Goal: Task Accomplishment & Management: Manage account settings

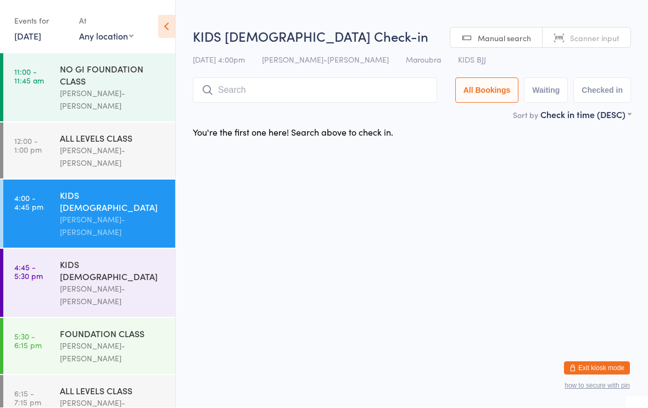
click at [227, 88] on input "search" at bounding box center [315, 90] width 244 height 25
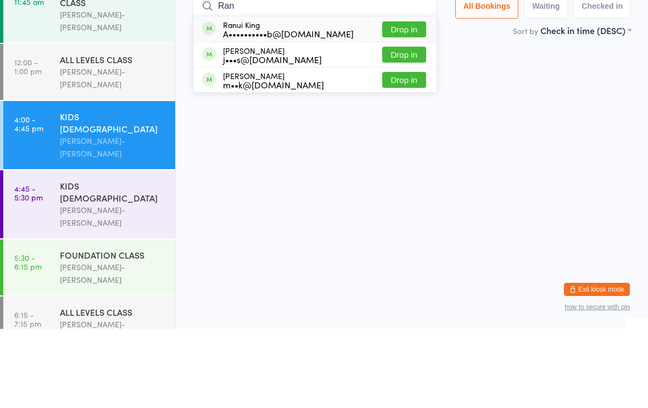
type input "Ran"
click at [406, 100] on button "Drop in" at bounding box center [404, 108] width 44 height 16
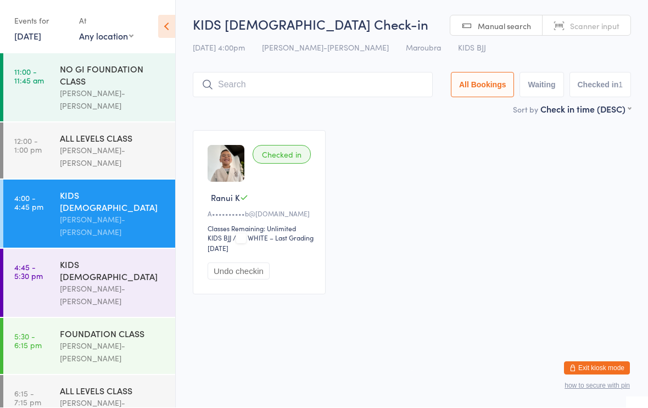
click at [114, 259] on div "KIDS 10 - 15 YO" at bounding box center [113, 271] width 106 height 24
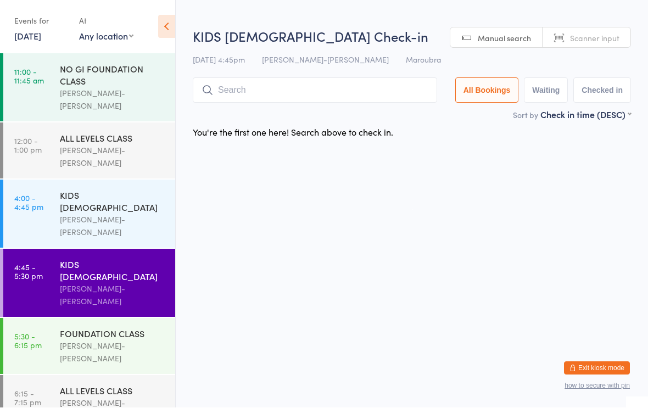
click at [321, 100] on input "search" at bounding box center [315, 90] width 244 height 25
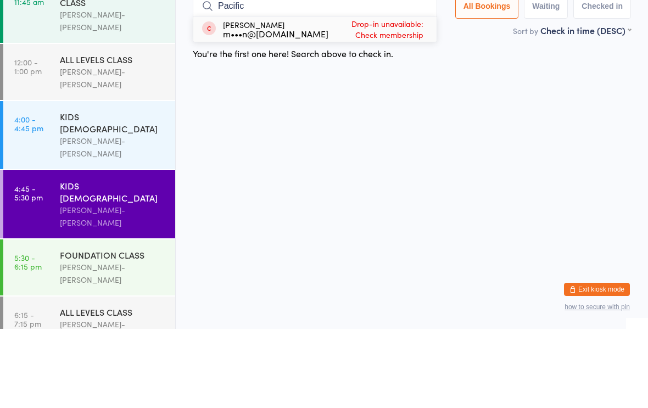
type input "Pacific"
click at [328, 99] on div "Pacific Ramos m•••n@ramosbricklaying.com.au" at bounding box center [275, 108] width 105 height 18
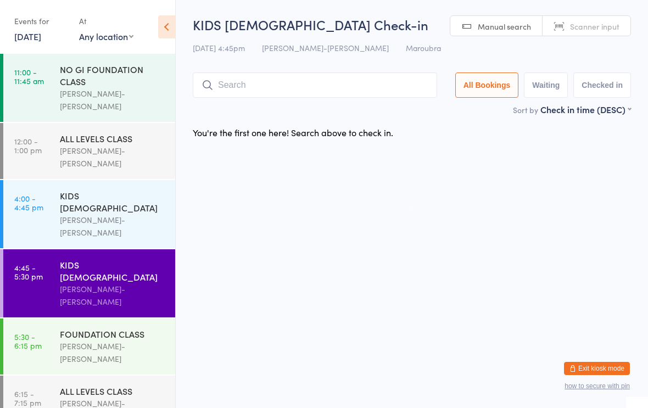
click at [331, 93] on input "search" at bounding box center [315, 84] width 244 height 25
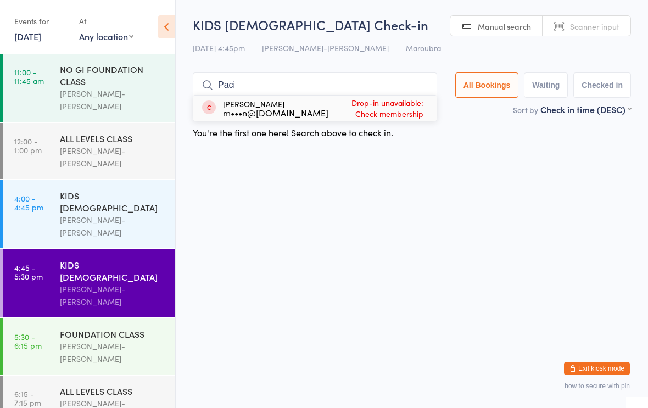
type input "Paci"
click at [403, 112] on span "Drop-in unavailable: Check membership" at bounding box center [377, 107] width 98 height 27
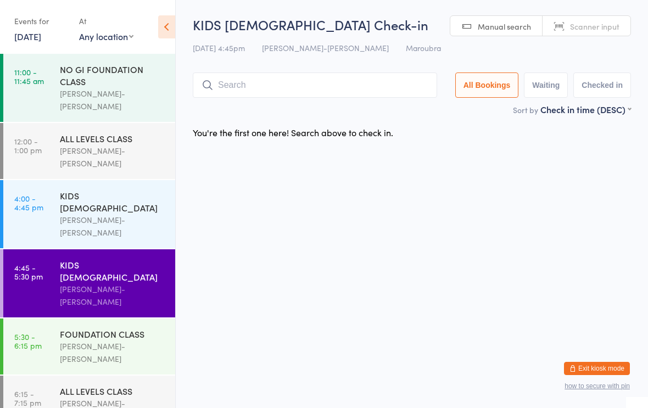
click at [334, 96] on input "search" at bounding box center [315, 84] width 244 height 25
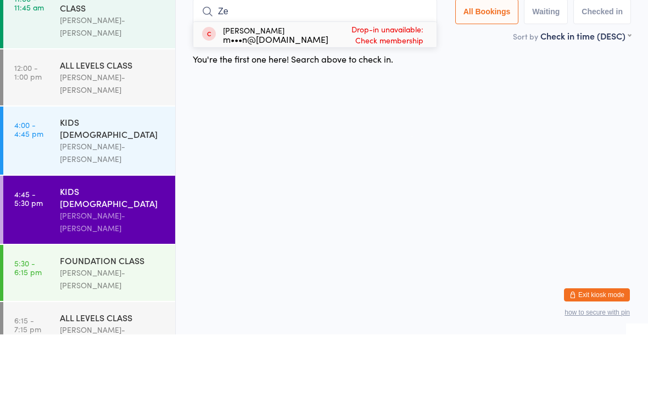
type input "Z"
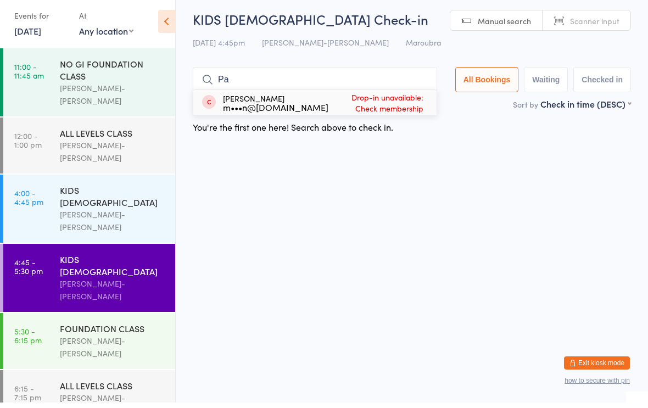
type input "P"
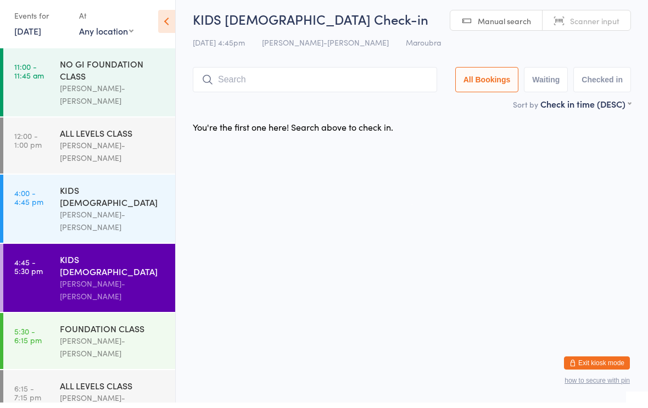
click at [497, 160] on html "You have now entered Kiosk Mode. Members will be able to check themselves in us…" at bounding box center [324, 204] width 648 height 408
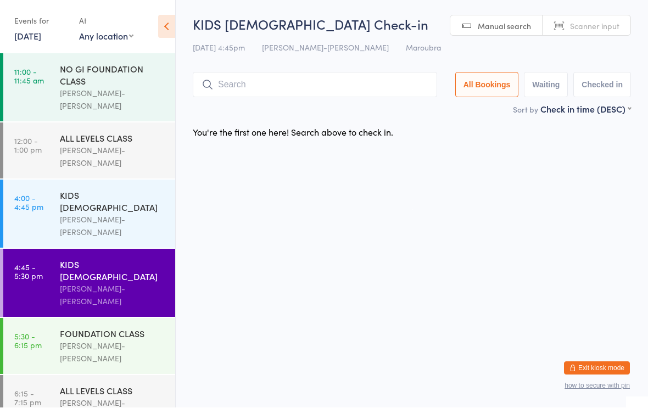
click at [115, 328] on div "FOUNDATION CLASS" at bounding box center [113, 334] width 106 height 12
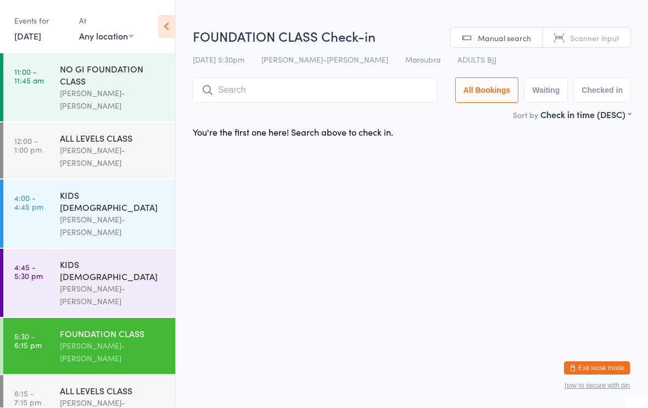
click at [317, 87] on input "search" at bounding box center [315, 90] width 244 height 25
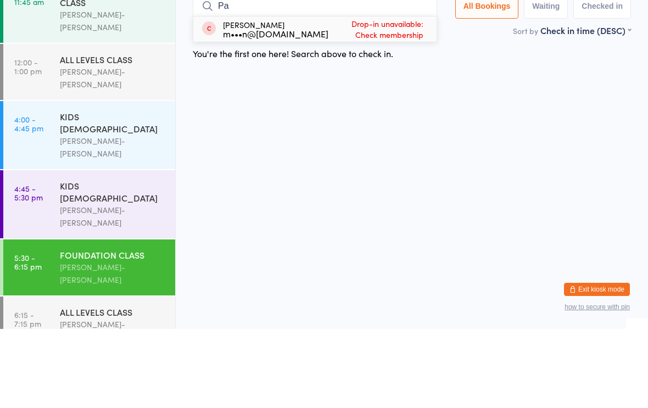
type input "P"
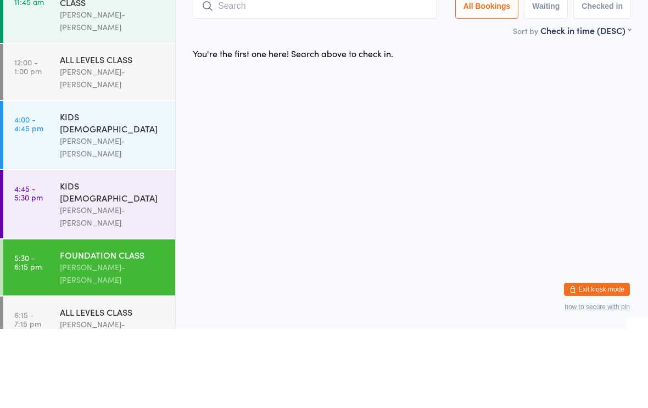
click at [61, 283] on div "[PERSON_NAME]-[PERSON_NAME]" at bounding box center [113, 295] width 106 height 25
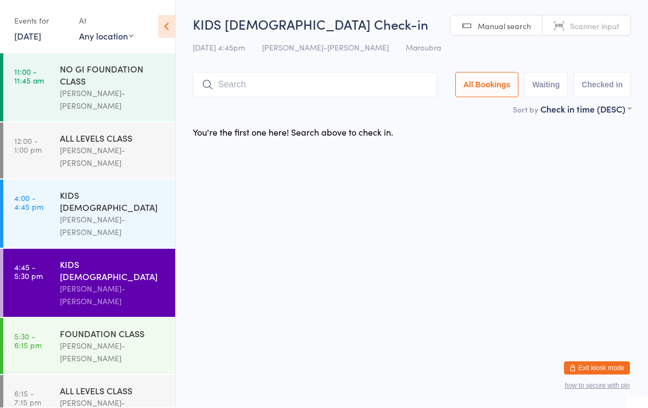
click at [263, 85] on input "search" at bounding box center [315, 84] width 244 height 25
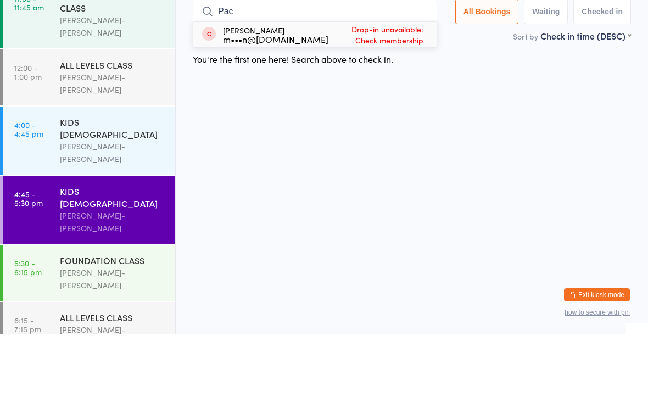
click at [502, 112] on html "You have now entered Kiosk Mode. Members will be able to check themselves in us…" at bounding box center [324, 204] width 648 height 408
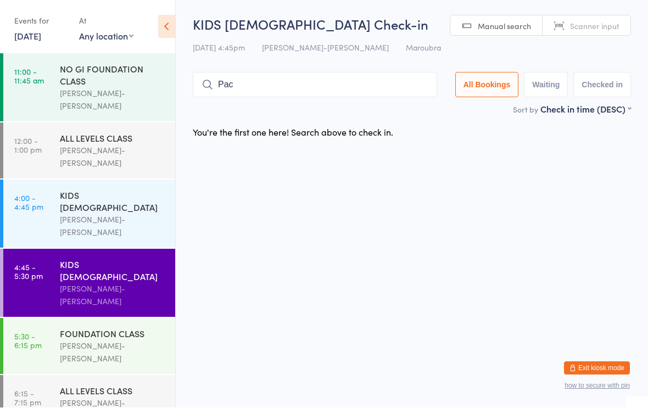
click at [283, 88] on input "Pac" at bounding box center [315, 84] width 244 height 25
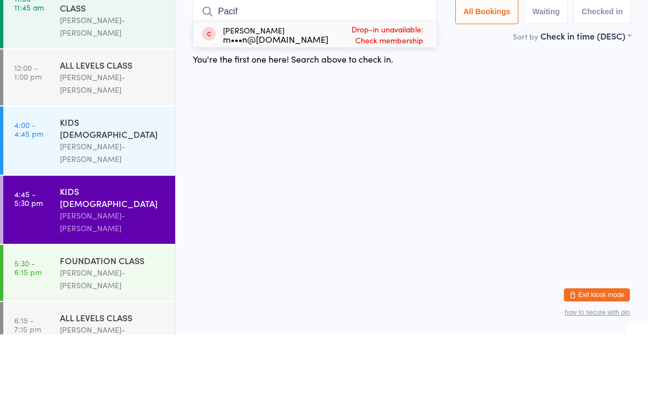
type input "Pacif"
click at [409, 121] on html "You have now entered Kiosk Mode. Members will be able to check themselves in us…" at bounding box center [324, 204] width 648 height 408
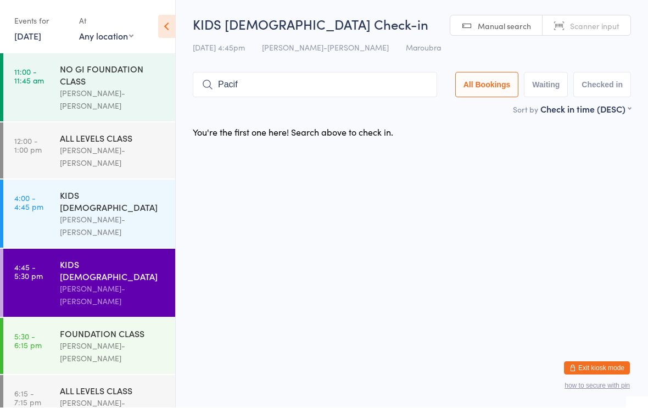
click at [87, 328] on div "FOUNDATION CLASS" at bounding box center [113, 334] width 106 height 12
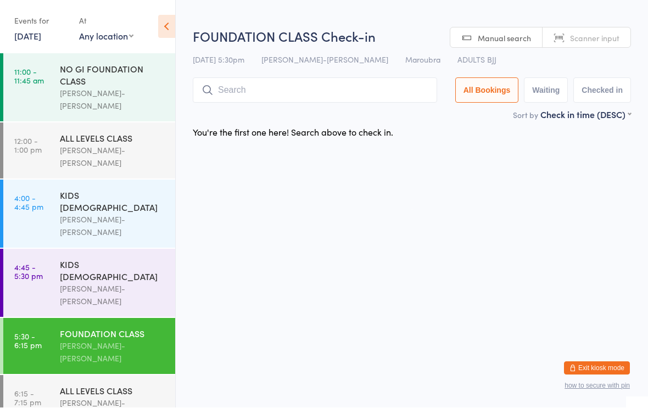
click at [93, 283] on div "[PERSON_NAME]-[PERSON_NAME]" at bounding box center [113, 295] width 106 height 25
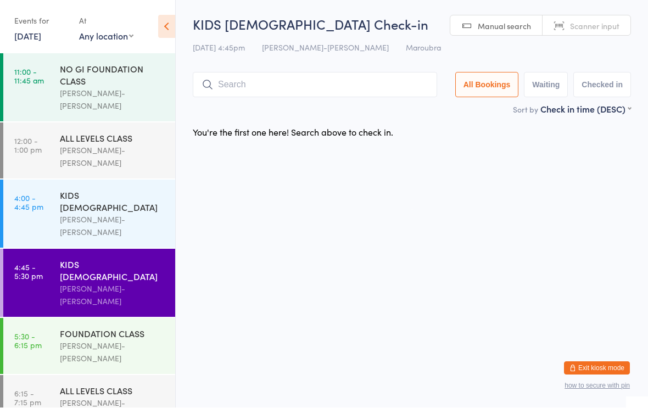
click at [131, 340] on div "[PERSON_NAME]-[PERSON_NAME]" at bounding box center [113, 352] width 106 height 25
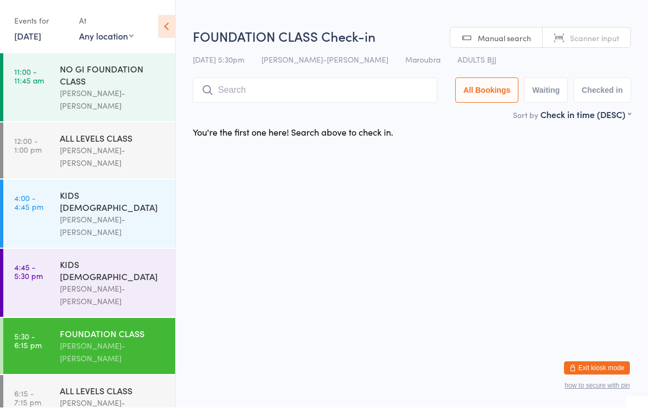
click at [329, 93] on input "search" at bounding box center [315, 90] width 244 height 25
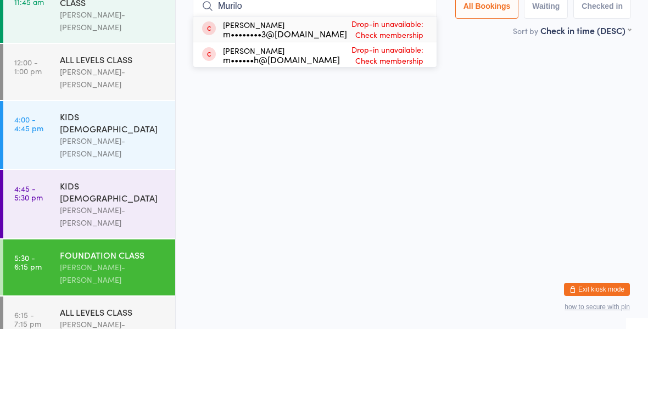
click at [560, 130] on html "You have now entered Kiosk Mode. Members will be able to check themselves in us…" at bounding box center [324, 204] width 648 height 408
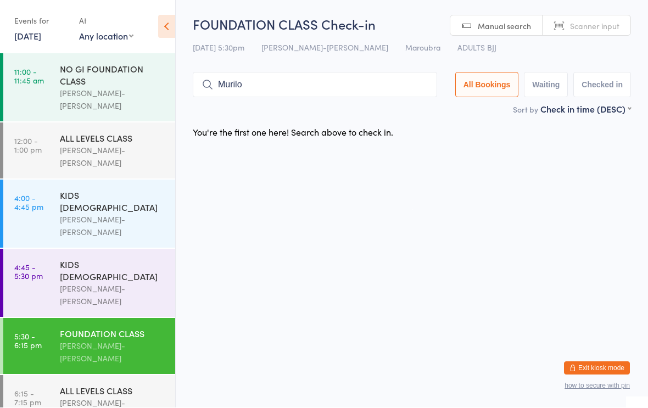
click at [321, 91] on input "Murilo" at bounding box center [315, 84] width 244 height 25
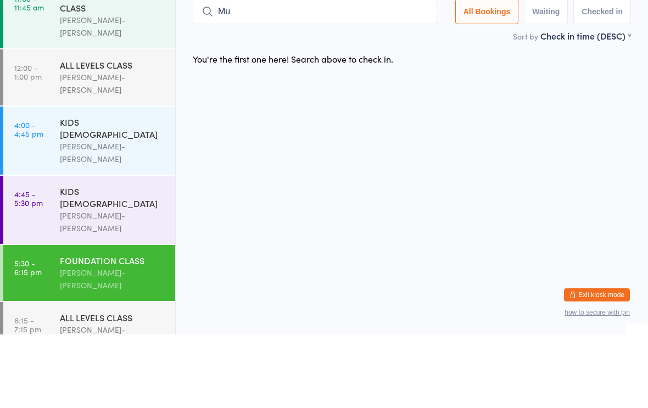
type input "M"
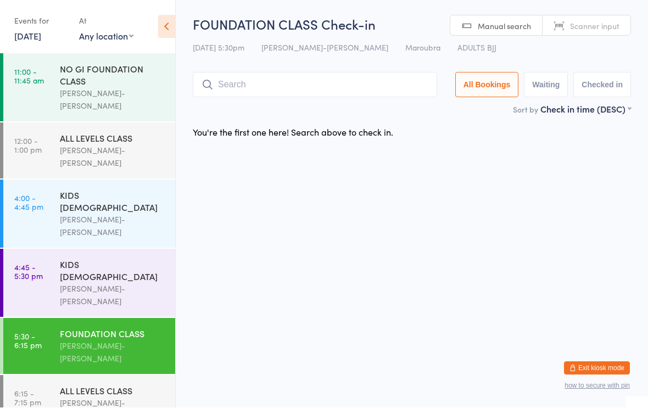
click at [364, 82] on input "search" at bounding box center [315, 84] width 244 height 25
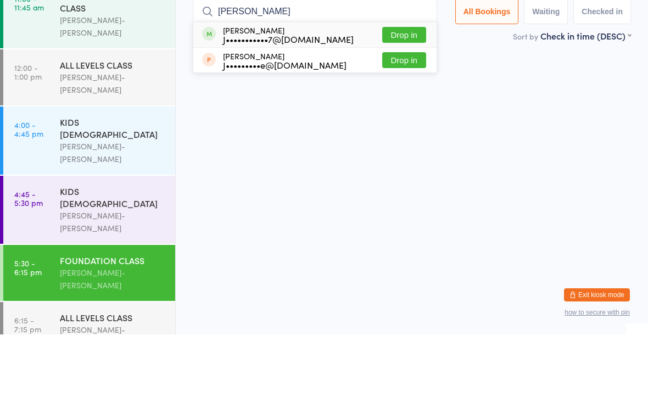
type input "Jos"
click at [406, 100] on button "Drop in" at bounding box center [404, 108] width 44 height 16
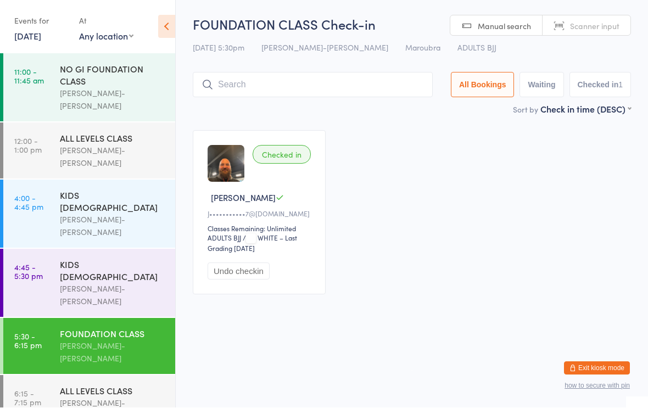
click at [380, 92] on input "search" at bounding box center [313, 84] width 240 height 25
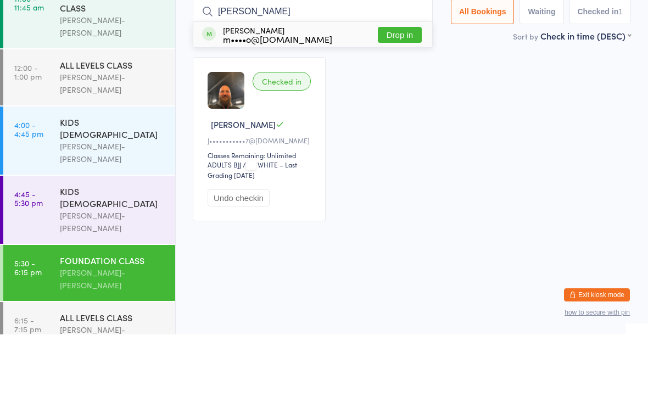
type input "Lucas m"
click at [392, 100] on button "Drop in" at bounding box center [400, 108] width 44 height 16
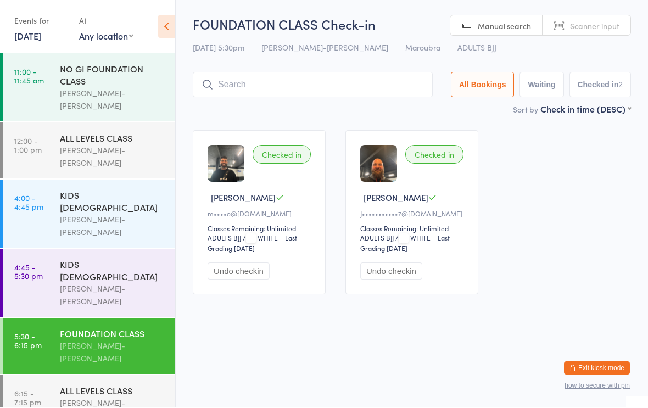
click at [127, 328] on div "FOUNDATION CLASS" at bounding box center [113, 334] width 106 height 12
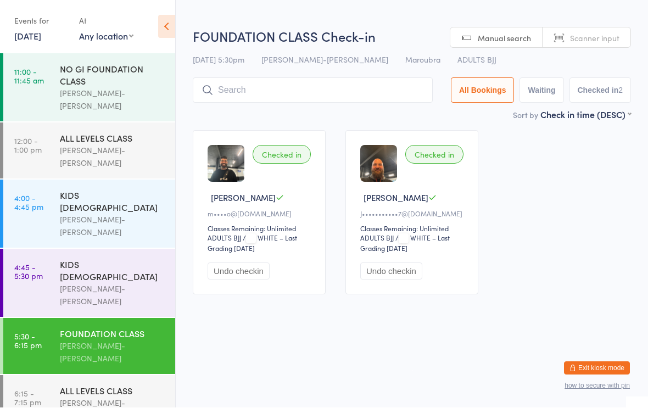
click at [273, 89] on input "search" at bounding box center [313, 90] width 240 height 25
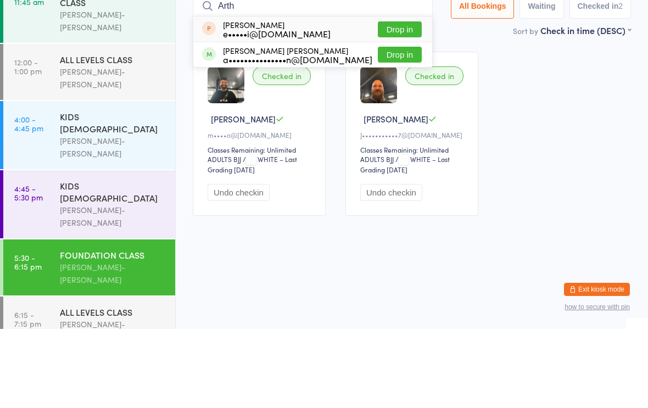
type input "Arth"
click at [395, 126] on button "Drop in" at bounding box center [400, 134] width 44 height 16
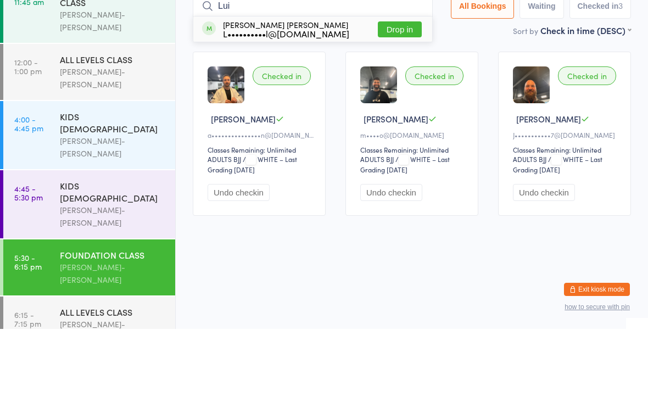
type input "Lui"
click at [334, 96] on div "Luis Otavio Leao L••••••••••l@gmail.com Drop in" at bounding box center [312, 108] width 239 height 25
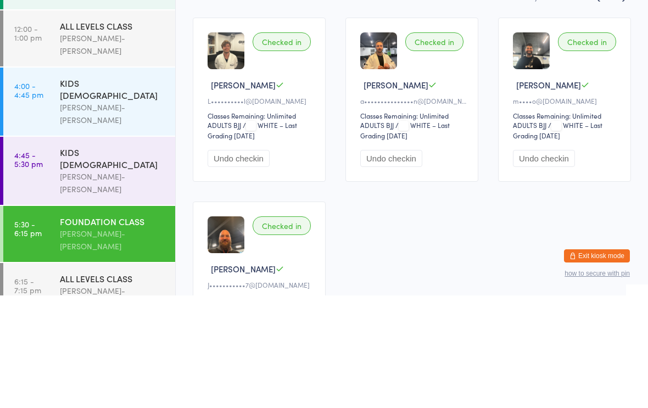
click at [295, 130] on div "Checked in Luis Otavio L L••••••••••l@gmail.com Classes Remaining: Unlimited AD…" at bounding box center [259, 212] width 133 height 164
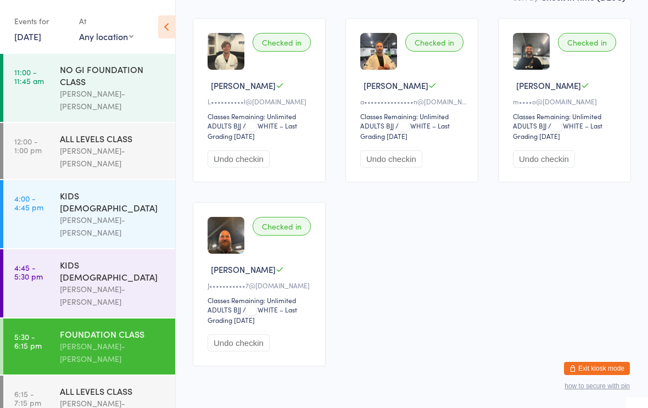
click at [126, 259] on div "KIDS 10 - 15 YO" at bounding box center [113, 271] width 106 height 24
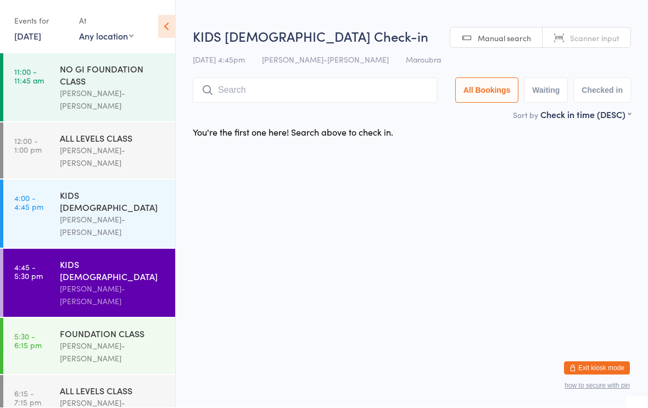
click at [125, 340] on div "[PERSON_NAME]-[PERSON_NAME]" at bounding box center [113, 352] width 106 height 25
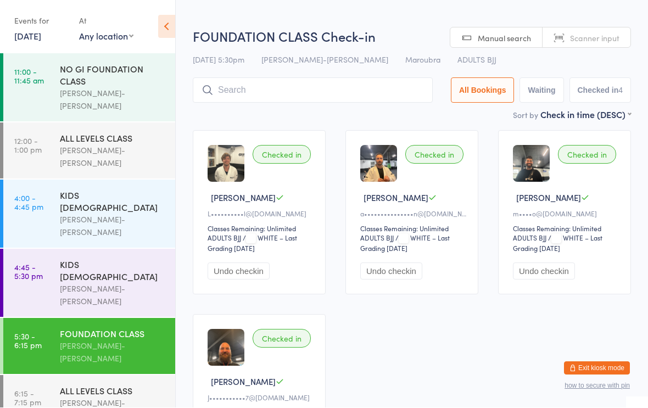
scroll to position [1, 0]
click at [129, 385] on div "ALL LEVELS CLASS" at bounding box center [113, 391] width 106 height 12
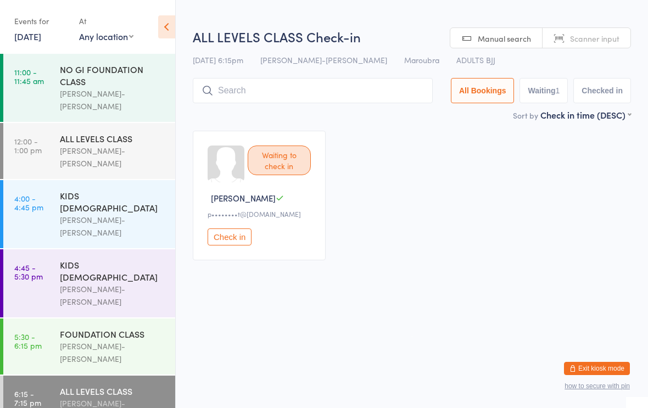
click at [102, 328] on div "FOUNDATION CLASS" at bounding box center [113, 334] width 106 height 12
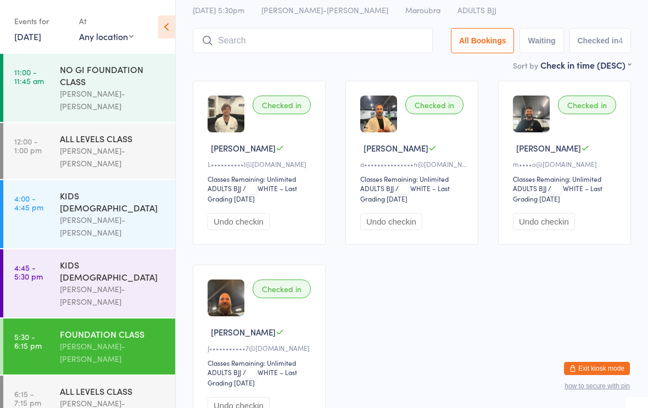
scroll to position [59, 0]
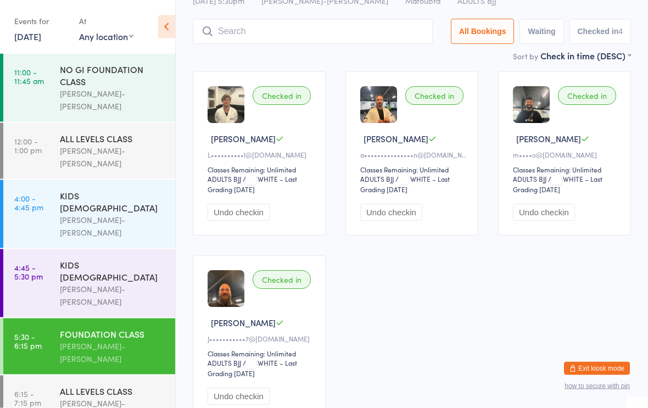
click at [116, 385] on div "ALL LEVELS CLASS" at bounding box center [113, 391] width 106 height 12
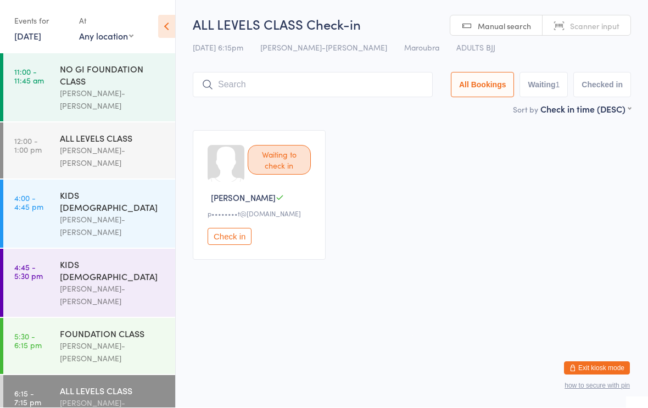
click at [116, 328] on div "FOUNDATION CLASS" at bounding box center [113, 334] width 106 height 12
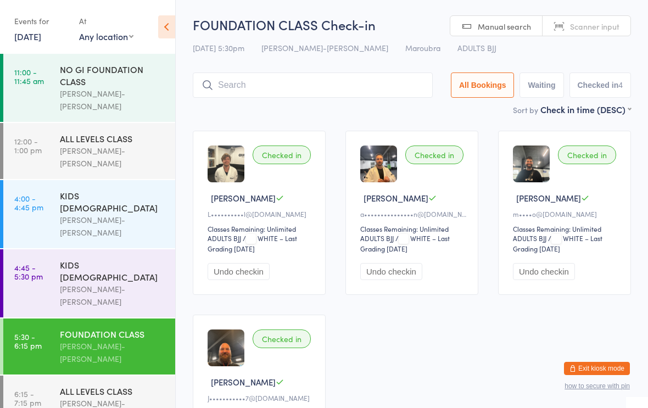
click at [330, 93] on input "search" at bounding box center [313, 84] width 240 height 25
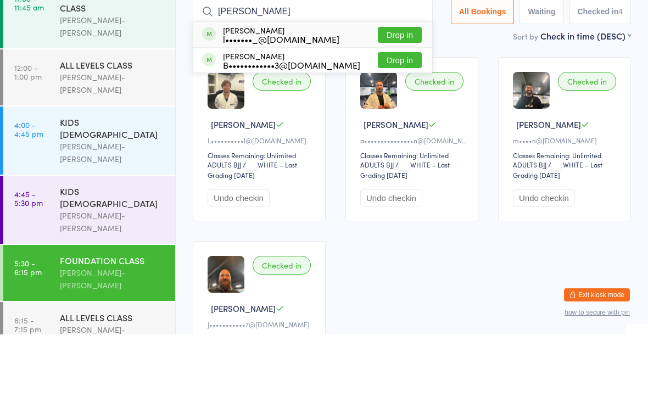
type input "Leo"
click at [280, 108] on div "l•••••••_@[DOMAIN_NAME]" at bounding box center [281, 112] width 116 height 9
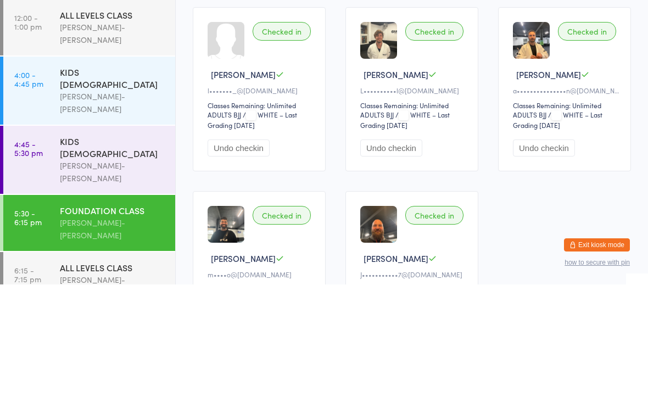
click at [249, 263] on button "Undo checkin" at bounding box center [238, 271] width 62 height 17
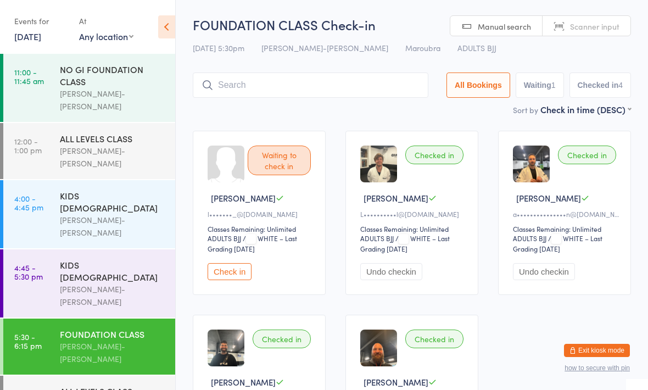
click at [451, 1] on html "You have now entered Kiosk Mode. Members will be able to check themselves in us…" at bounding box center [324, 195] width 648 height 390
click at [120, 328] on div "FOUNDATION CLASS" at bounding box center [113, 334] width 106 height 12
click at [237, 200] on span "[PERSON_NAME]" at bounding box center [243, 198] width 65 height 12
click at [252, 199] on span "[PERSON_NAME]" at bounding box center [243, 198] width 65 height 12
click at [362, 86] on input "search" at bounding box center [310, 84] width 235 height 25
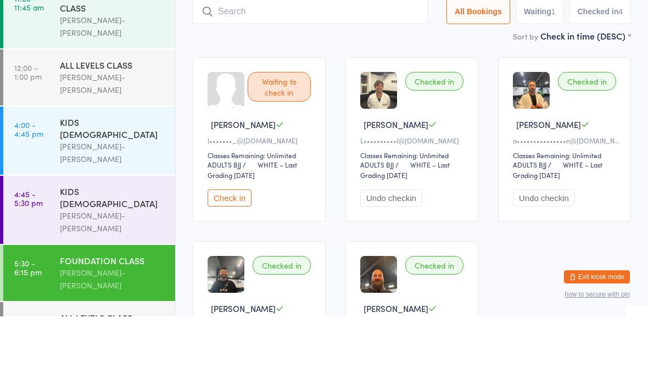
click at [142, 180] on div "KIDS 6 - 9 YO Braddah Jiu-Jitsu Maroubra" at bounding box center [117, 214] width 115 height 68
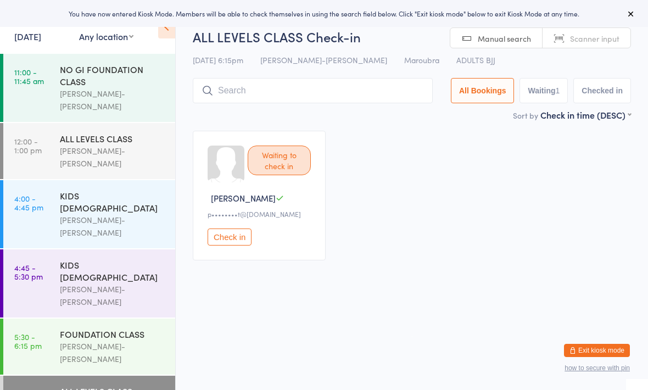
click at [607, 352] on button "Exit kiosk mode" at bounding box center [597, 350] width 66 height 13
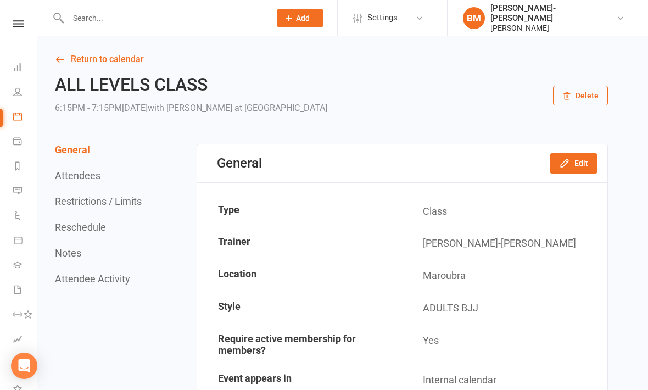
click at [24, 93] on link "People" at bounding box center [25, 93] width 25 height 25
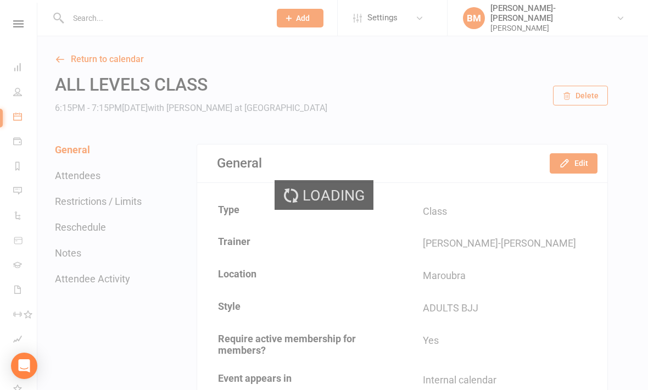
select select "100"
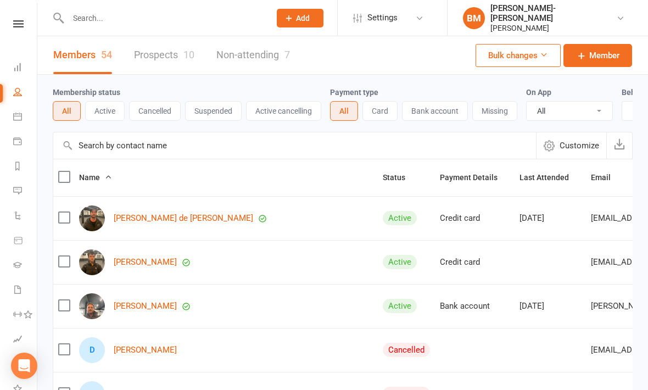
click at [238, 16] on input "text" at bounding box center [164, 17] width 198 height 15
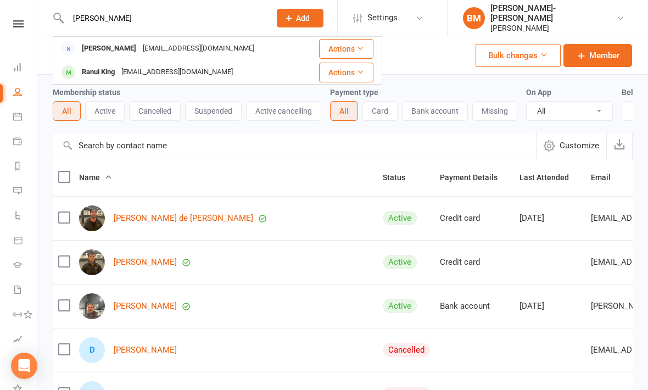
type input "Anna"
click at [107, 50] on div "Anna Davyskib" at bounding box center [108, 49] width 61 height 16
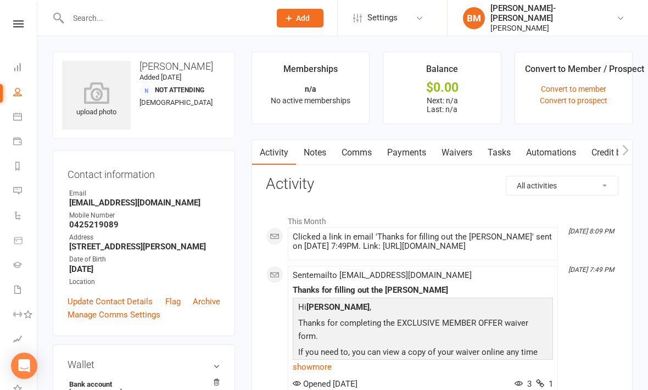
click at [396, 155] on link "Payments" at bounding box center [406, 152] width 54 height 25
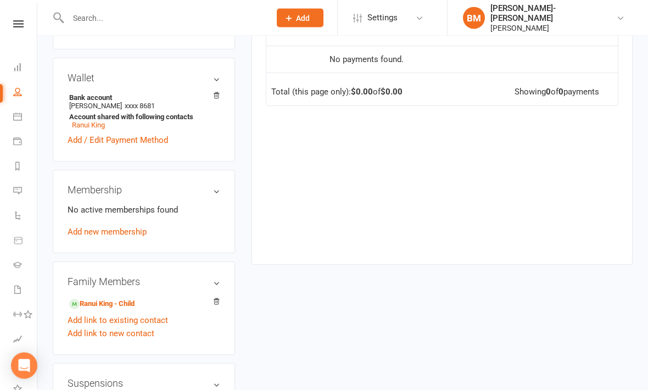
scroll to position [293, 0]
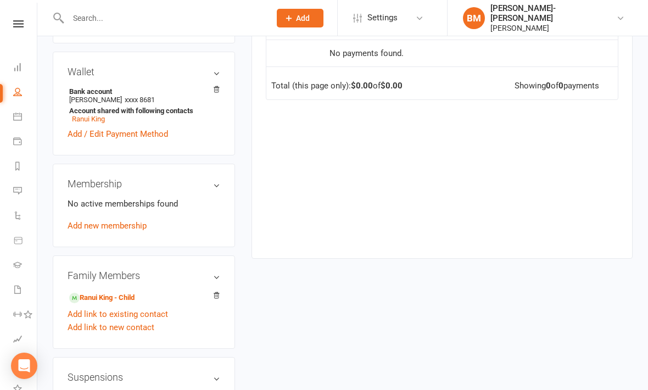
click at [103, 299] on link "Ranui King - Child" at bounding box center [101, 298] width 65 height 12
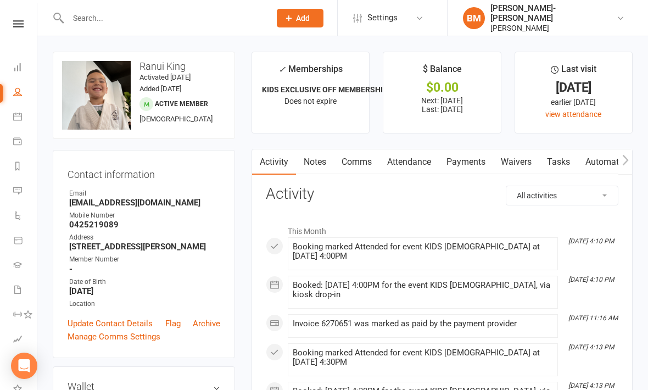
click at [476, 161] on link "Payments" at bounding box center [466, 161] width 54 height 25
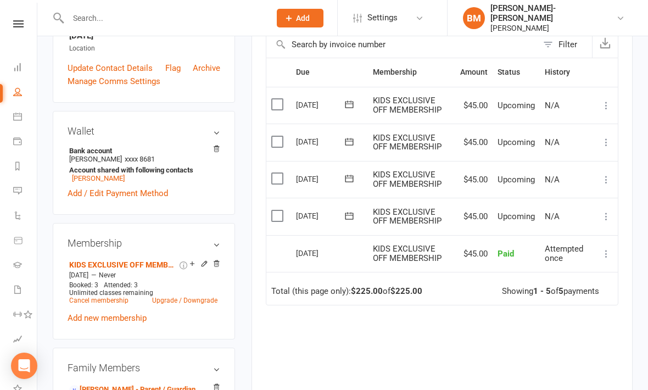
scroll to position [257, 0]
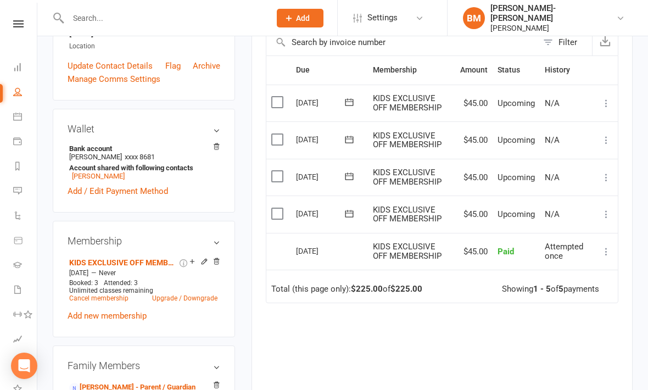
click at [608, 211] on icon at bounding box center [605, 214] width 11 height 11
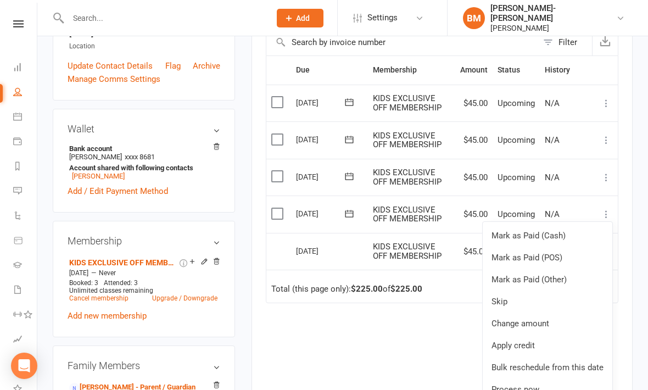
click at [543, 322] on link "Change amount" at bounding box center [547, 323] width 130 height 22
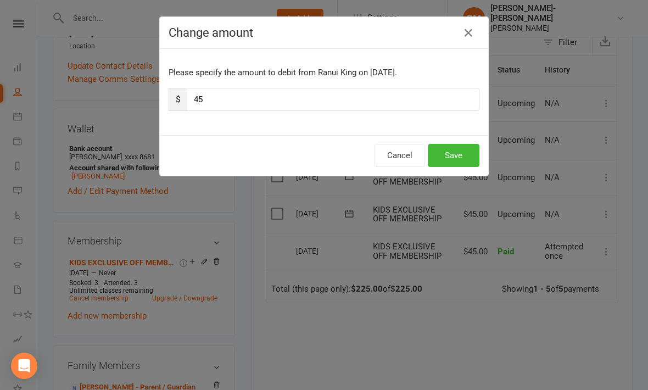
click at [206, 96] on input "45" at bounding box center [333, 99] width 293 height 23
type input "4"
type input "60"
click at [457, 157] on button "Save" at bounding box center [454, 155] width 52 height 23
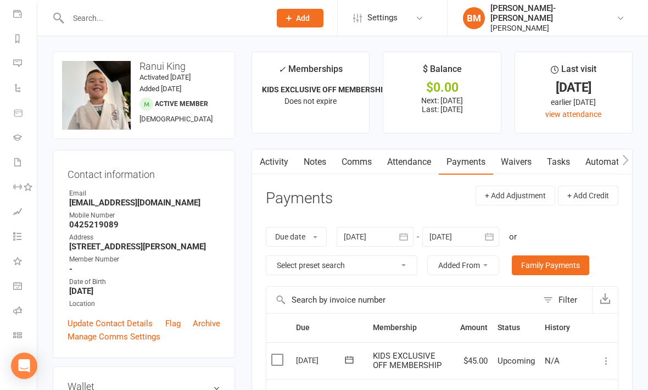
scroll to position [127, 0]
click at [16, 338] on icon at bounding box center [17, 334] width 9 height 9
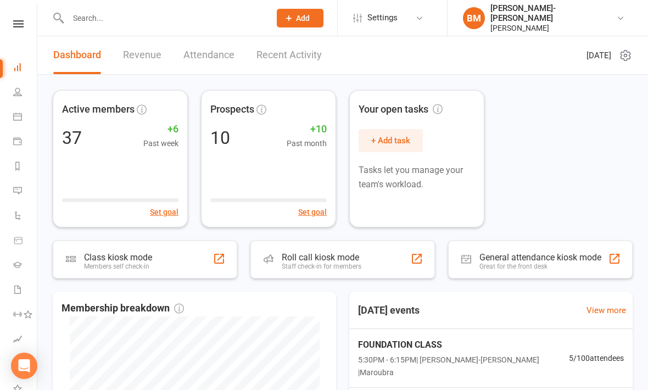
click at [9, 97] on li "People" at bounding box center [18, 93] width 37 height 25
click at [23, 91] on link "People" at bounding box center [25, 93] width 25 height 25
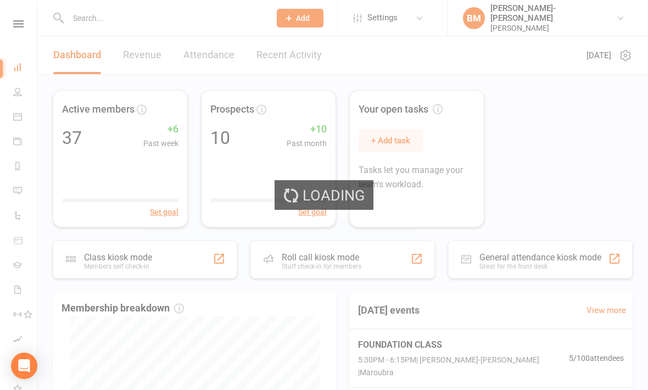
select select "100"
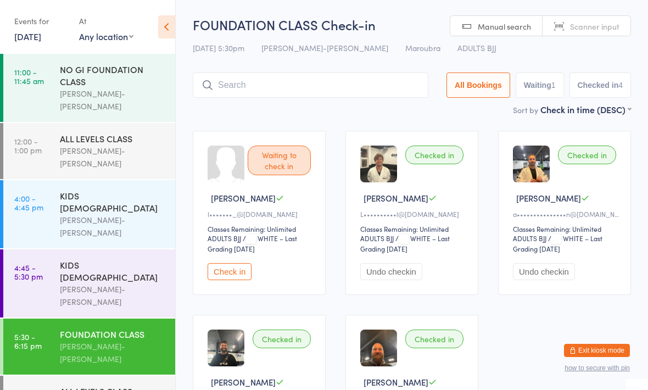
click at [302, 86] on input "search" at bounding box center [310, 84] width 235 height 25
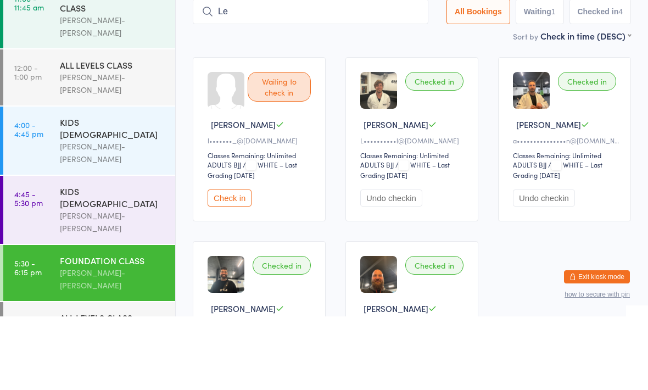
type input "Leo"
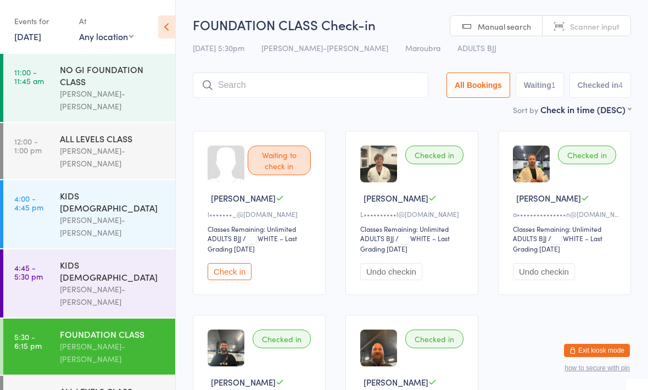
click at [584, 353] on button "Exit kiosk mode" at bounding box center [597, 350] width 66 height 13
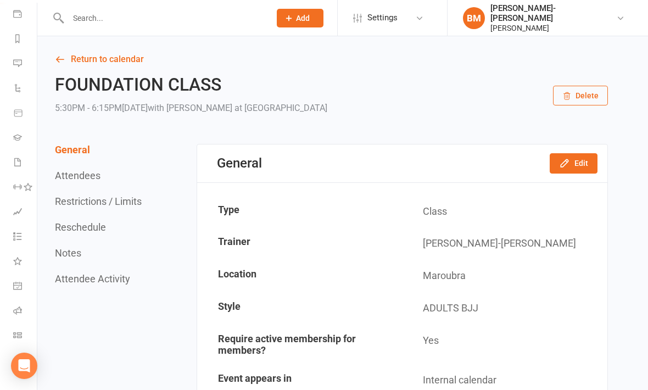
scroll to position [127, 0]
click at [18, 336] on icon at bounding box center [17, 334] width 9 height 9
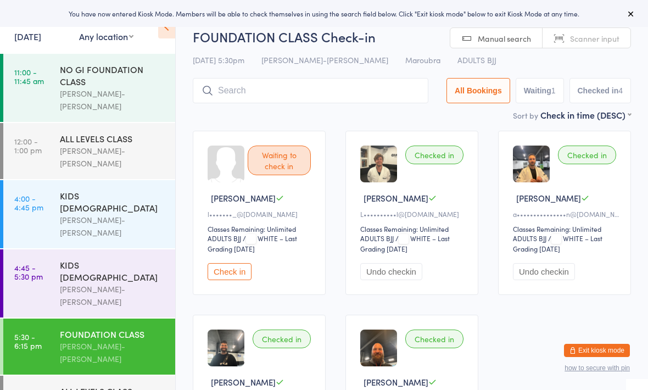
click at [595, 351] on button "Exit kiosk mode" at bounding box center [597, 350] width 66 height 13
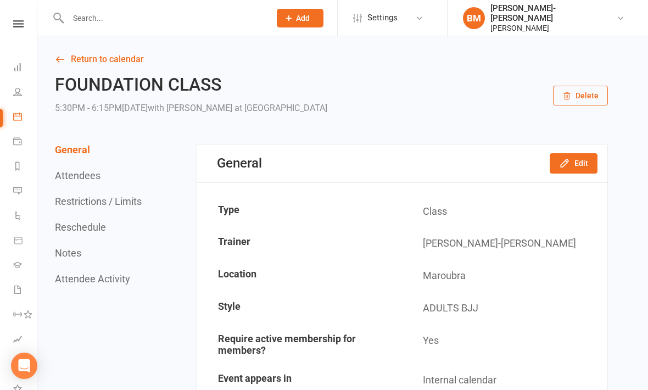
click at [15, 96] on icon at bounding box center [17, 91] width 9 height 9
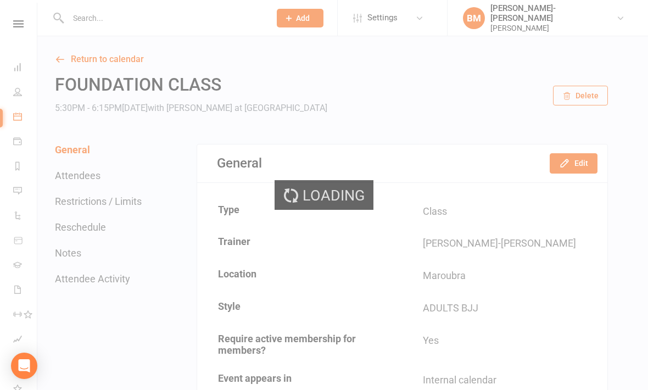
select select "100"
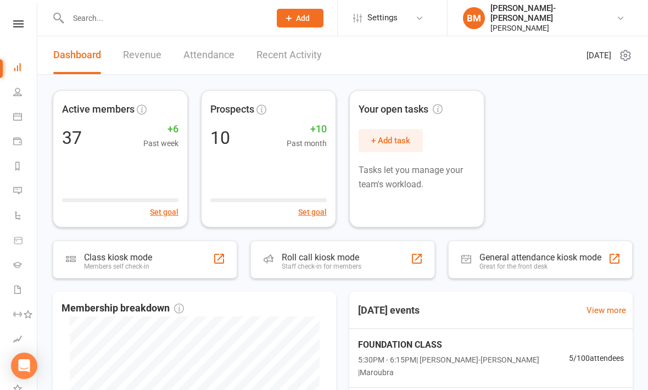
click at [18, 86] on link "People" at bounding box center [25, 93] width 25 height 25
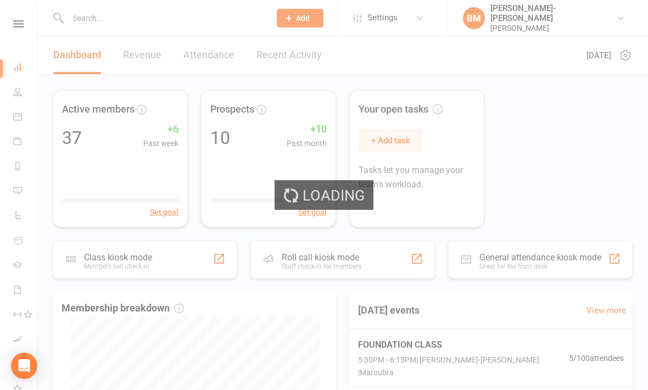
select select "100"
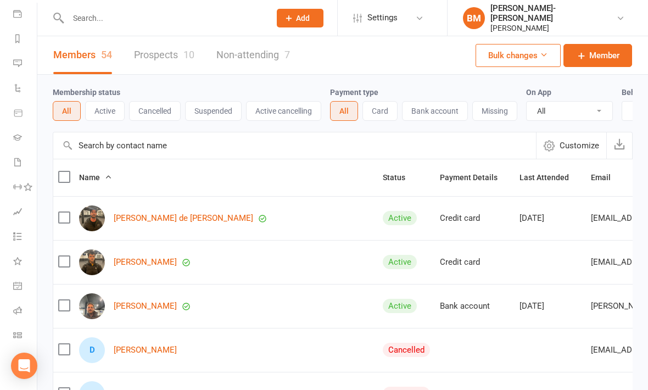
scroll to position [127, 0]
click at [14, 336] on icon at bounding box center [17, 334] width 9 height 9
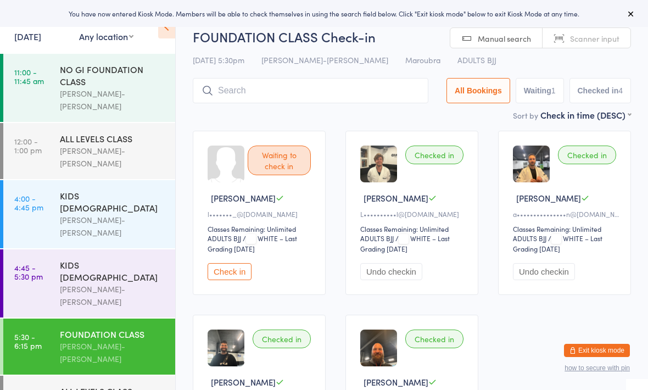
click at [298, 95] on input "search" at bounding box center [310, 90] width 235 height 25
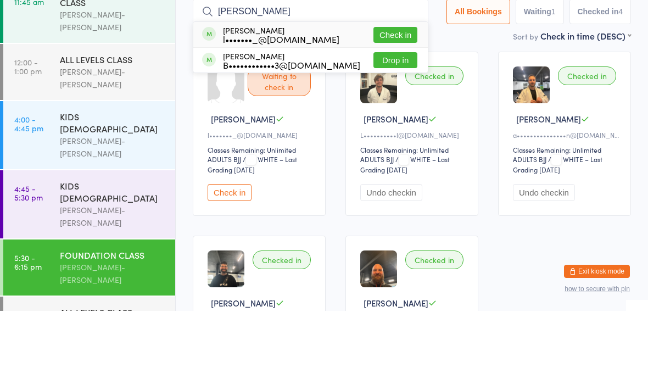
type input "[PERSON_NAME]"
click at [389, 131] on button "Drop in" at bounding box center [395, 139] width 44 height 16
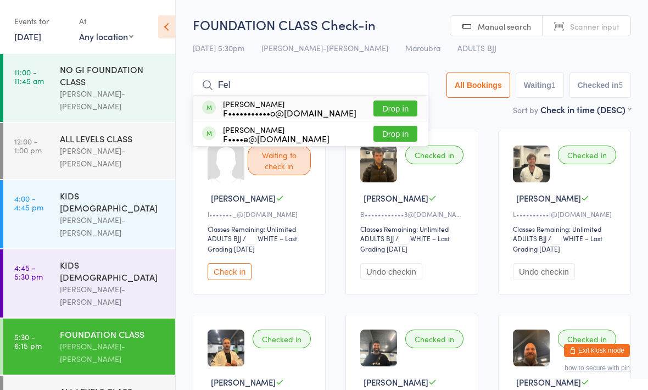
type input "Fel"
click at [381, 136] on button "Drop in" at bounding box center [395, 134] width 44 height 16
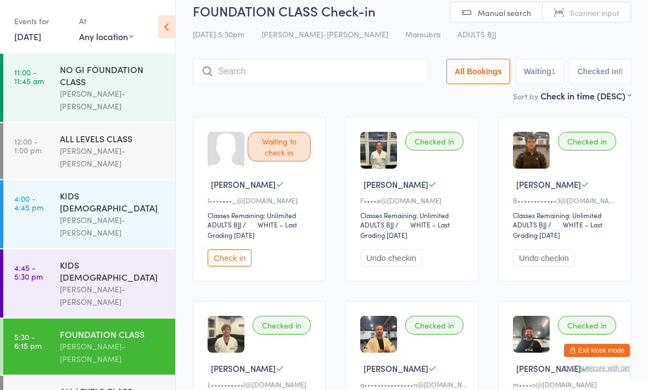
scroll to position [13, 0]
click at [295, 75] on input "search" at bounding box center [310, 71] width 235 height 25
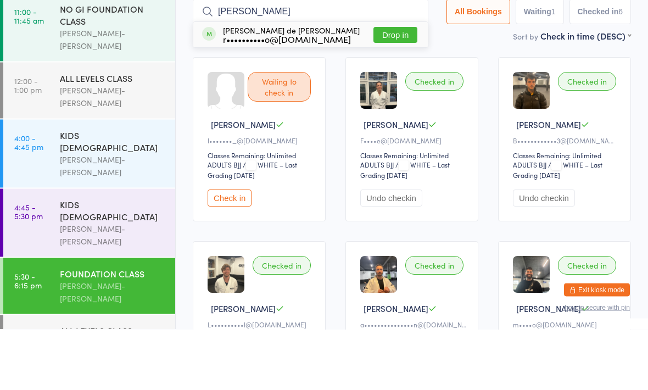
type input "Ruda"
click at [392, 88] on button "Drop in" at bounding box center [395, 96] width 44 height 16
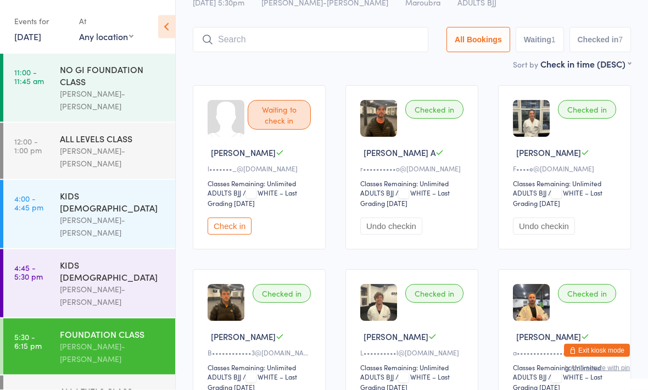
scroll to position [0, 0]
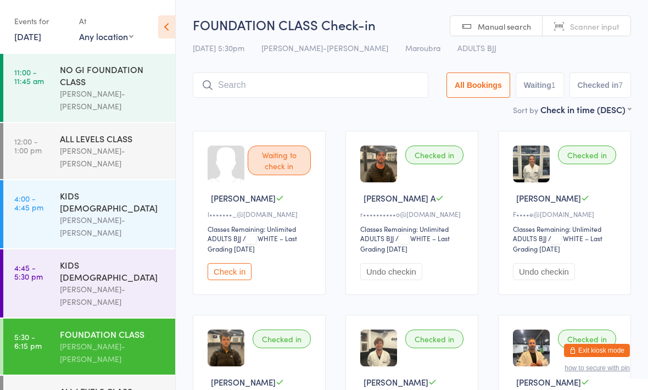
click at [323, 77] on input "search" at bounding box center [310, 84] width 235 height 25
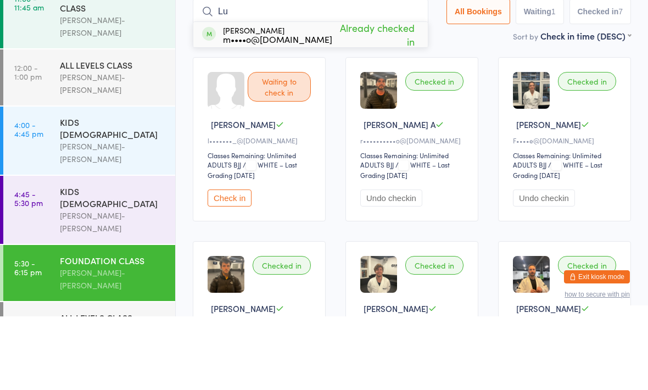
type input "L"
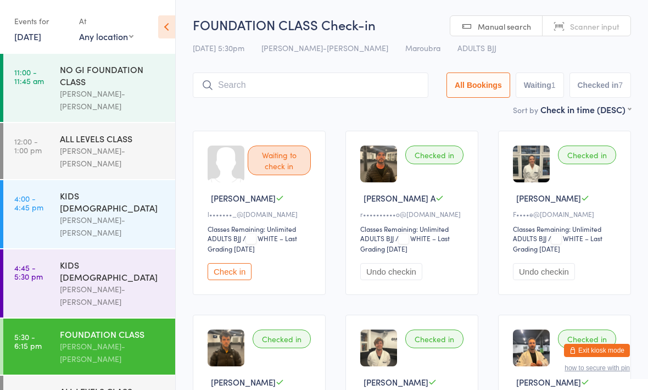
click at [286, 164] on div "Waiting to check in" at bounding box center [279, 160] width 63 height 30
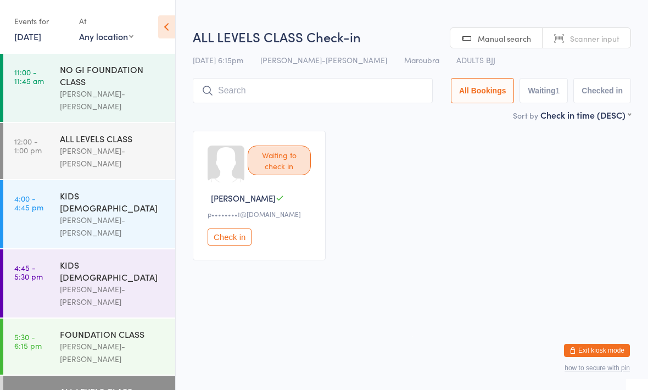
click at [127, 340] on div "[PERSON_NAME]-[PERSON_NAME]" at bounding box center [113, 352] width 106 height 25
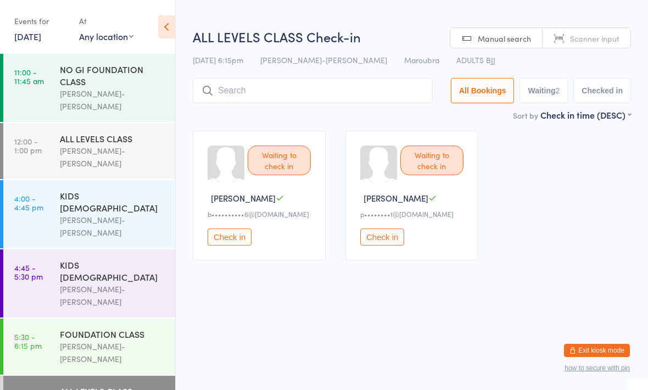
click at [238, 89] on input "search" at bounding box center [313, 90] width 240 height 25
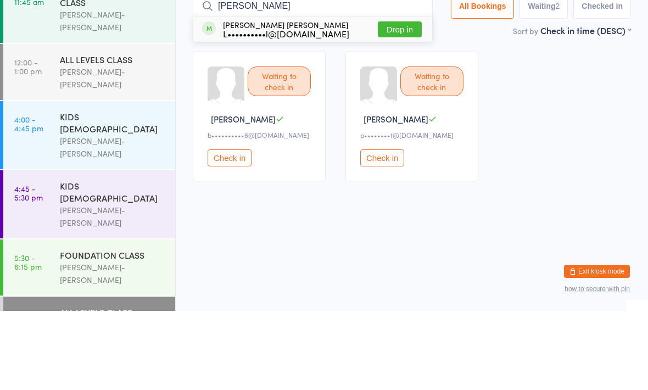
type input "Luiz"
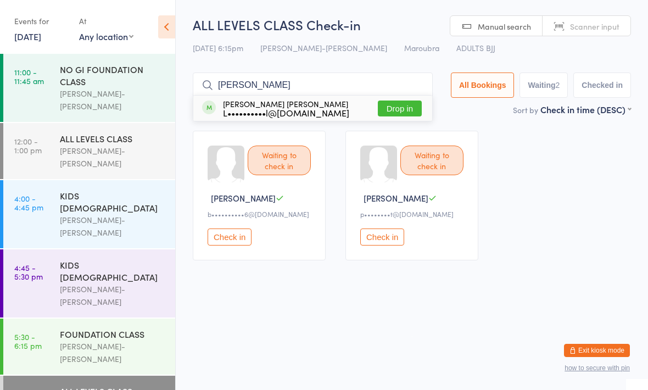
click at [127, 79] on div "NO GI FOUNDATION CLASS" at bounding box center [113, 75] width 106 height 24
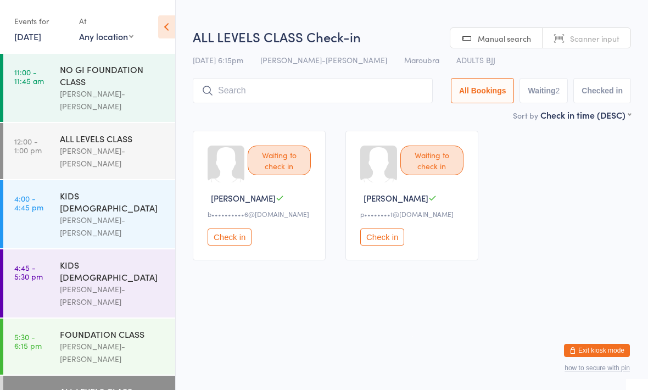
click at [385, 241] on button "Check in" at bounding box center [382, 236] width 44 height 17
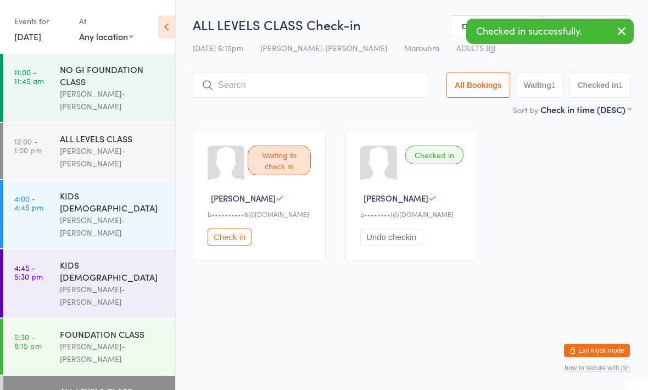
click at [236, 241] on button "Check in" at bounding box center [229, 236] width 44 height 17
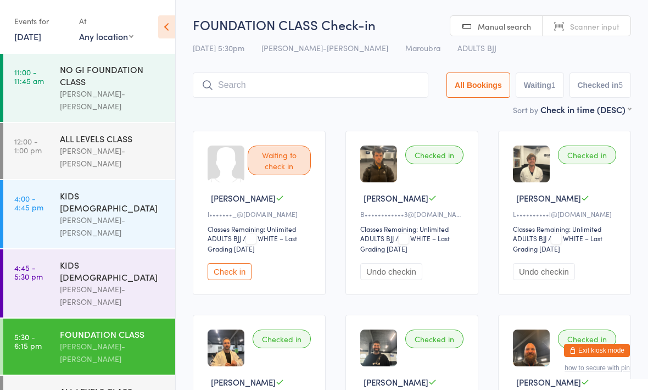
click at [602, 351] on button "Exit kiosk mode" at bounding box center [597, 350] width 66 height 13
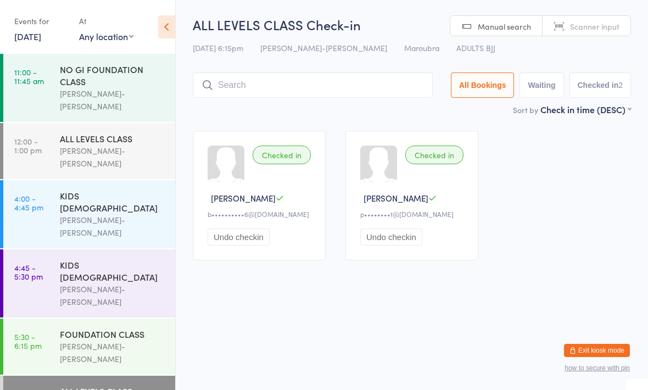
click at [53, 318] on link "5:30 - 6:15 pm FOUNDATION CLASS [PERSON_NAME]-[PERSON_NAME]" at bounding box center [89, 346] width 172 height 56
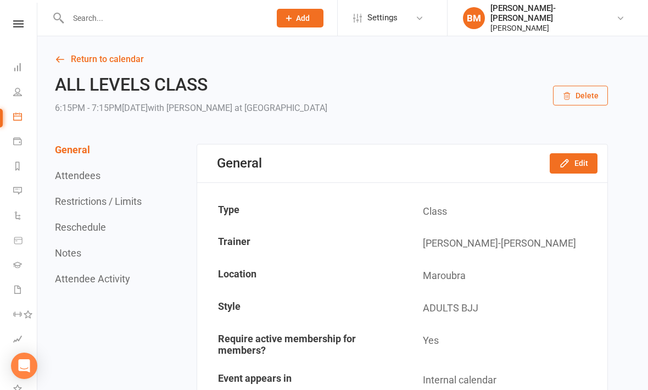
click at [15, 60] on link "Dashboard" at bounding box center [25, 68] width 25 height 25
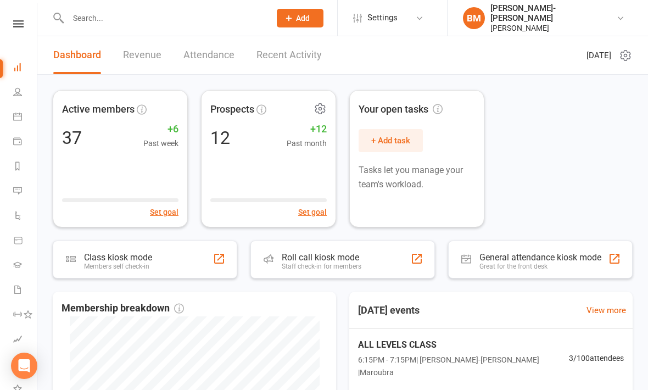
click at [248, 168] on div "Prospects 12 +12 Past month Set goal" at bounding box center [268, 158] width 135 height 137
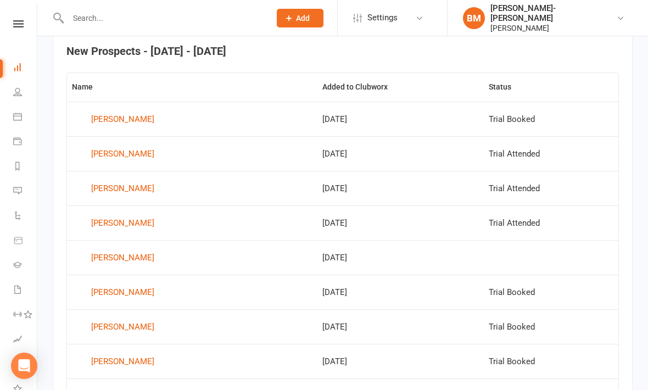
scroll to position [430, 0]
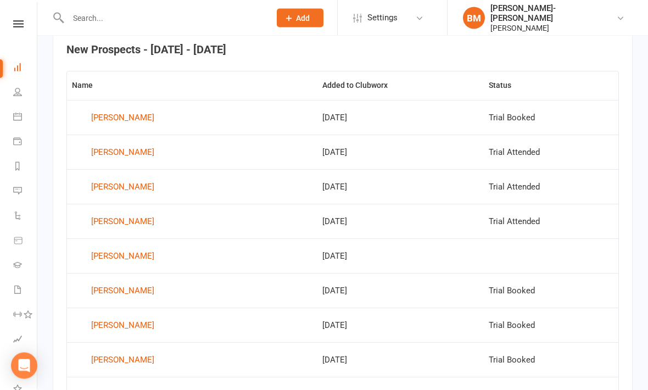
click at [118, 251] on div "Victor Hugo" at bounding box center [122, 256] width 63 height 16
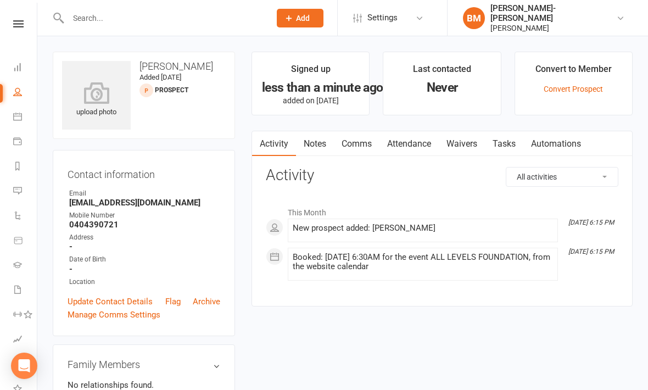
click at [478, 145] on link "Waivers" at bounding box center [462, 143] width 46 height 25
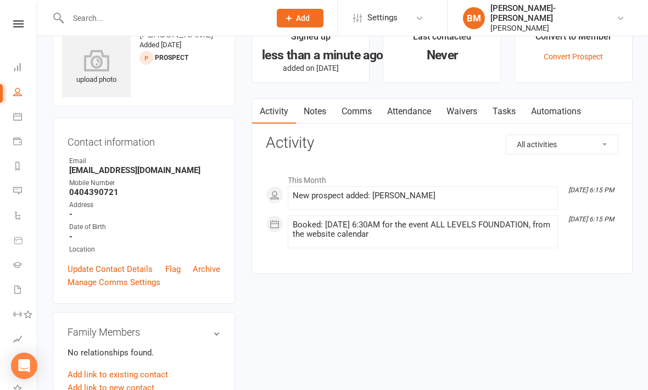
scroll to position [36, 0]
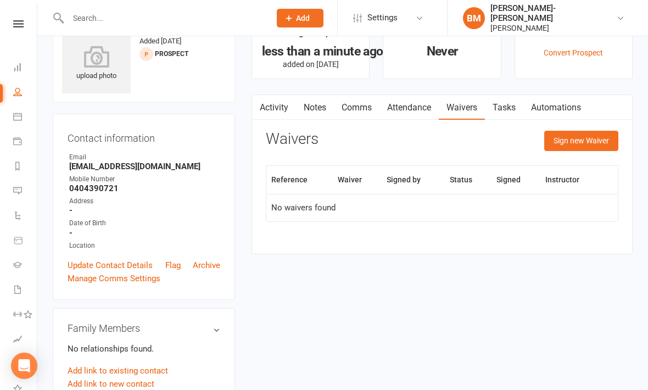
click at [607, 141] on button "Sign new Waiver" at bounding box center [581, 141] width 74 height 20
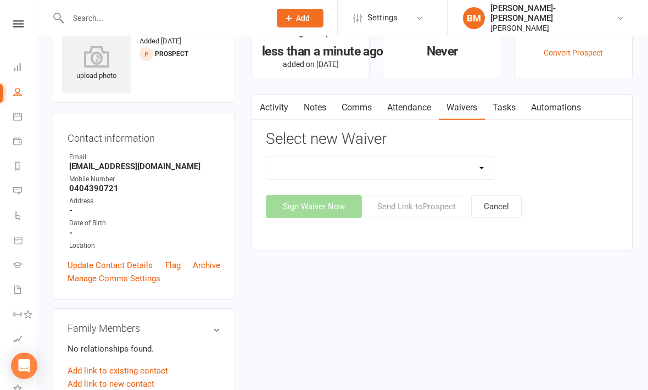
click at [483, 170] on select "EXCLUSIVE MEMBER OFFER FOUNDATION MEMBER PROMO KIDS HOLIDAY CAMP (10th - 17th o…" at bounding box center [380, 168] width 228 height 22
select select "14313"
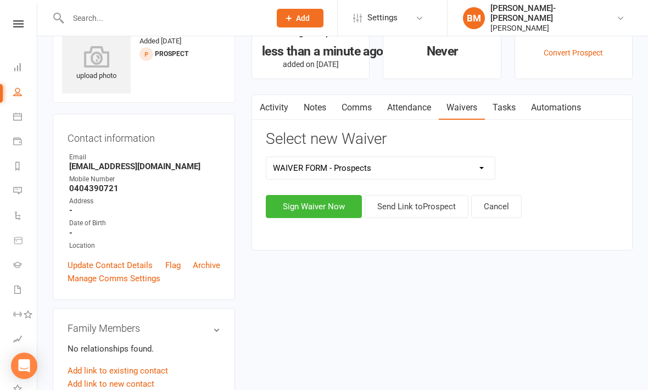
click at [440, 215] on button "Send Link to Prospect" at bounding box center [416, 206] width 104 height 23
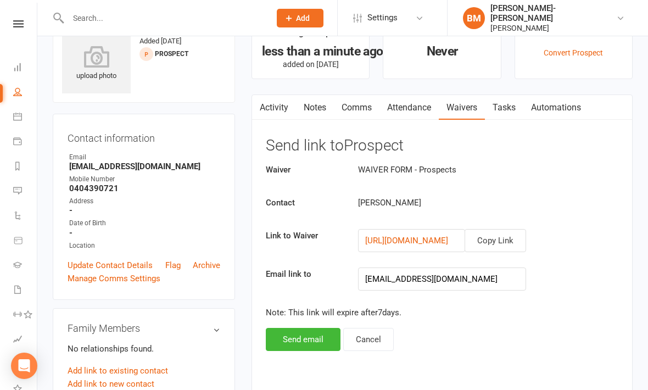
click at [310, 335] on button "Send email" at bounding box center [303, 339] width 75 height 23
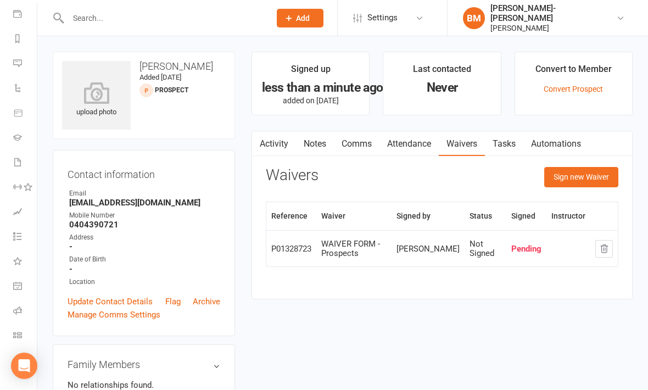
scroll to position [127, 0]
click at [16, 338] on icon at bounding box center [17, 334] width 9 height 9
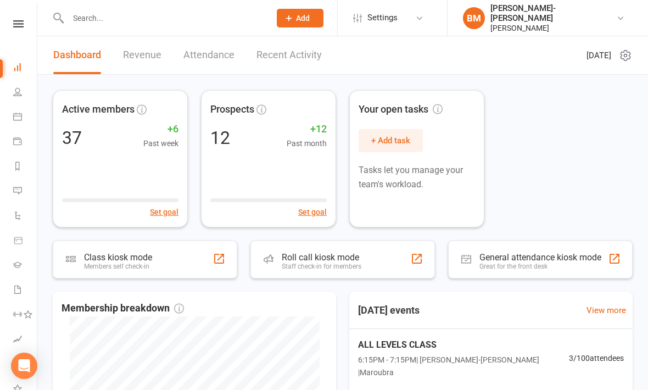
click at [20, 96] on link "People" at bounding box center [25, 93] width 25 height 25
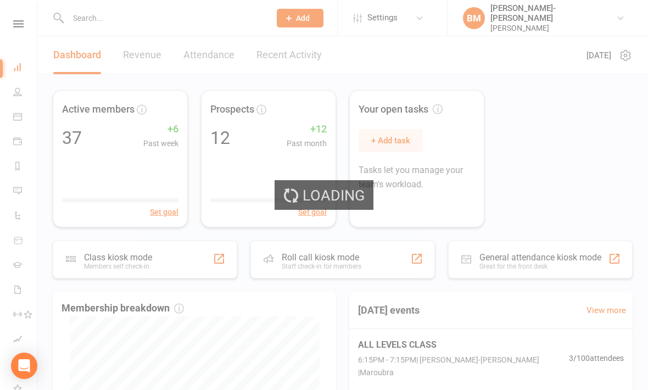
select select "100"
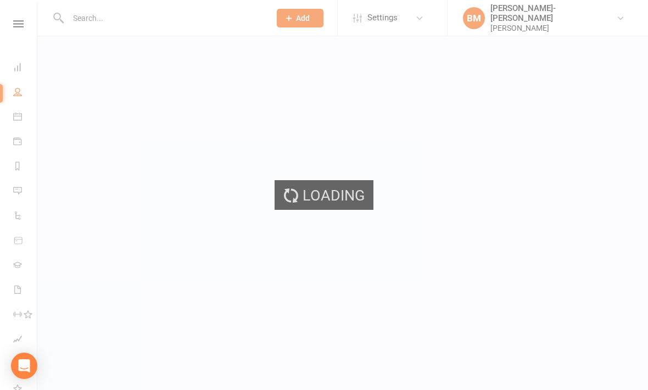
click at [23, 92] on div "Loading" at bounding box center [324, 195] width 648 height 390
click at [26, 94] on div "Loading" at bounding box center [324, 195] width 648 height 390
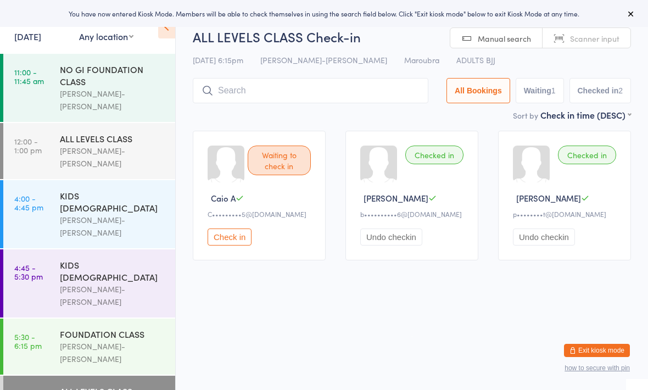
click at [273, 89] on input "search" at bounding box center [310, 90] width 235 height 25
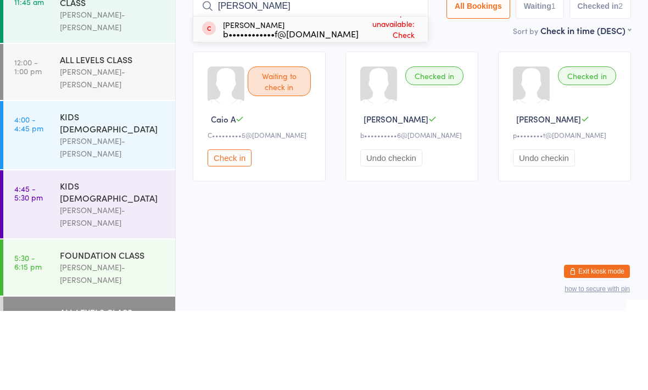
type input "Brunn"
click at [317, 108] on div "b••••••••••••f@hotmail.com" at bounding box center [291, 112] width 136 height 9
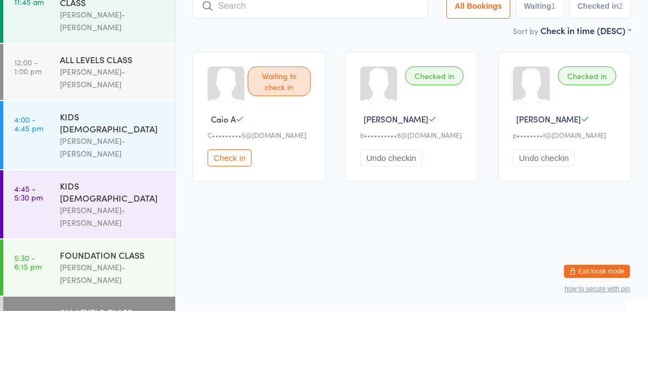
click at [305, 72] on input "search" at bounding box center [310, 84] width 235 height 25
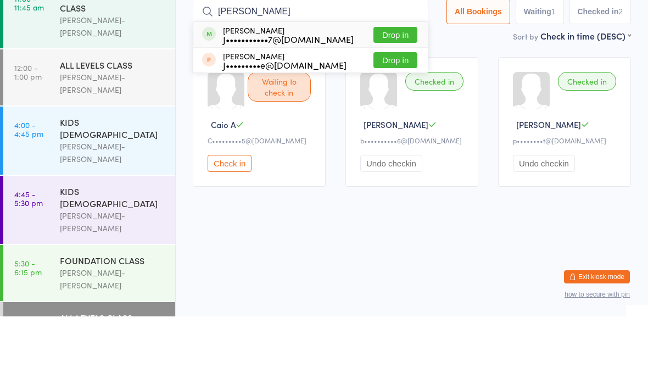
type input "Josh"
click at [396, 100] on button "Drop in" at bounding box center [395, 108] width 44 height 16
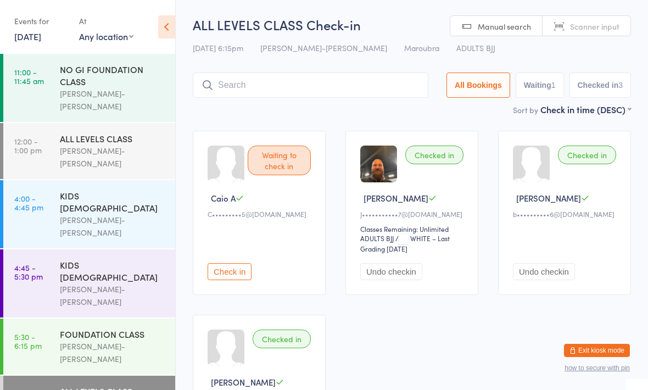
click at [539, 90] on button "Waiting 1" at bounding box center [539, 84] width 48 height 25
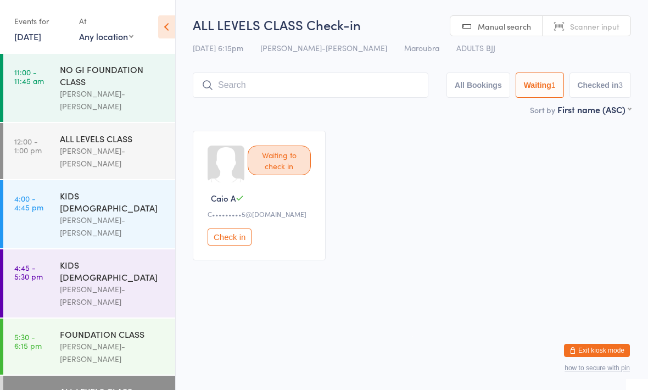
click at [466, 91] on button "All Bookings" at bounding box center [478, 84] width 64 height 25
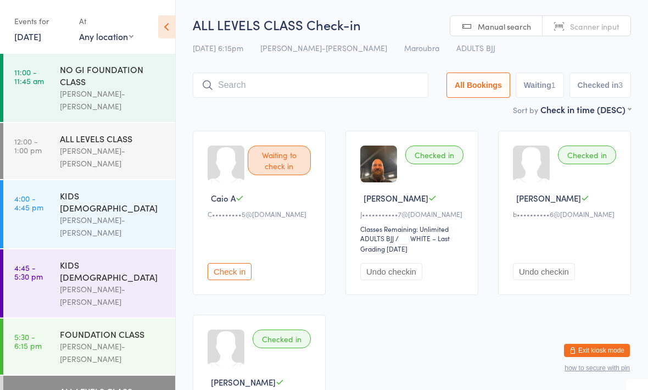
click at [546, 98] on button "Waiting 1" at bounding box center [539, 84] width 48 height 25
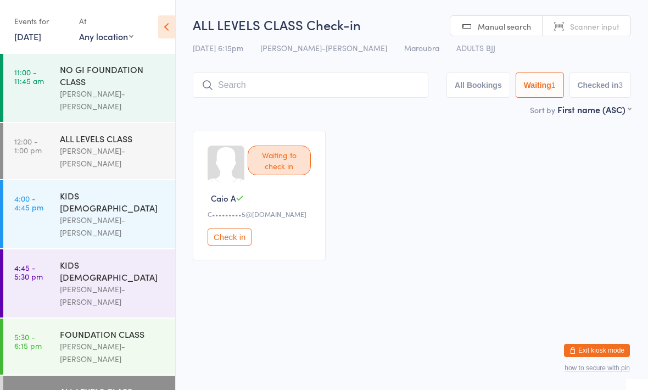
click at [471, 90] on button "All Bookings" at bounding box center [478, 84] width 64 height 25
select select "5"
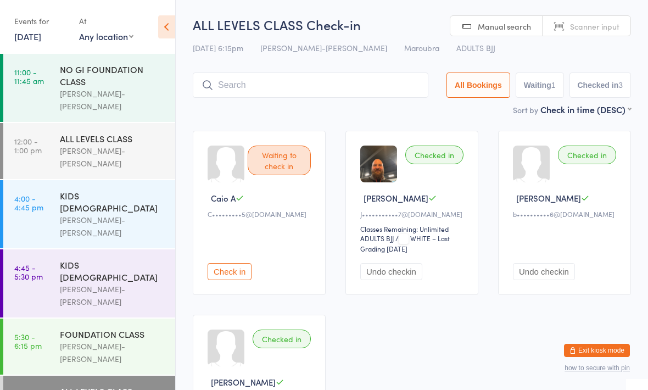
click at [599, 347] on button "Exit kiosk mode" at bounding box center [597, 350] width 66 height 13
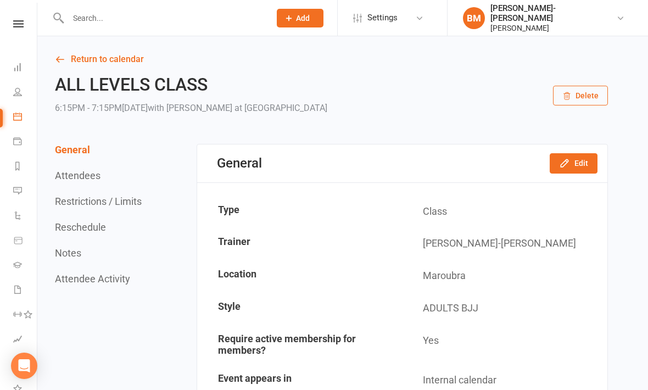
click at [20, 97] on link "People" at bounding box center [25, 93] width 25 height 25
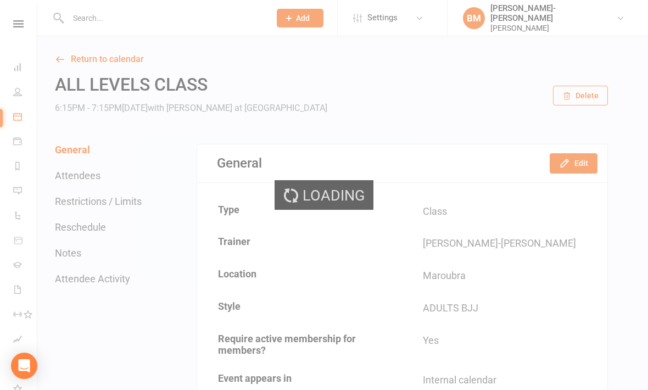
select select "100"
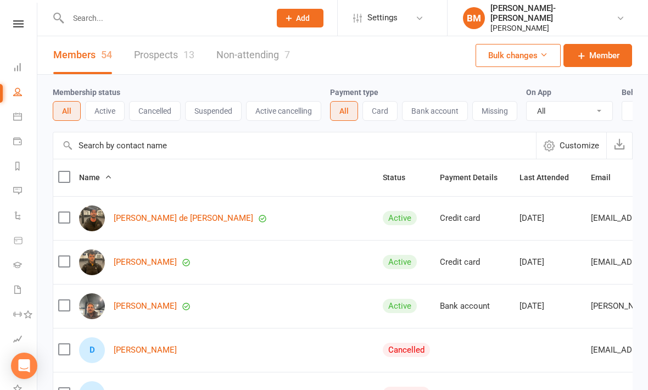
click at [21, 114] on icon at bounding box center [17, 116] width 9 height 9
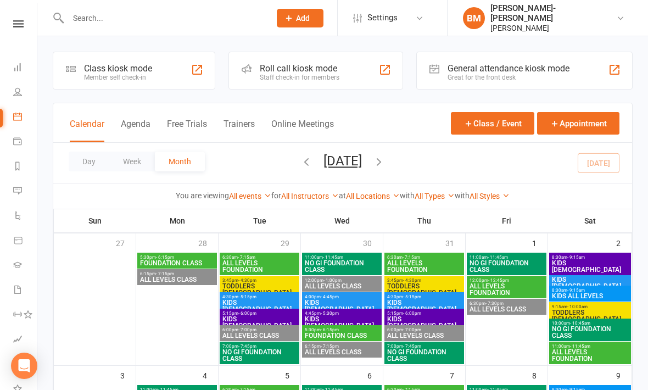
click at [18, 90] on icon at bounding box center [17, 91] width 9 height 9
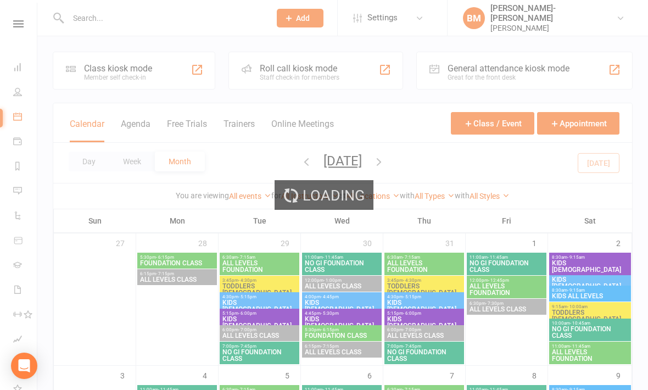
select select "100"
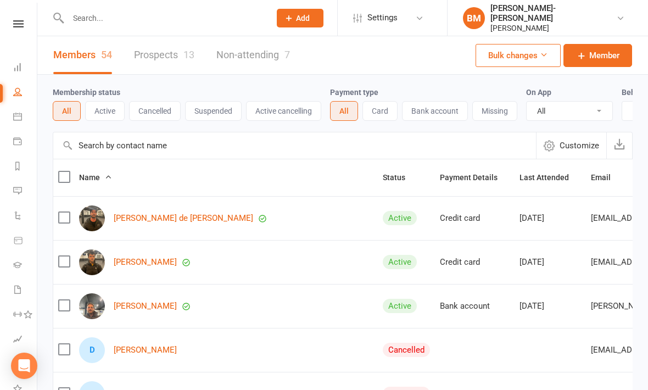
click at [167, 58] on link "Prospects 13" at bounding box center [164, 55] width 60 height 38
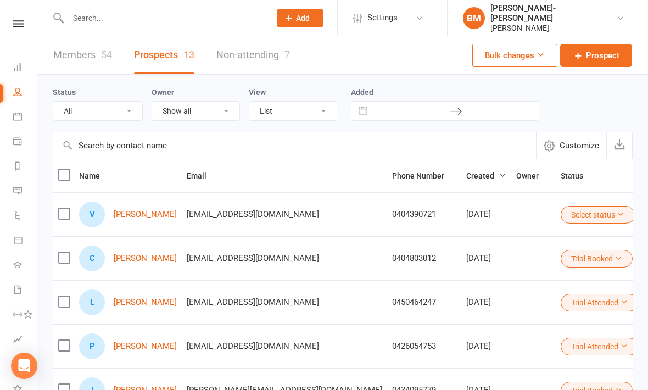
click at [151, 213] on link "[PERSON_NAME]" at bounding box center [145, 214] width 63 height 9
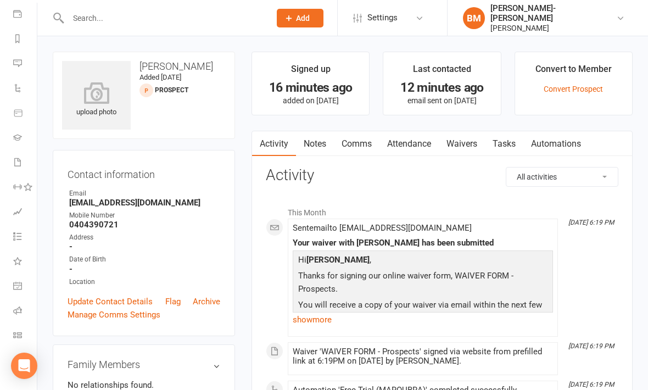
scroll to position [127, 0]
click at [21, 334] on icon at bounding box center [17, 334] width 9 height 9
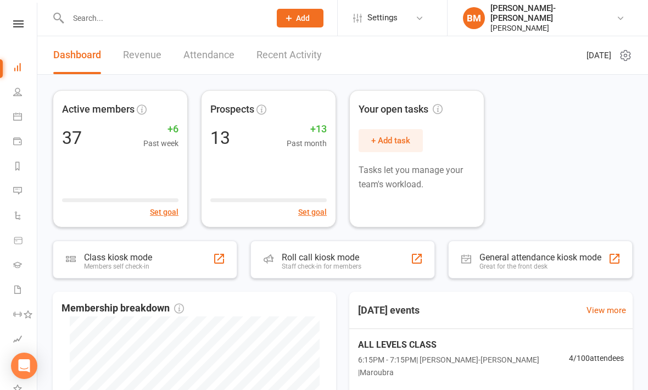
click at [16, 26] on icon at bounding box center [18, 23] width 10 height 7
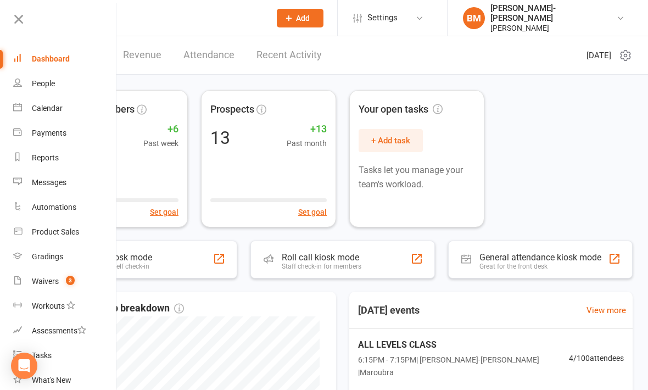
click at [47, 91] on link "People" at bounding box center [65, 83] width 104 height 25
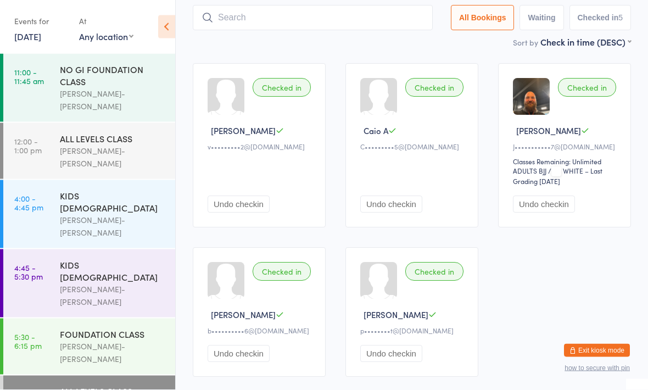
scroll to position [68, 0]
click at [241, 115] on div at bounding box center [225, 96] width 37 height 37
click at [237, 136] on span "Victor H" at bounding box center [243, 131] width 65 height 12
click at [228, 136] on span "[PERSON_NAME]" at bounding box center [243, 131] width 65 height 12
click at [600, 357] on button "Exit kiosk mode" at bounding box center [597, 350] width 66 height 13
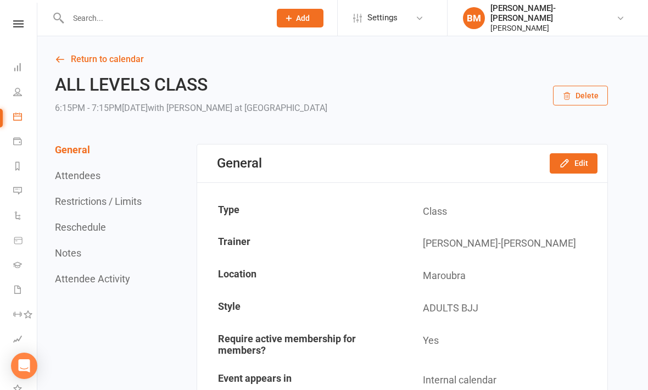
click at [25, 84] on link "People" at bounding box center [25, 93] width 25 height 25
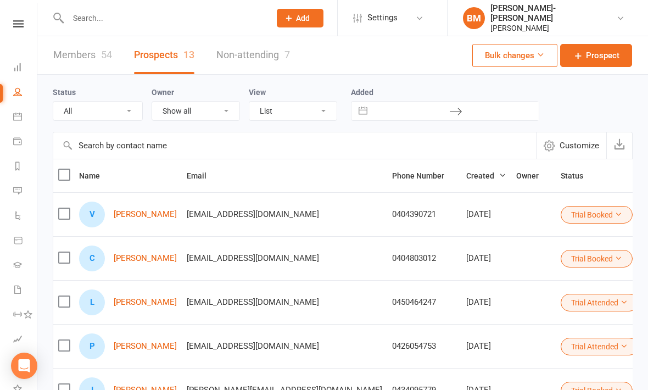
click at [466, 182] on button "Created" at bounding box center [486, 175] width 40 height 13
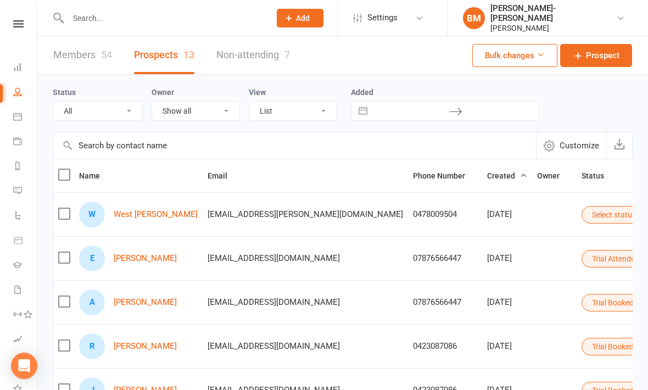
click at [487, 178] on span "Created" at bounding box center [507, 175] width 40 height 9
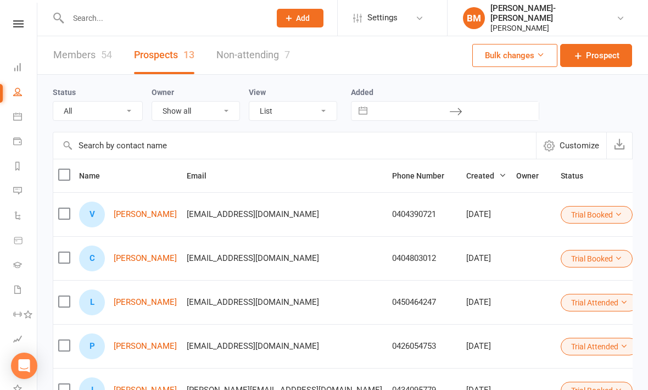
click at [145, 219] on link "Victor Hugo" at bounding box center [145, 214] width 63 height 9
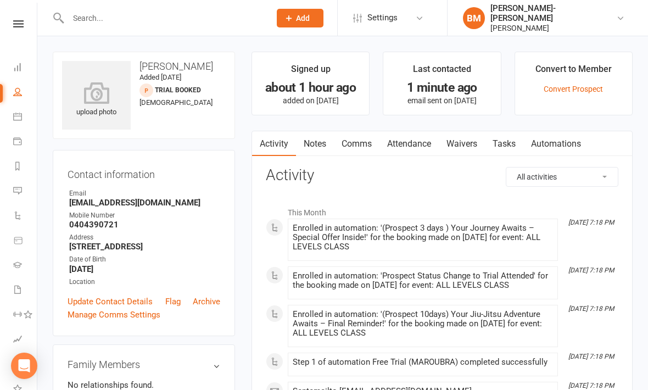
click at [464, 146] on link "Waivers" at bounding box center [462, 143] width 46 height 25
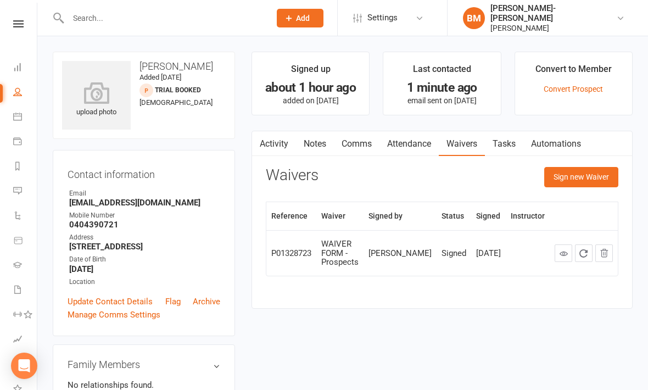
click at [591, 175] on button "Sign new Waiver" at bounding box center [581, 177] width 74 height 20
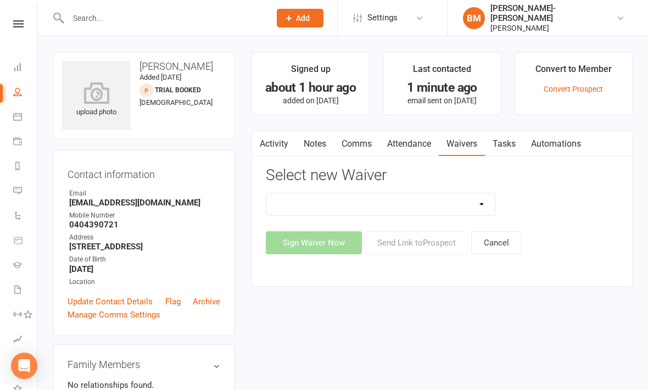
click at [490, 199] on select "EXCLUSIVE MEMBER OFFER FOUNDATION MEMBER PROMO KIDS HOLIDAY CAMP (10th - 17th o…" at bounding box center [380, 204] width 228 height 22
select select "14662"
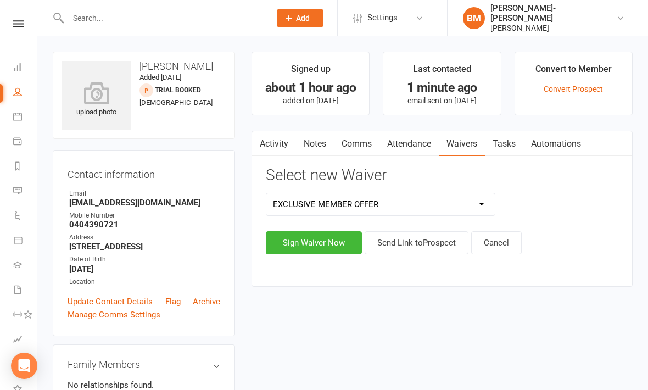
click at [440, 240] on button "Send Link to Prospect" at bounding box center [416, 242] width 104 height 23
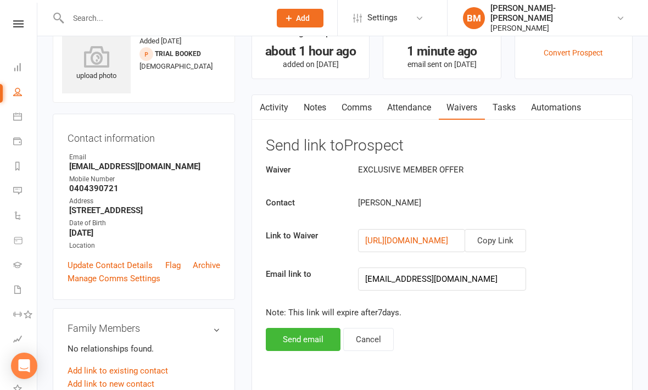
scroll to position [37, 0]
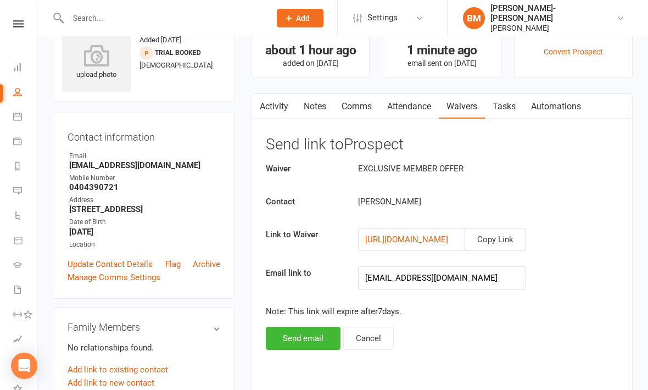
click at [312, 335] on button "Send email" at bounding box center [303, 338] width 75 height 23
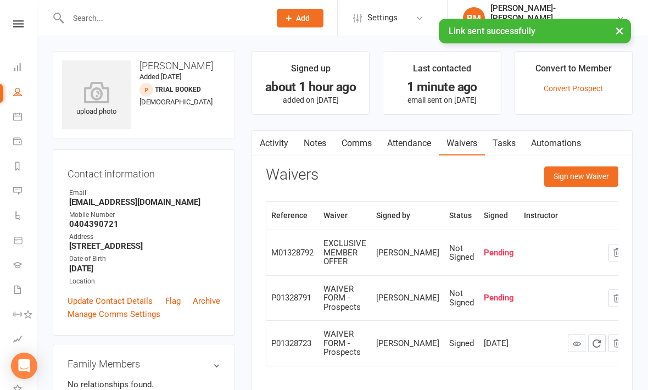
scroll to position [0, 0]
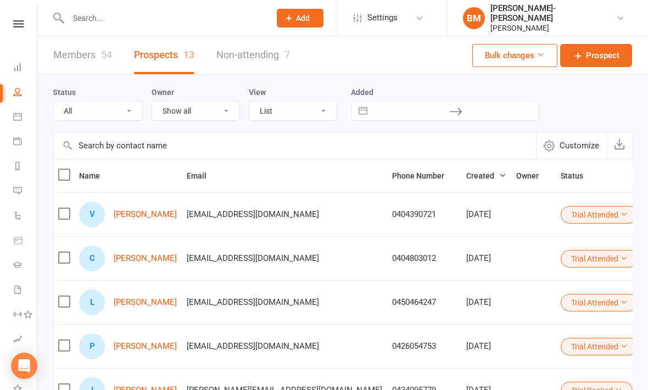
click at [153, 263] on link "Caio Azevedo" at bounding box center [145, 258] width 63 height 9
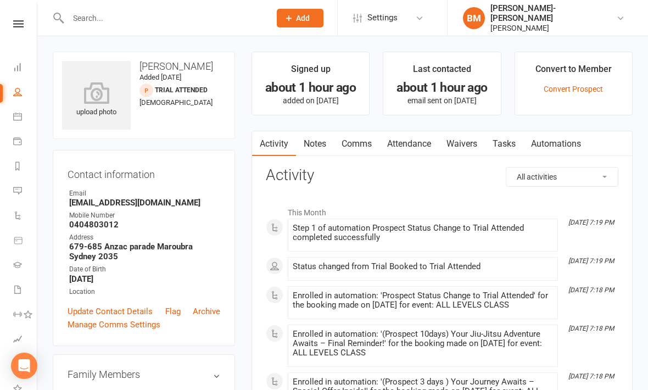
click at [512, 146] on link "Tasks" at bounding box center [504, 143] width 38 height 25
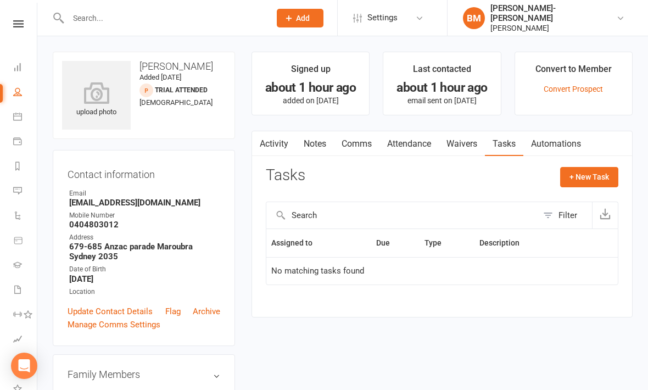
click at [467, 153] on link "Waivers" at bounding box center [462, 143] width 46 height 25
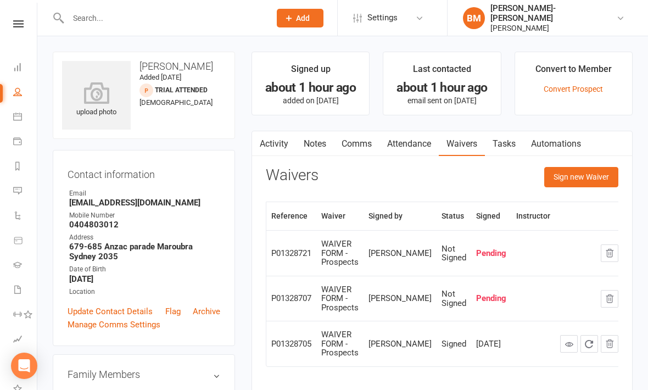
click at [594, 183] on button "Sign new Waiver" at bounding box center [581, 177] width 74 height 20
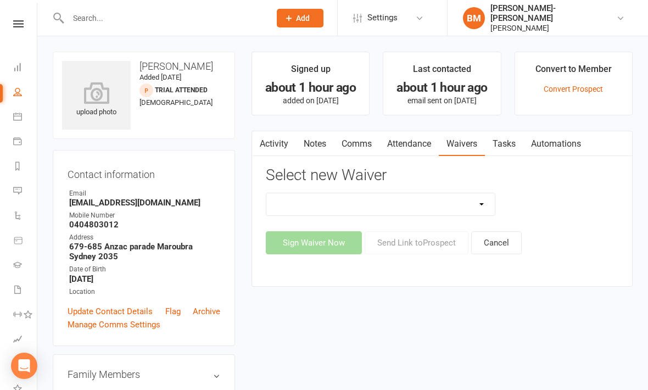
click at [476, 203] on select "EXCLUSIVE MEMBER OFFER FOUNDATION MEMBER PROMO KIDS HOLIDAY CAMP ([DATE] - [DAT…" at bounding box center [380, 204] width 228 height 22
select select "14662"
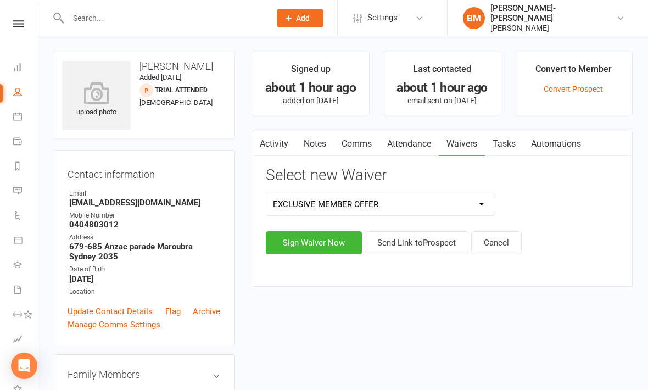
click at [423, 245] on button "Send Link to Prospect" at bounding box center [416, 242] width 104 height 23
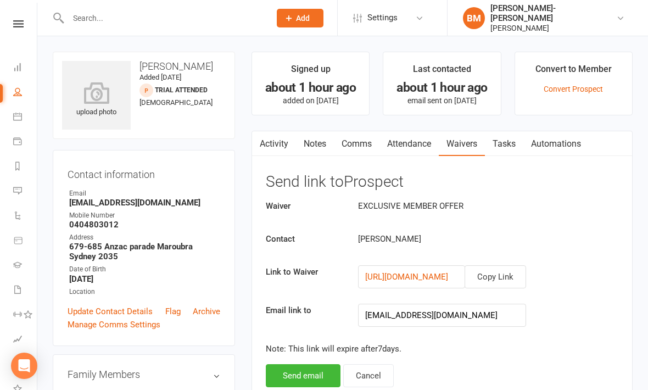
scroll to position [54, 0]
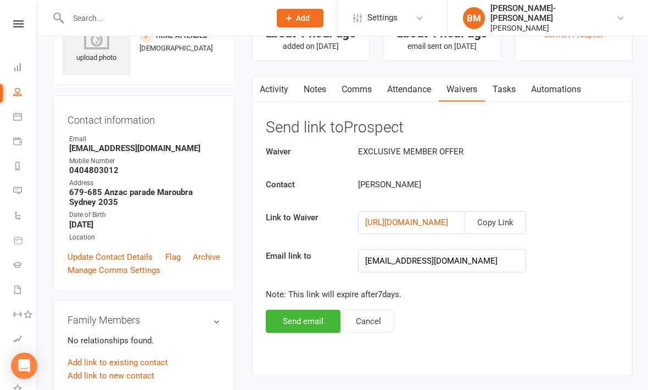
click at [308, 318] on button "Send email" at bounding box center [303, 321] width 75 height 23
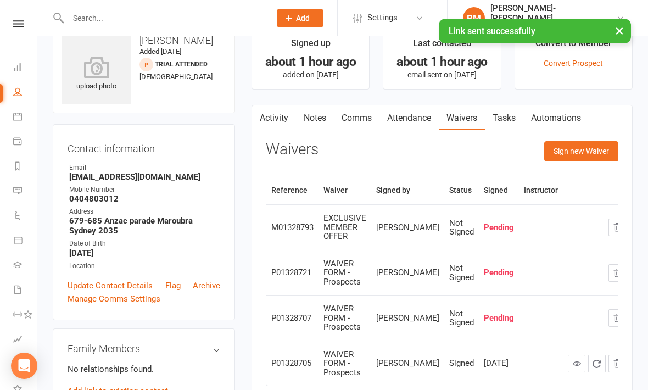
scroll to position [0, 0]
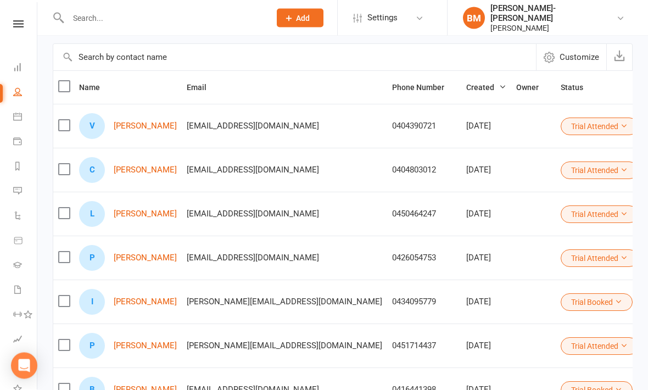
scroll to position [93, 0]
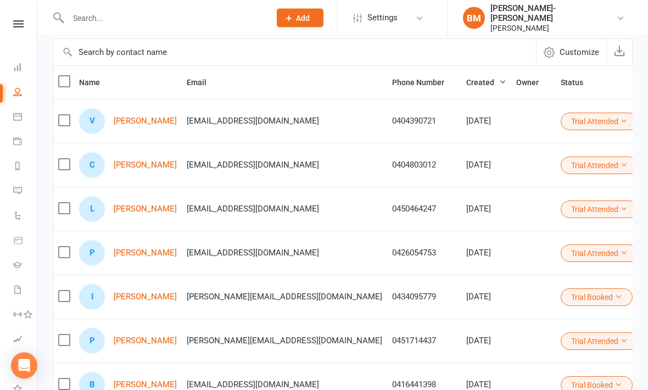
click at [152, 198] on div "L Lucas Bueno da silva" at bounding box center [128, 209] width 98 height 26
click at [155, 208] on link "[PERSON_NAME]" at bounding box center [145, 209] width 63 height 9
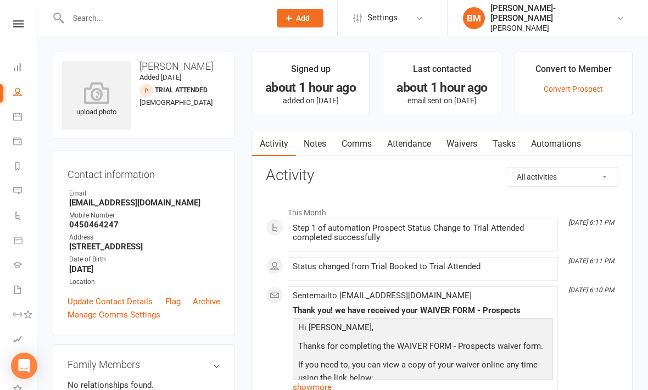
click at [469, 149] on link "Waivers" at bounding box center [462, 143] width 46 height 25
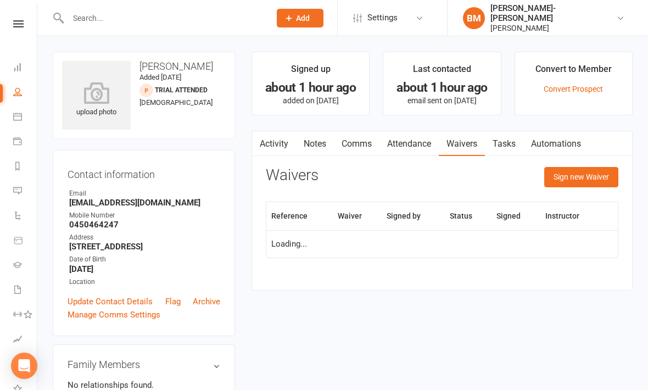
scroll to position [36, 0]
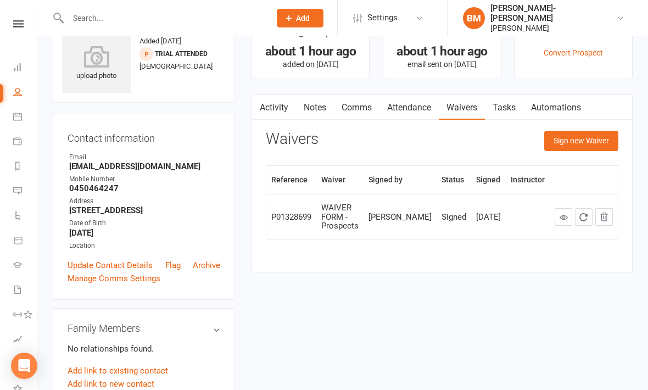
click at [585, 141] on button "Sign new Waiver" at bounding box center [581, 141] width 74 height 20
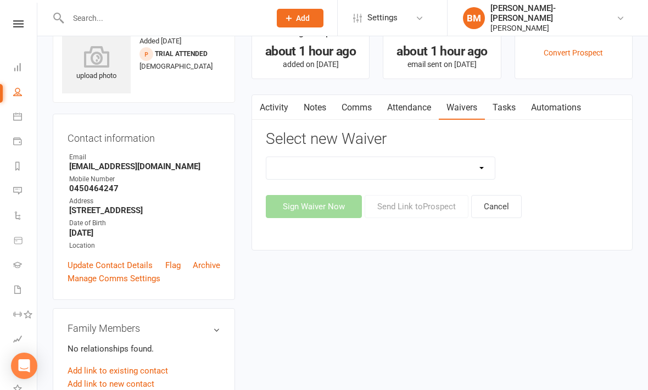
click at [466, 167] on select "EXCLUSIVE MEMBER OFFER FOUNDATION MEMBER PROMO KIDS HOLIDAY CAMP ([DATE] - [DAT…" at bounding box center [380, 168] width 228 height 22
select select "14662"
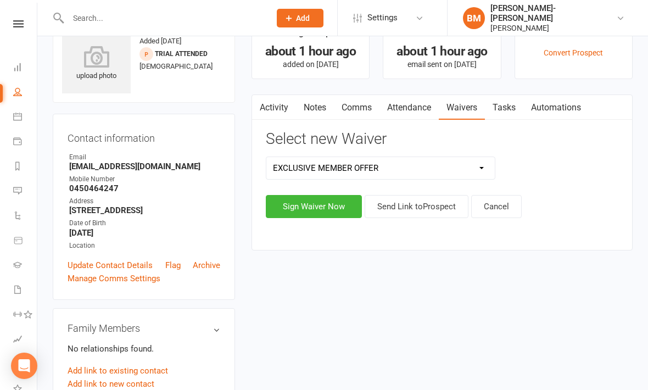
click at [413, 210] on button "Send Link to Prospect" at bounding box center [416, 206] width 104 height 23
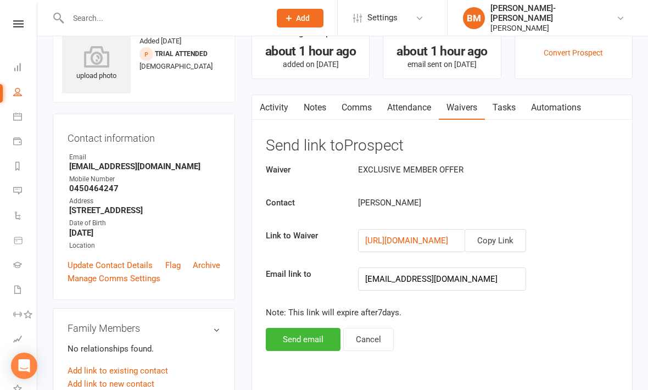
click at [315, 339] on button "Send email" at bounding box center [303, 339] width 75 height 23
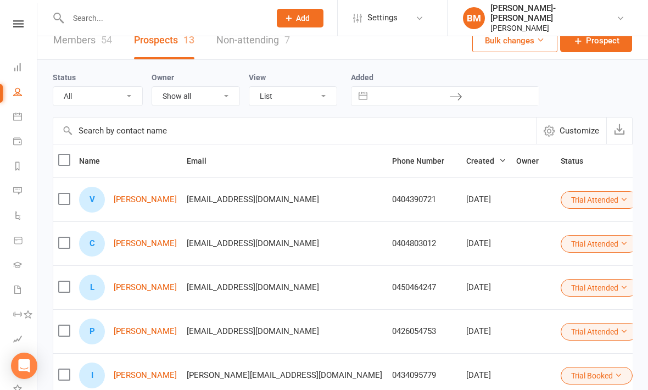
scroll to position [23, 0]
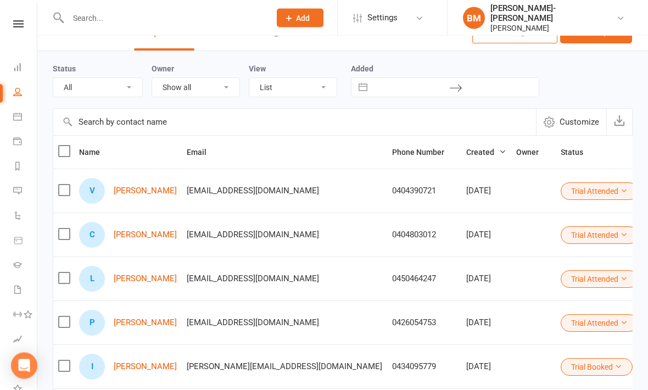
click at [127, 325] on link "[PERSON_NAME]" at bounding box center [145, 322] width 63 height 9
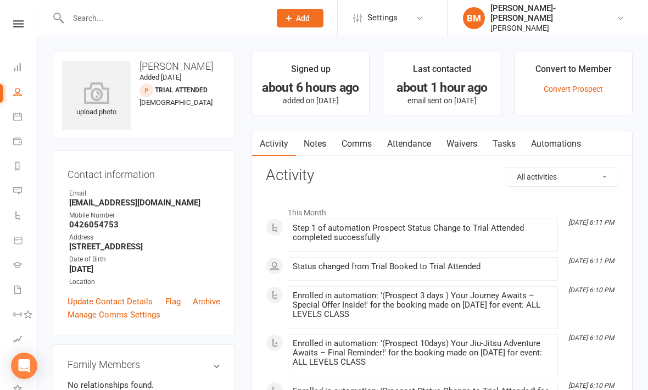
click at [456, 141] on link "Waivers" at bounding box center [462, 143] width 46 height 25
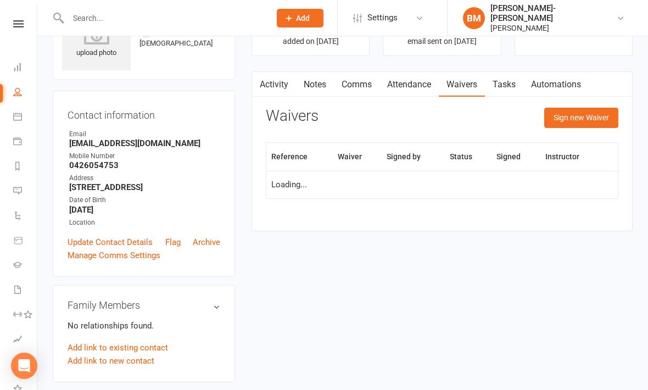
scroll to position [60, 0]
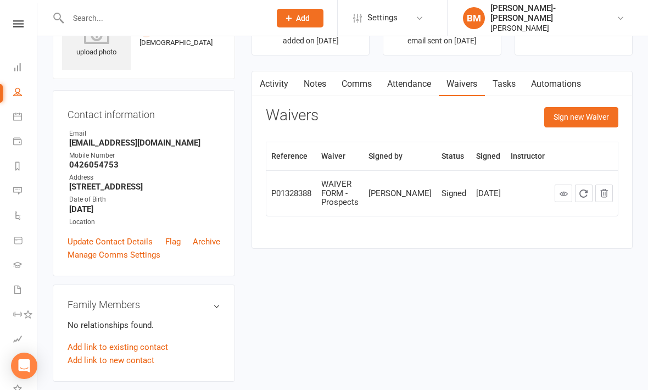
click at [596, 119] on button "Sign new Waiver" at bounding box center [581, 117] width 74 height 20
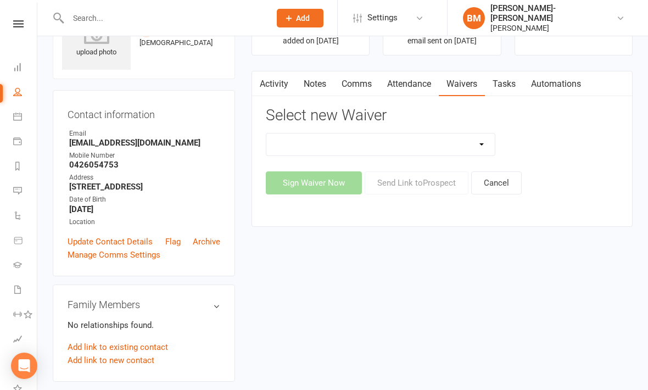
click at [453, 141] on select "EXCLUSIVE MEMBER OFFER FOUNDATION MEMBER PROMO KIDS HOLIDAY CAMP ([DATE] - [DAT…" at bounding box center [380, 144] width 228 height 22
select select "14662"
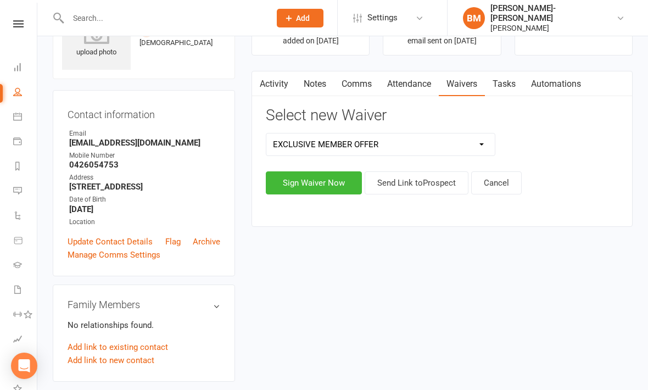
click at [344, 188] on button "Sign Waiver Now" at bounding box center [314, 182] width 96 height 23
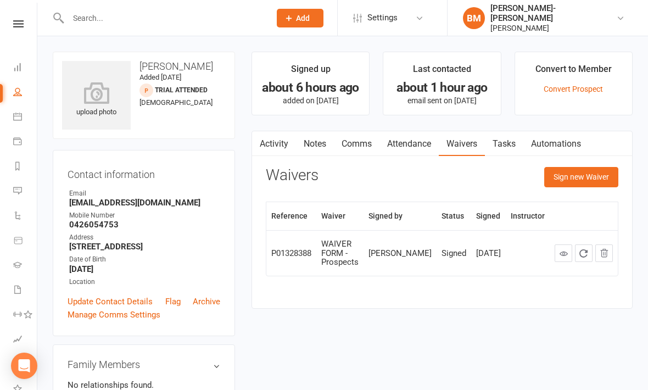
click at [586, 181] on button "Sign new Waiver" at bounding box center [581, 177] width 74 height 20
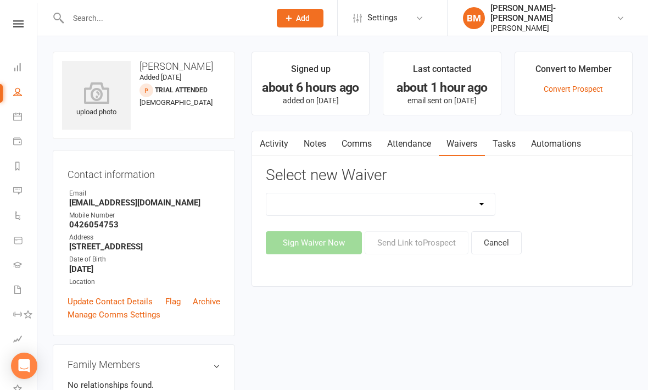
click at [462, 206] on select "EXCLUSIVE MEMBER OFFER FOUNDATION MEMBER PROMO KIDS HOLIDAY CAMP ([DATE] - [DAT…" at bounding box center [380, 204] width 228 height 22
select select "14662"
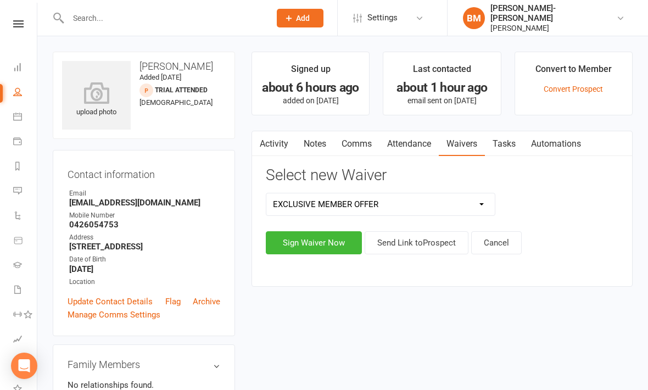
click at [435, 248] on button "Send Link to Prospect" at bounding box center [416, 242] width 104 height 23
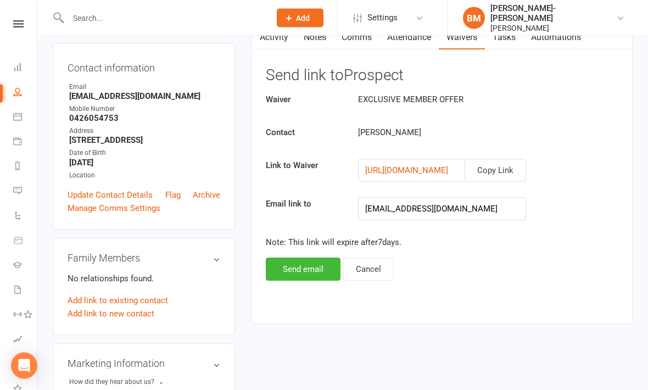
scroll to position [109, 0]
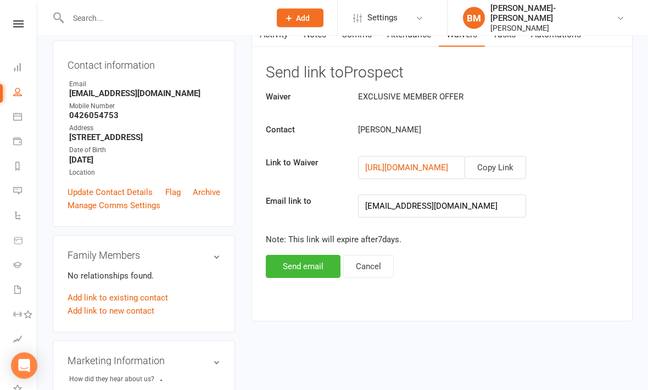
click at [320, 266] on button "Send email" at bounding box center [303, 266] width 75 height 23
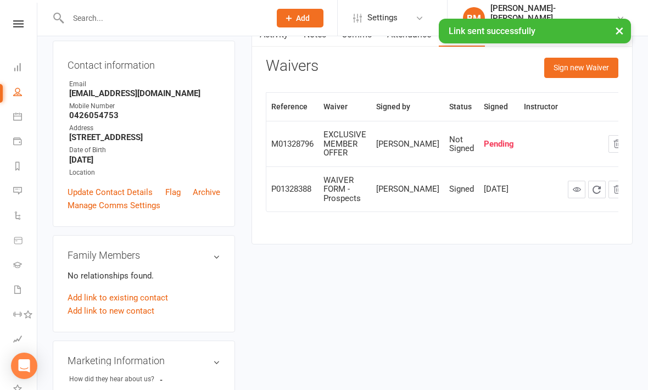
scroll to position [0, 0]
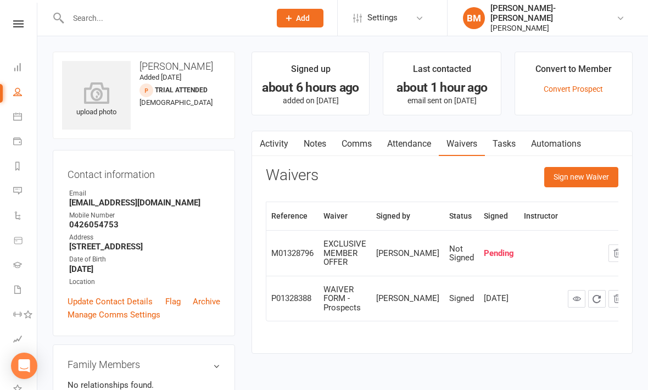
scroll to position [36, 0]
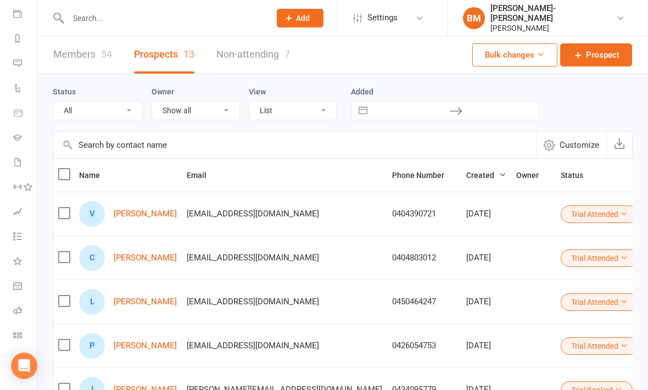
scroll to position [127, 0]
click at [23, 333] on link "Class check-in" at bounding box center [25, 336] width 25 height 25
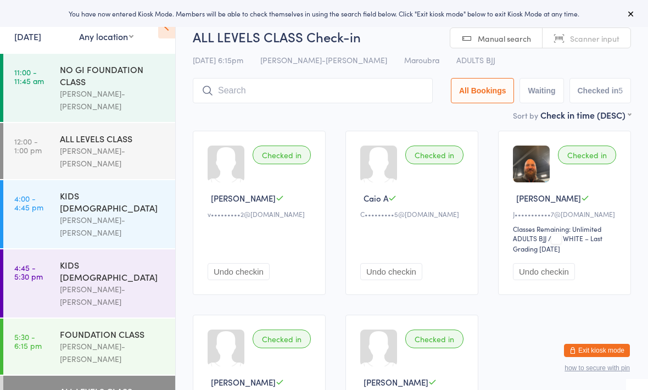
click at [284, 88] on input "search" at bounding box center [313, 90] width 240 height 25
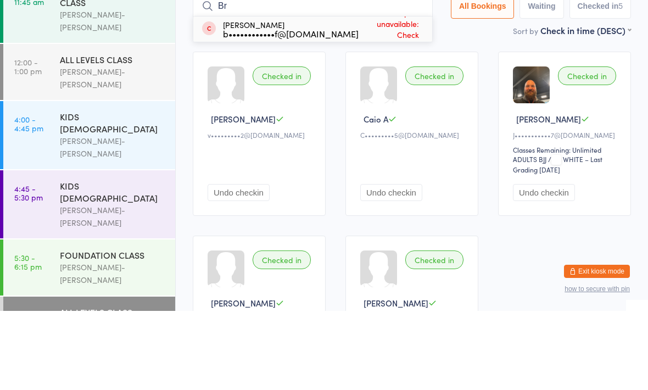
type input "B"
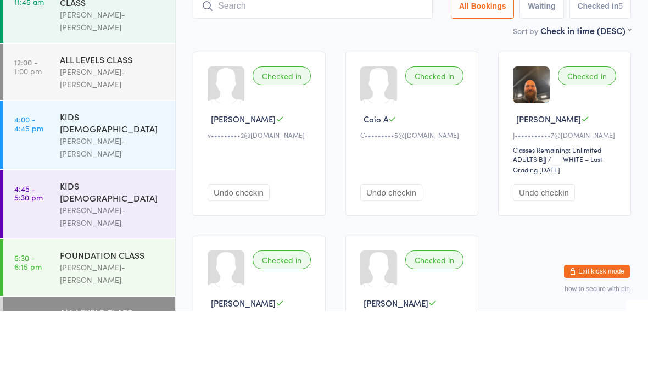
click at [454, 72] on button "All Bookings" at bounding box center [483, 84] width 64 height 25
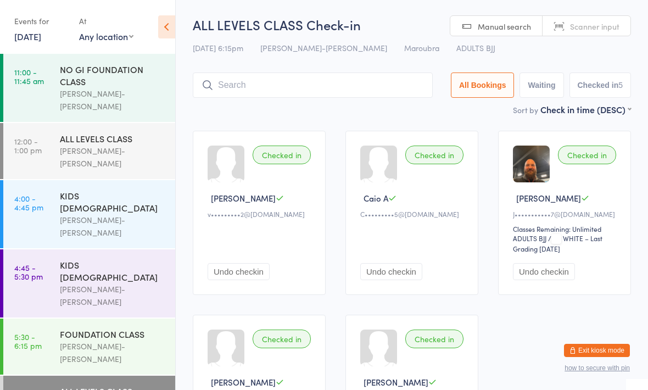
click at [602, 344] on button "Exit kiosk mode" at bounding box center [597, 350] width 66 height 13
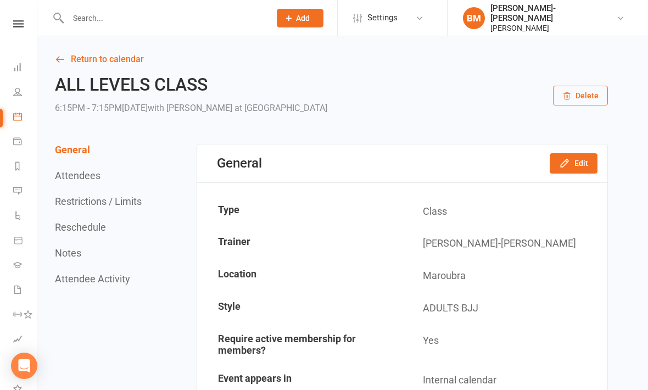
click at [26, 97] on link "People" at bounding box center [25, 93] width 25 height 25
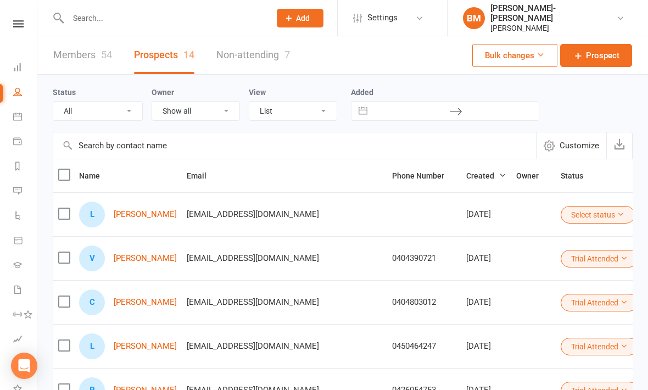
click at [126, 213] on link "[PERSON_NAME]" at bounding box center [145, 214] width 63 height 9
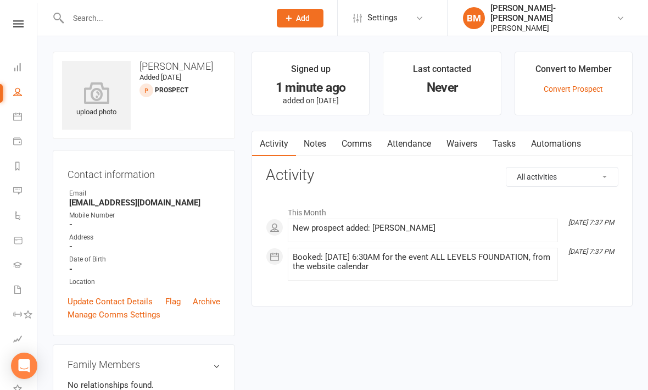
click at [464, 141] on link "Waivers" at bounding box center [462, 143] width 46 height 25
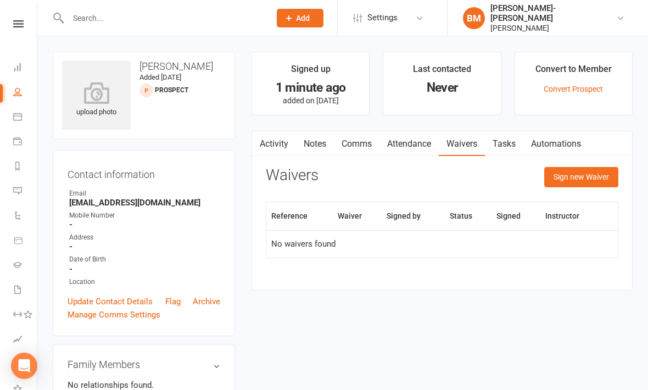
click at [348, 210] on th "Waiver" at bounding box center [357, 216] width 49 height 28
click at [590, 174] on button "Sign new Waiver" at bounding box center [581, 177] width 74 height 20
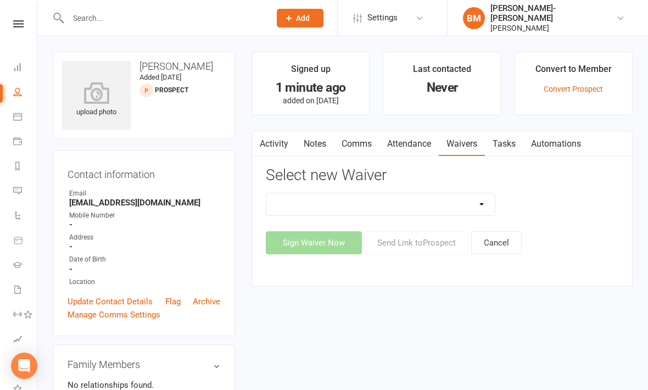
click at [456, 201] on select "EXCLUSIVE MEMBER OFFER FOUNDATION MEMBER PROMO KIDS HOLIDAY CAMP ([DATE] - [DAT…" at bounding box center [380, 204] width 228 height 22
select select "14313"
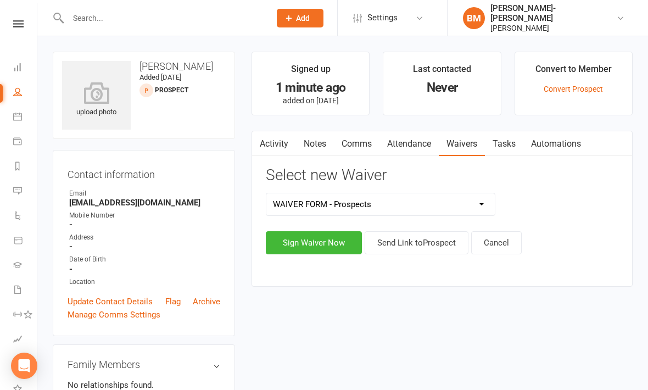
click at [340, 239] on button "Sign Waiver Now" at bounding box center [314, 242] width 96 height 23
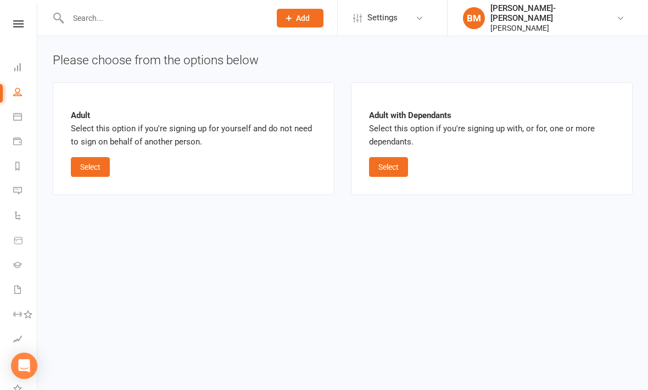
click at [87, 162] on button "Select" at bounding box center [90, 167] width 39 height 20
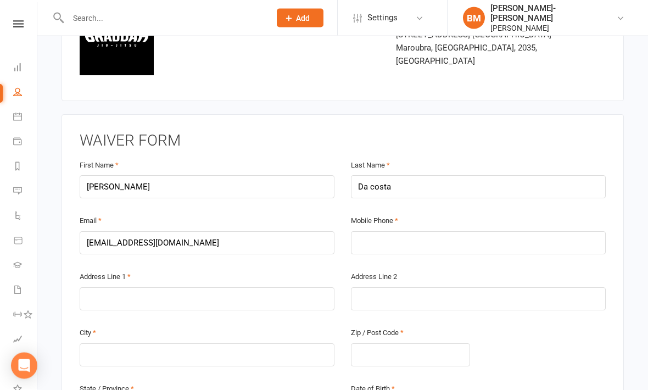
scroll to position [94, 0]
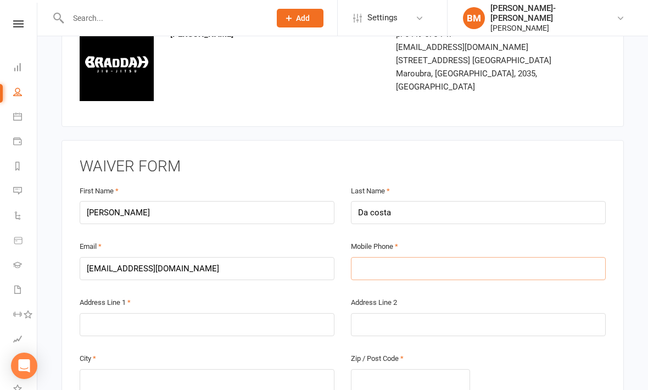
click at [529, 268] on input "text" at bounding box center [478, 268] width 255 height 23
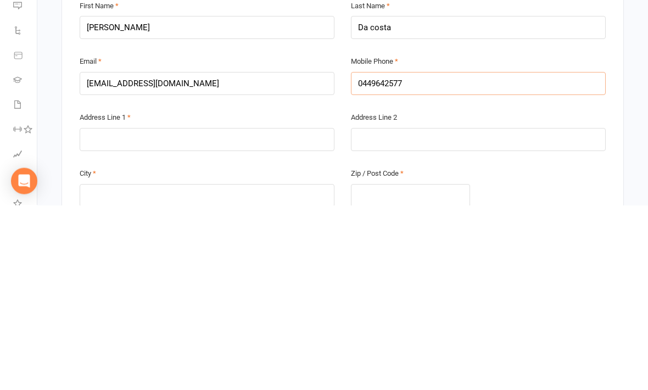
type input "0449642577"
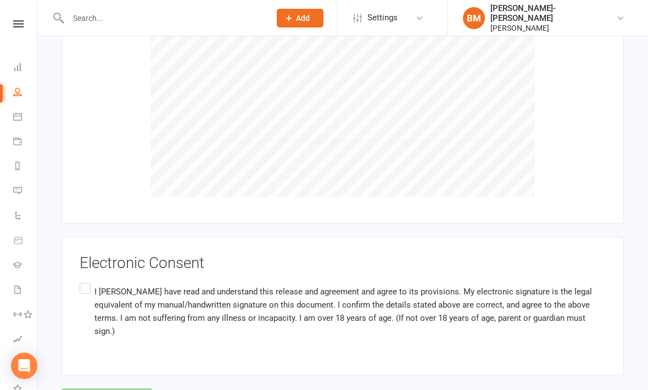
scroll to position [1085, 0]
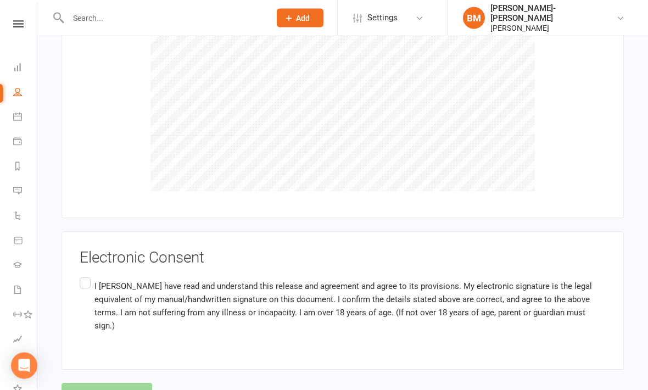
click at [91, 276] on label "I [PERSON_NAME] have read and understand this release and agreement and agree t…" at bounding box center [343, 306] width 526 height 61
click at [87, 276] on input "I [PERSON_NAME] have read and understand this release and agreement and agree t…" at bounding box center [83, 276] width 7 height 0
click at [137, 383] on div "Agree & Submit" at bounding box center [342, 394] width 562 height 23
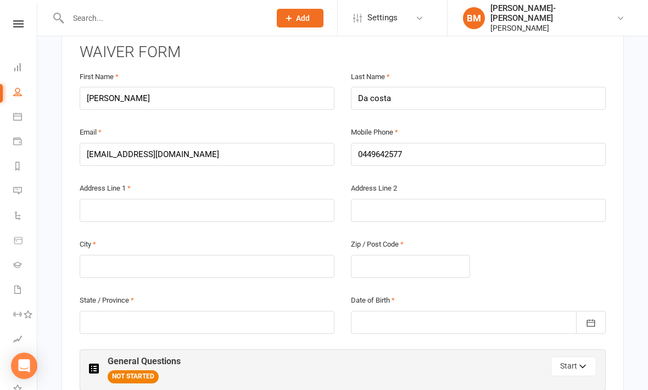
scroll to position [207, 0]
click at [555, 320] on div at bounding box center [478, 323] width 255 height 23
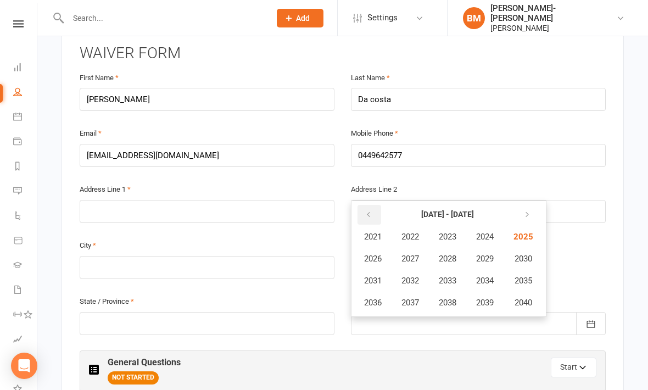
click at [373, 216] on button "button" at bounding box center [369, 215] width 24 height 20
click at [366, 215] on button "button" at bounding box center [369, 215] width 24 height 20
click at [367, 210] on icon "button" at bounding box center [368, 214] width 8 height 9
click at [521, 208] on button "button" at bounding box center [526, 215] width 24 height 20
click at [529, 211] on icon "button" at bounding box center [525, 214] width 8 height 9
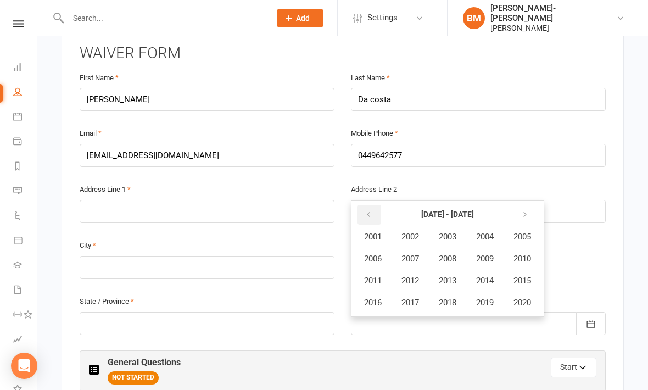
click at [365, 213] on button "button" at bounding box center [369, 215] width 24 height 20
click at [418, 276] on span "1992" at bounding box center [410, 281] width 18 height 10
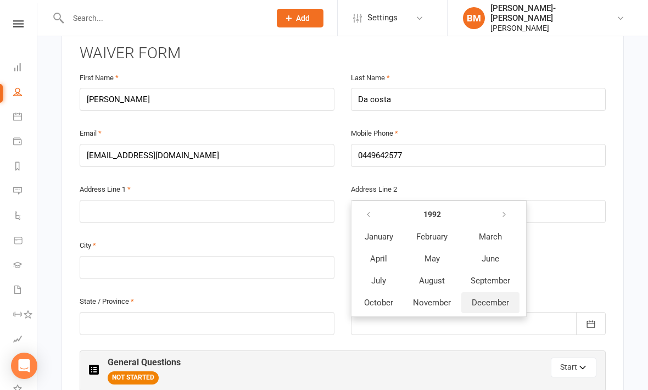
click at [490, 297] on span "December" at bounding box center [489, 302] width 37 height 10
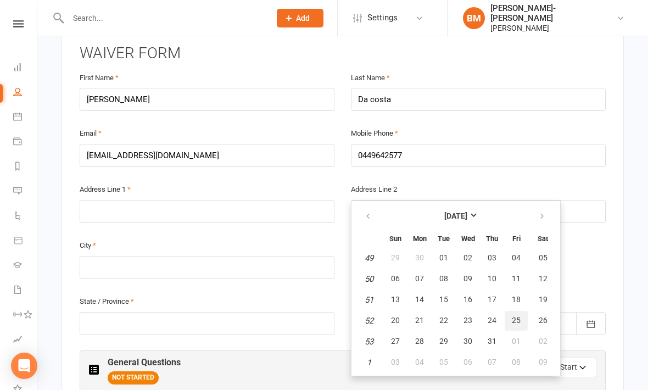
click at [515, 320] on button "25" at bounding box center [515, 321] width 23 height 20
type input "[DATE]"
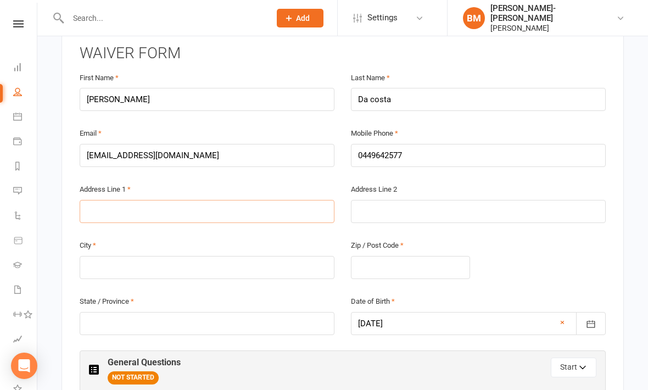
click at [123, 203] on input "text" at bounding box center [207, 211] width 255 height 23
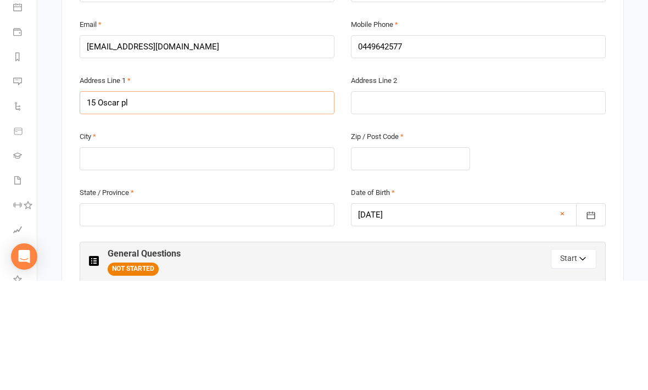
type input "15 Oscar pl"
click at [105, 256] on input "text" at bounding box center [207, 267] width 255 height 23
type input "[GEOGRAPHIC_DATA]"
click at [464, 256] on input "text" at bounding box center [410, 267] width 119 height 23
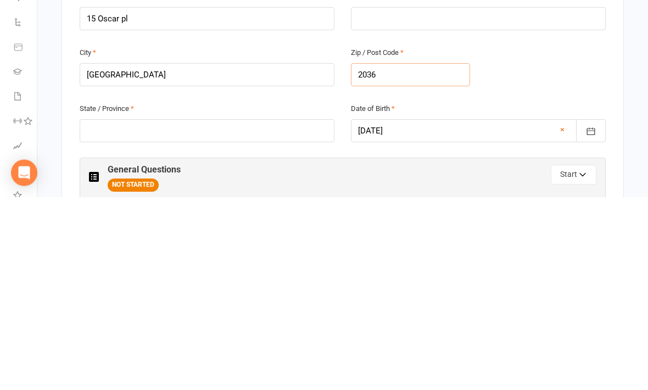
type input "2036"
click at [305, 312] on input "text" at bounding box center [207, 323] width 255 height 23
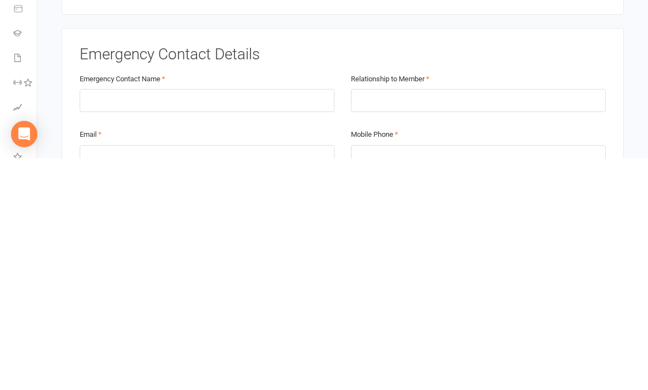
scroll to position [384, 0]
type input "Nsw"
click at [302, 318] on input "text" at bounding box center [207, 329] width 255 height 23
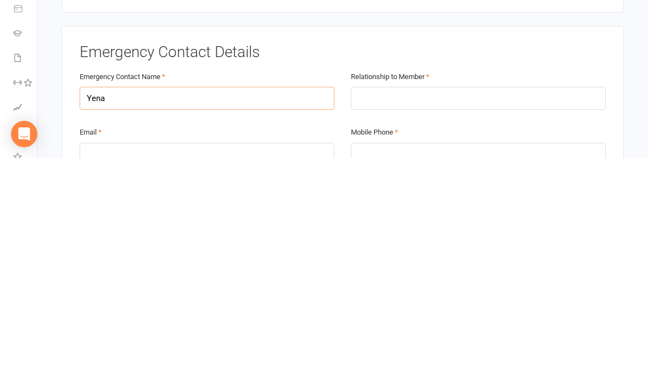
type input "Yena"
click at [457, 318] on input "text" at bounding box center [478, 329] width 255 height 23
type input "Wife"
click at [306, 374] on input "email" at bounding box center [207, 385] width 255 height 23
type input "[EMAIL_ADDRESS][DOMAIN_NAME]"
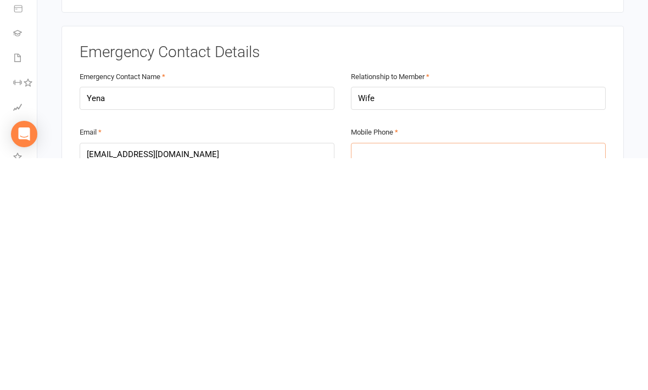
click at [482, 374] on input "tel" at bounding box center [478, 385] width 255 height 23
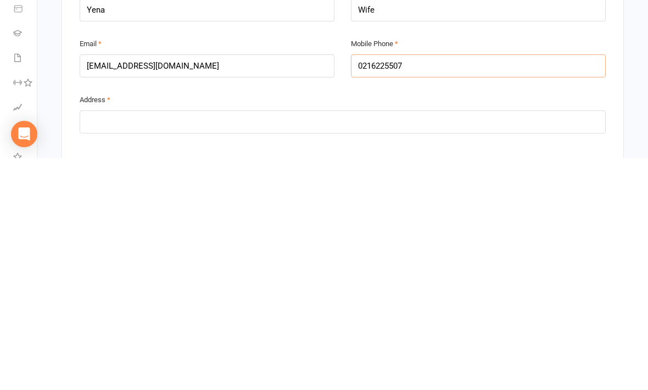
scroll to position [480, 0]
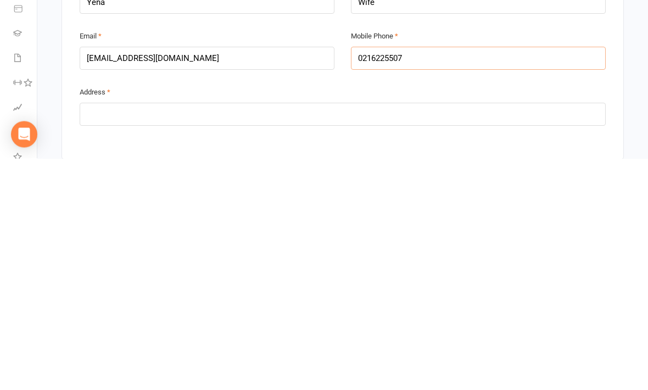
type input "0216225507"
click at [507, 334] on input "text" at bounding box center [343, 345] width 526 height 23
type input "K"
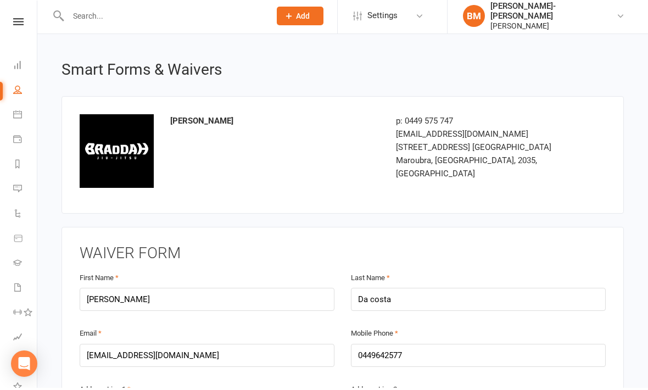
scroll to position [0, 0]
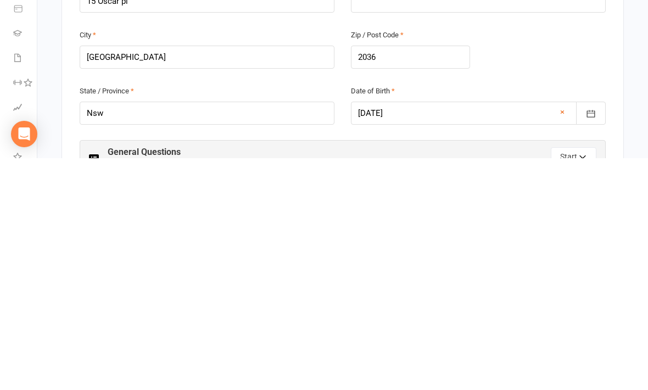
type input "15 Oscar pl"
click at [547, 260] on div "City [GEOGRAPHIC_DATA] Zip / Post Code 2036" at bounding box center [342, 288] width 542 height 56
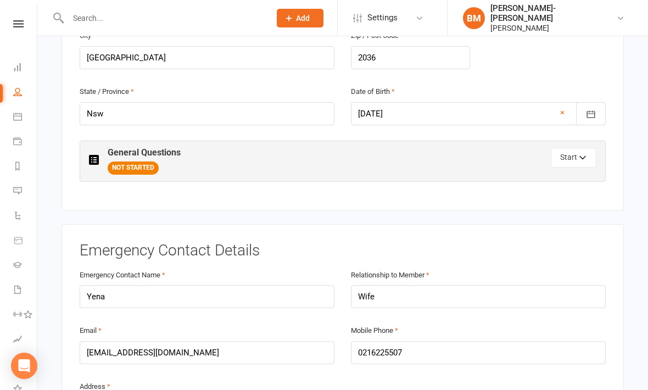
scroll to position [417, 0]
click at [565, 150] on button "Start" at bounding box center [574, 158] width 46 height 20
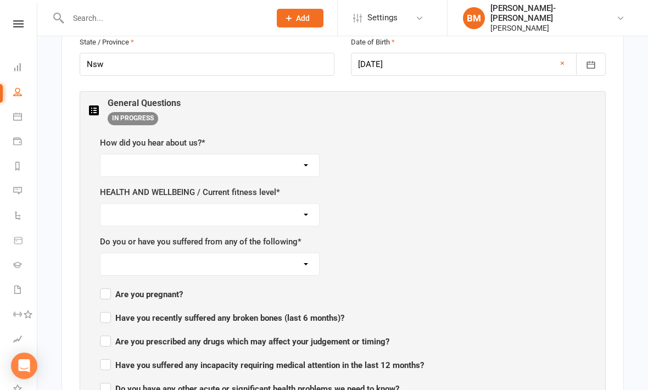
scroll to position [467, 0]
click at [133, 154] on select "Google Facebook Instagram Friend Other" at bounding box center [209, 165] width 218 height 22
select select "Friend"
click at [119, 211] on select "Innactive Mildly Active Active Very Active" at bounding box center [209, 214] width 218 height 22
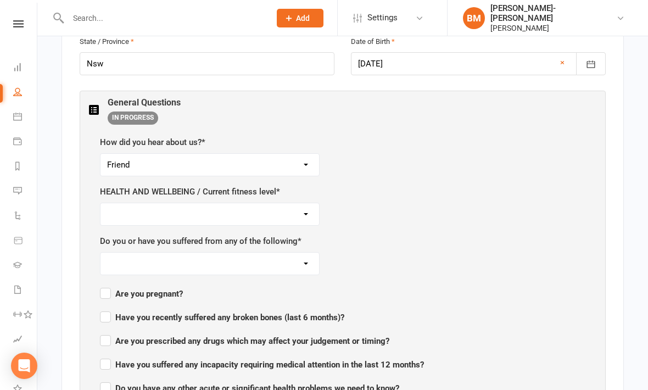
click at [128, 210] on select "Innactive Mildly Active Active Very Active" at bounding box center [209, 214] width 218 height 22
select select "Active"
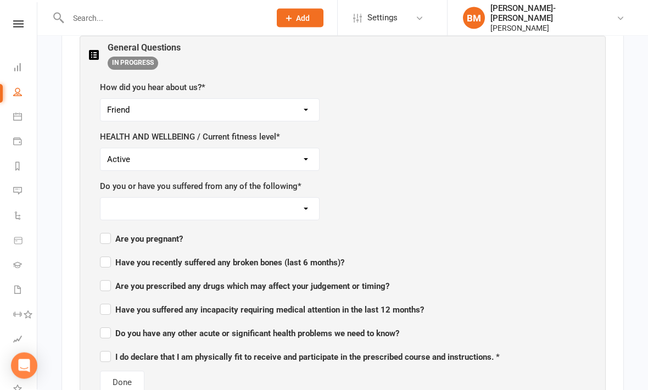
scroll to position [522, 0]
click at [129, 202] on select "[MEDICAL_DATA] [MEDICAL_DATA] Dizziness Chest Pains Any heart conditions [MEDIC…" at bounding box center [209, 209] width 218 height 22
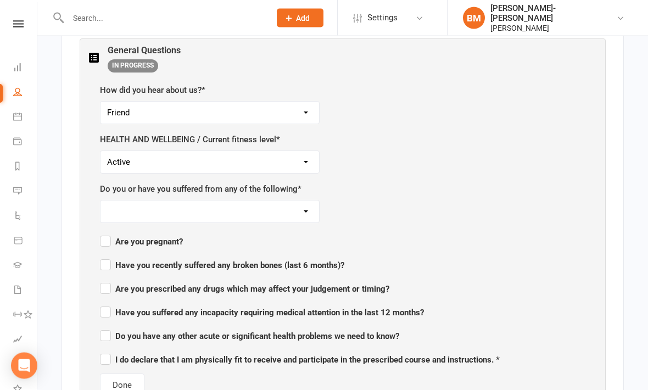
click at [122, 204] on select "[MEDICAL_DATA] [MEDICAL_DATA] Dizziness Chest Pains Any heart conditions [MEDIC…" at bounding box center [209, 212] width 218 height 22
click at [119, 206] on select "[MEDICAL_DATA] [MEDICAL_DATA] Dizziness Chest Pains Any heart conditions [MEDIC…" at bounding box center [209, 211] width 218 height 22
select select "None of the below"
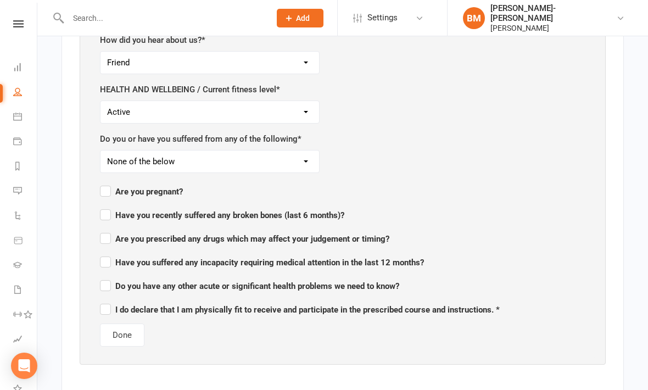
scroll to position [570, 0]
click at [100, 299] on input "I do declare that I am physically fit to receive and participate in the prescri…" at bounding box center [300, 299] width 400 height 0
checkbox input "true"
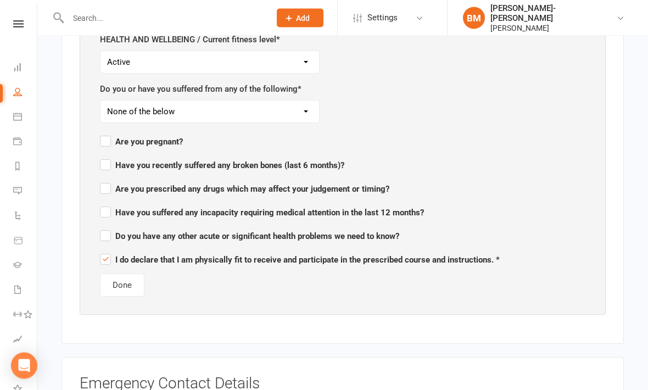
scroll to position [619, 0]
click at [113, 278] on button "Done" at bounding box center [122, 284] width 44 height 23
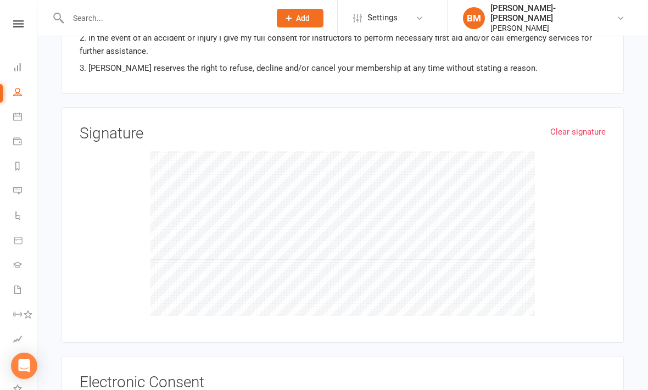
scroll to position [1086, 0]
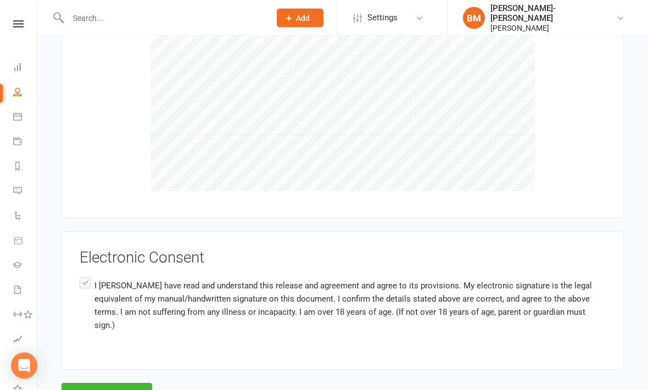
click at [86, 383] on button "Agree & Submit" at bounding box center [106, 394] width 91 height 23
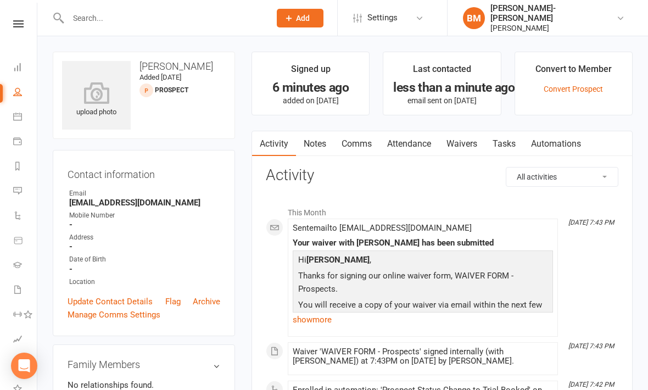
click at [455, 142] on link "Waivers" at bounding box center [462, 143] width 46 height 25
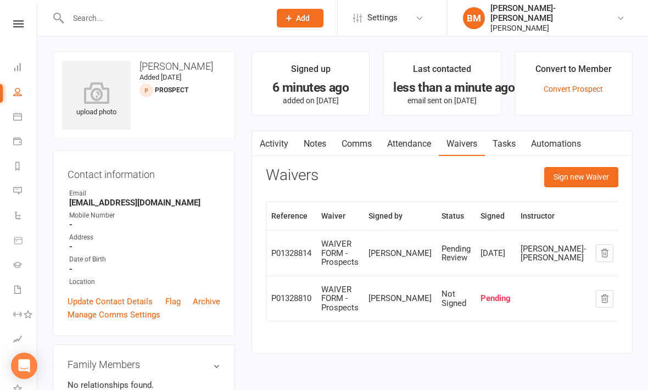
click at [451, 253] on div "Pending Review" at bounding box center [455, 253] width 29 height 18
click at [473, 144] on link "Waivers" at bounding box center [462, 143] width 46 height 25
click at [11, 66] on li "Dashboard" at bounding box center [18, 68] width 37 height 25
click at [22, 71] on link "Dashboard" at bounding box center [25, 68] width 25 height 25
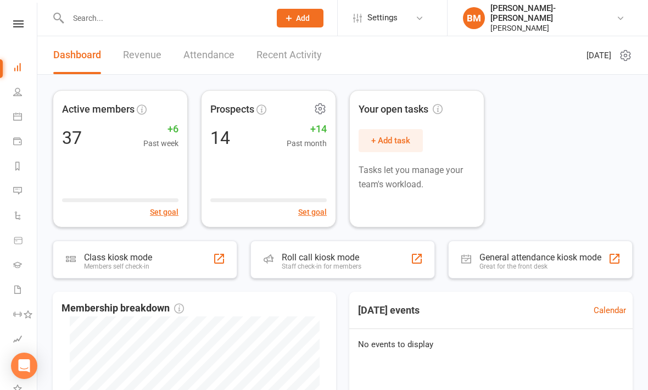
click at [271, 153] on div "Prospects 14 +14 Past month Set goal" at bounding box center [268, 158] width 135 height 137
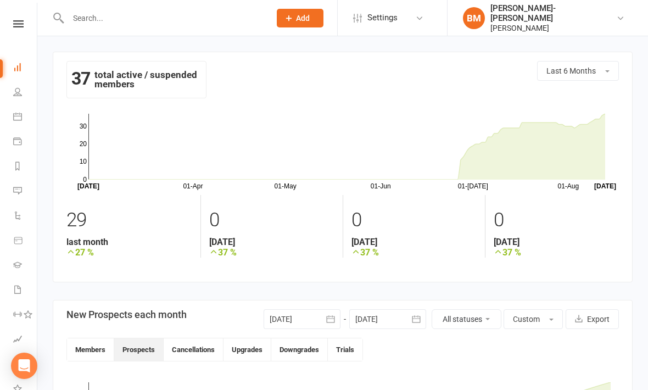
click at [20, 75] on link "Dashboard" at bounding box center [25, 68] width 25 height 25
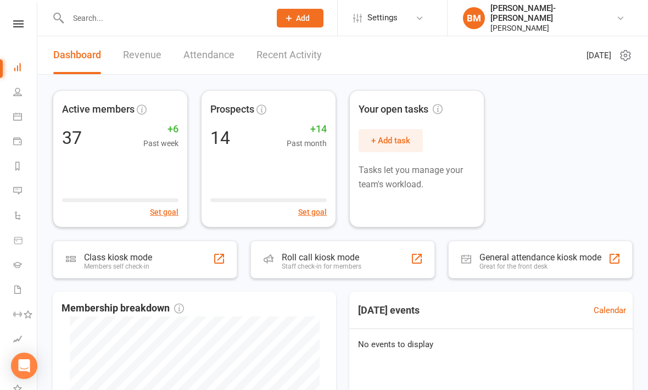
click at [16, 97] on link "People" at bounding box center [25, 93] width 25 height 25
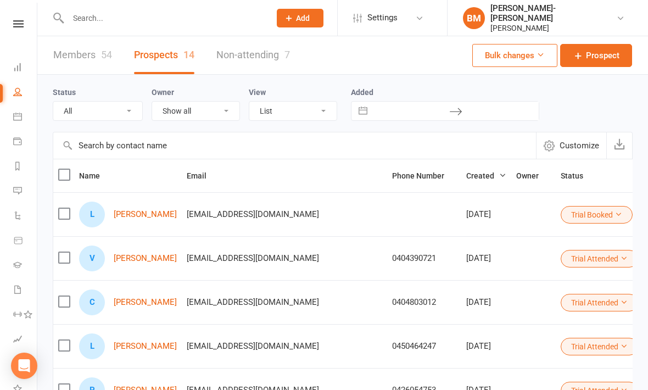
click at [15, 125] on link "Calendar" at bounding box center [25, 117] width 25 height 25
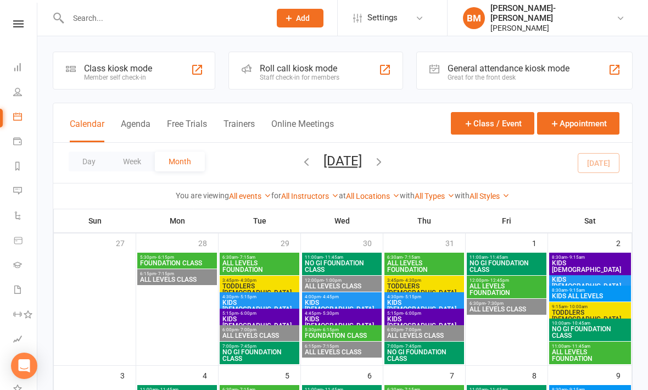
click at [24, 142] on link "Payments" at bounding box center [25, 142] width 25 height 25
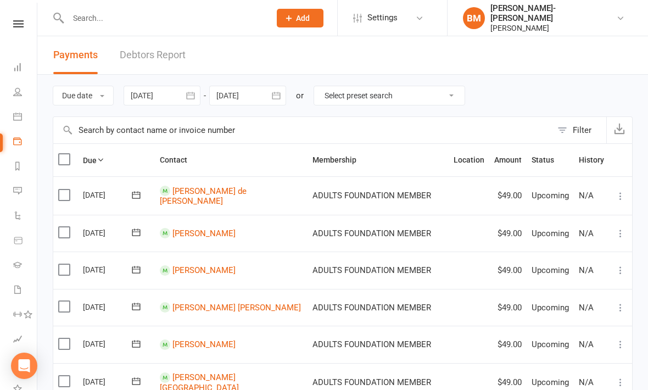
click at [23, 65] on link "Dashboard" at bounding box center [25, 68] width 25 height 25
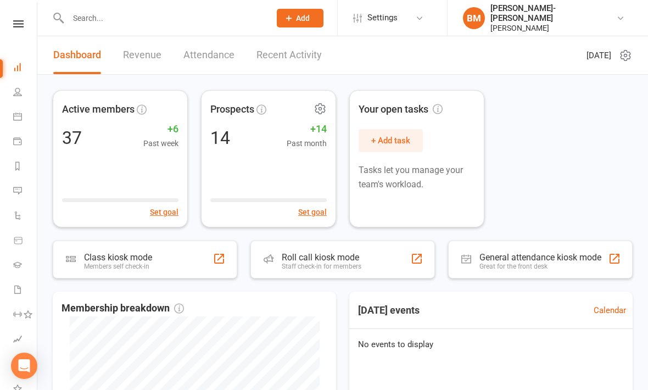
click at [229, 134] on div "14" at bounding box center [220, 138] width 20 height 18
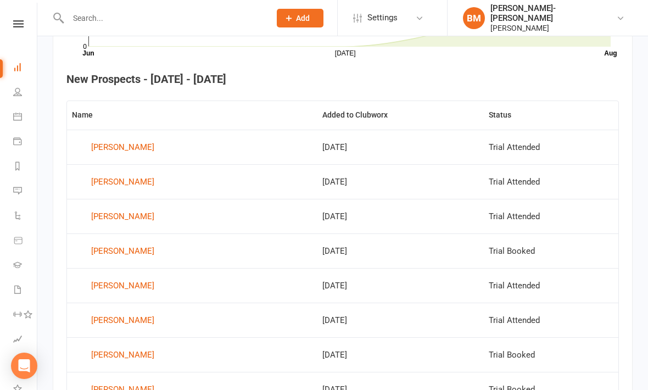
scroll to position [402, 0]
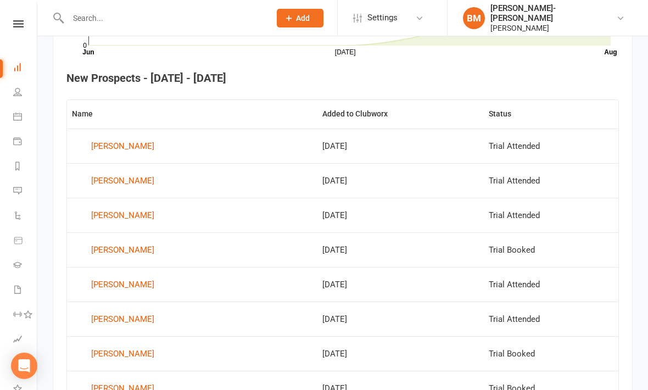
click at [366, 110] on th "Added to Clubworx" at bounding box center [400, 114] width 166 height 28
click at [350, 114] on th "Added to Clubworx" at bounding box center [400, 114] width 166 height 28
click at [351, 115] on th "Added to Clubworx" at bounding box center [400, 114] width 166 height 28
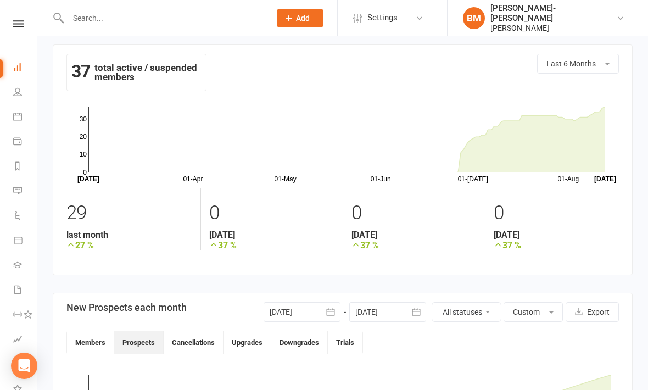
scroll to position [0, 0]
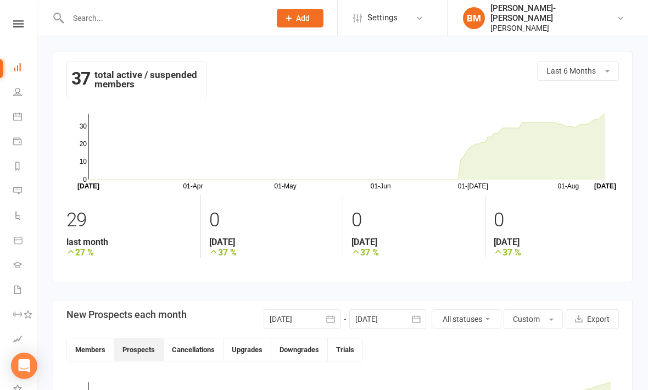
click at [20, 212] on icon at bounding box center [17, 215] width 9 height 9
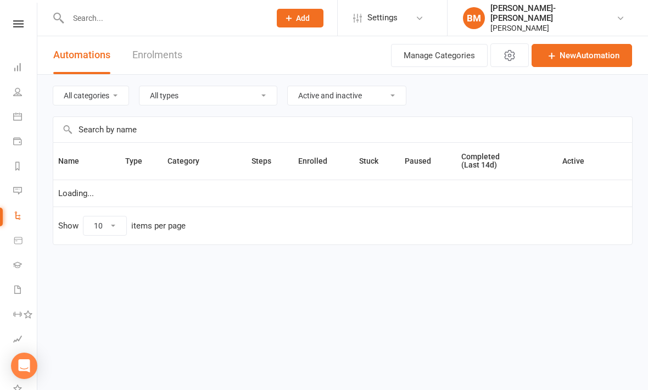
click at [19, 191] on icon at bounding box center [17, 190] width 9 height 9
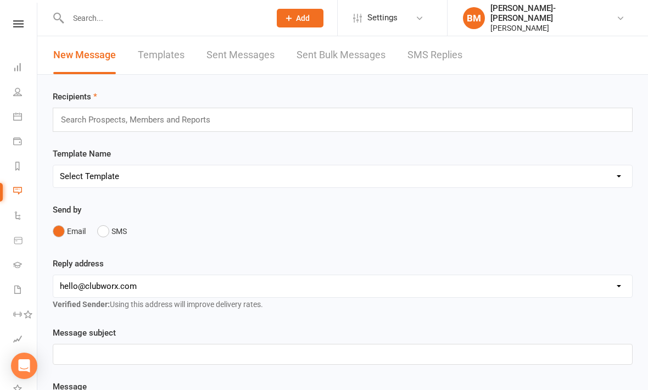
click at [13, 162] on icon at bounding box center [17, 165] width 9 height 9
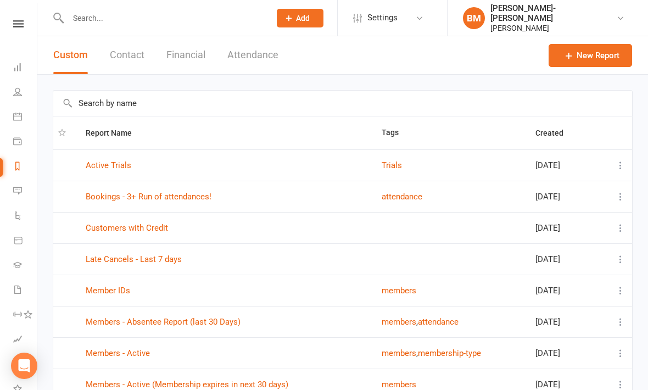
click at [19, 144] on icon at bounding box center [17, 141] width 9 height 9
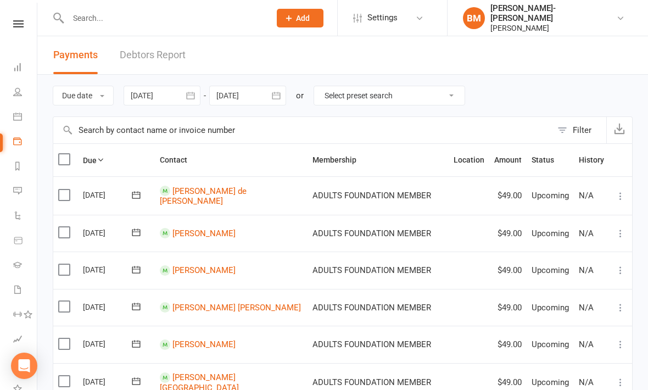
click at [19, 123] on link "Calendar" at bounding box center [25, 117] width 25 height 25
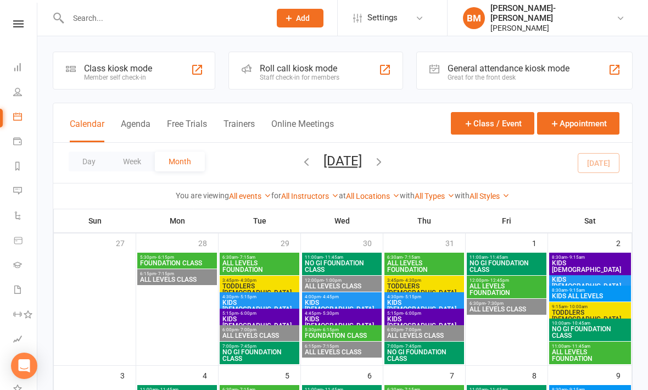
click at [16, 217] on icon at bounding box center [17, 215] width 9 height 9
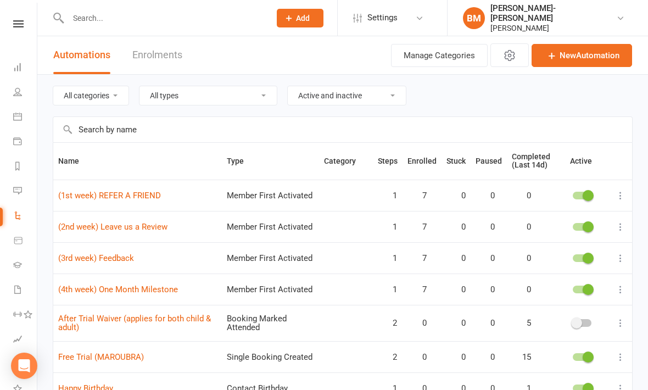
click at [23, 269] on link "Gradings" at bounding box center [25, 266] width 25 height 25
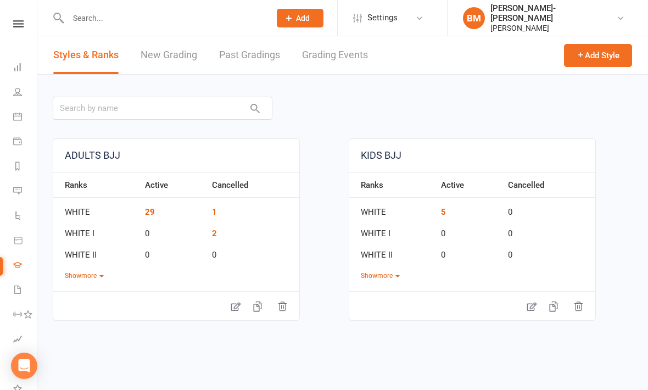
click at [23, 282] on link "Waivers 3" at bounding box center [25, 290] width 25 height 25
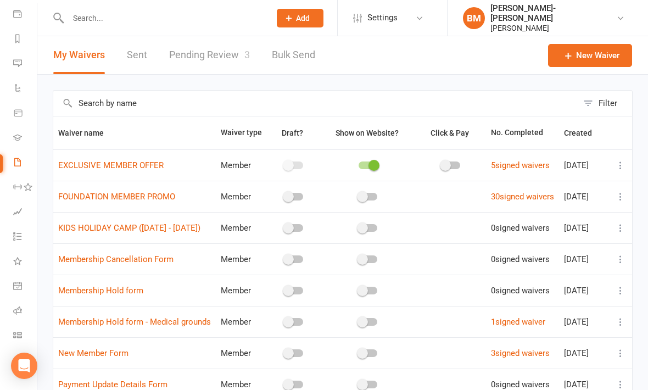
scroll to position [127, 0]
click at [24, 187] on icon at bounding box center [28, 186] width 9 height 9
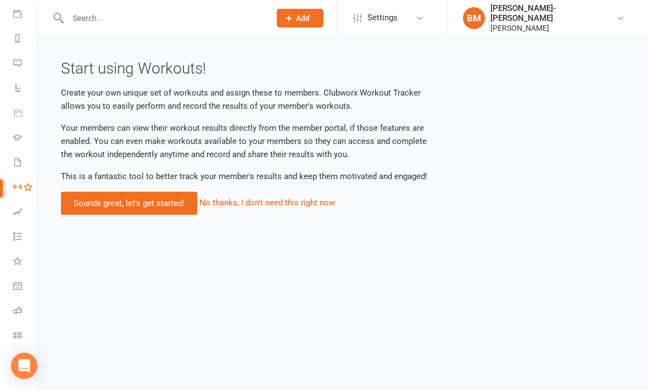
click at [21, 209] on icon at bounding box center [17, 211] width 9 height 9
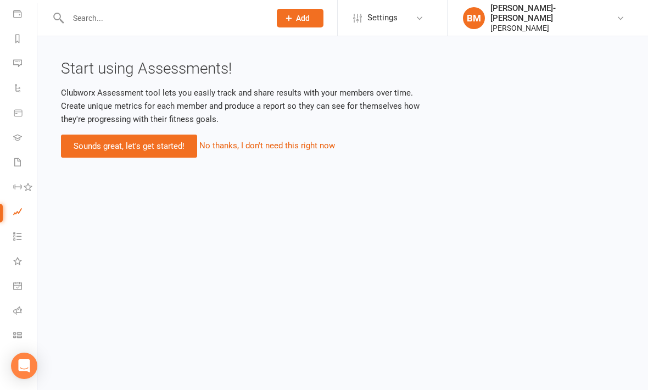
click at [22, 238] on link "Tasks" at bounding box center [25, 237] width 25 height 25
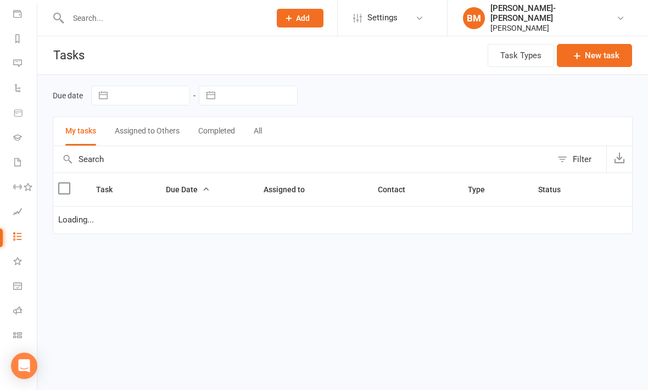
click at [24, 265] on link "What's New" at bounding box center [25, 262] width 25 height 25
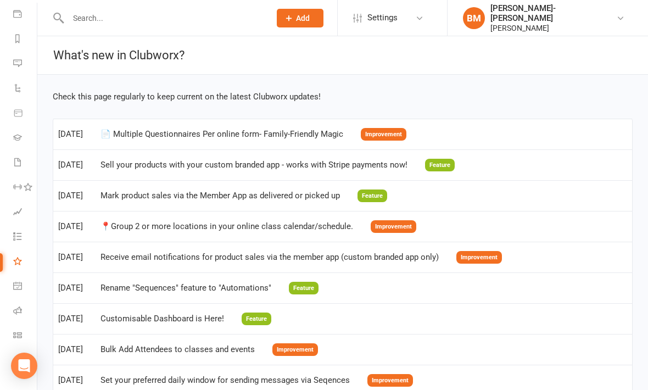
click at [24, 288] on link "General attendance" at bounding box center [25, 286] width 25 height 25
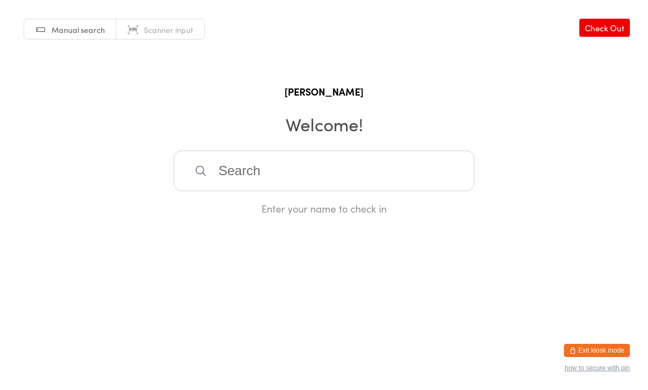
click at [622, 346] on button "Exit kiosk mode" at bounding box center [597, 350] width 66 height 13
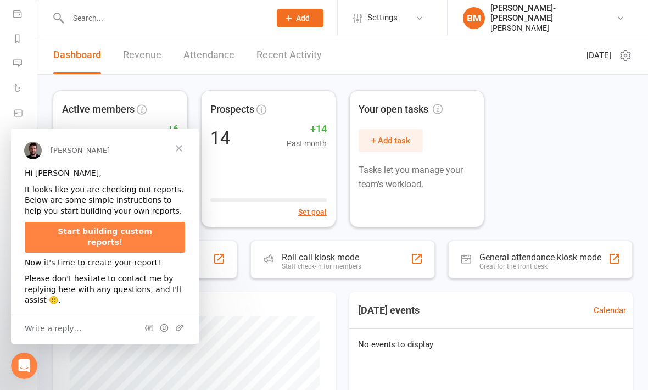
click at [182, 145] on span "Close" at bounding box center [179, 148] width 40 height 40
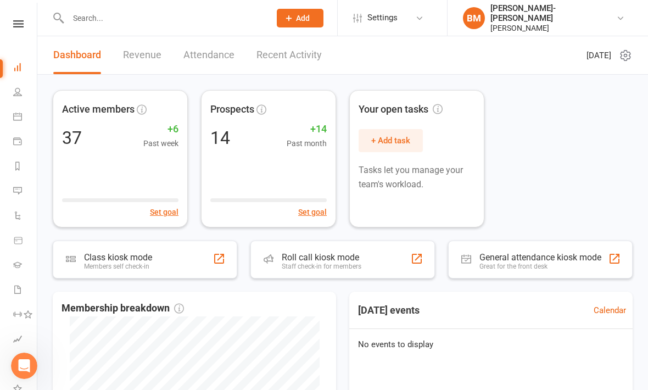
click at [23, 22] on icon at bounding box center [18, 23] width 10 height 7
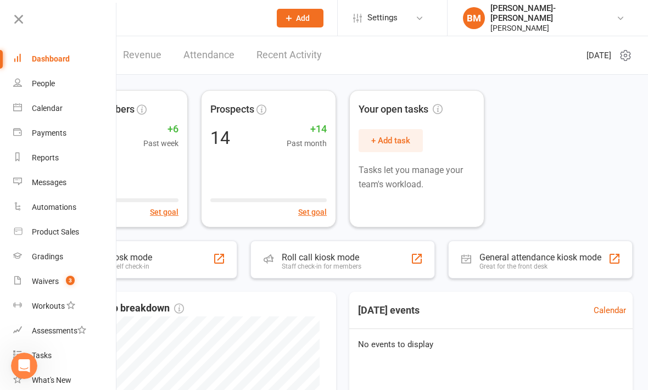
click at [54, 277] on div "Waivers" at bounding box center [45, 281] width 27 height 9
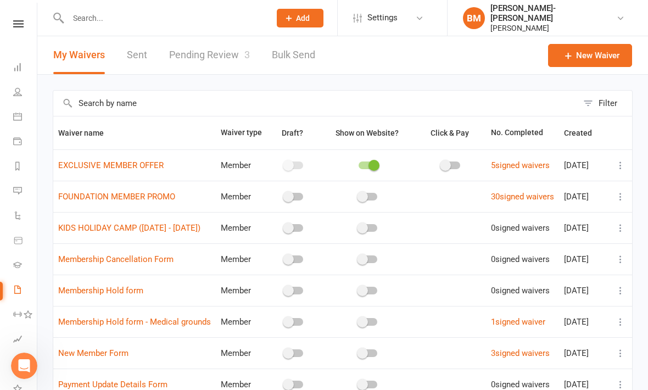
click at [523, 170] on link "5 signed waivers" at bounding box center [520, 165] width 59 height 10
click at [214, 56] on link "Pending Review 3" at bounding box center [209, 55] width 81 height 38
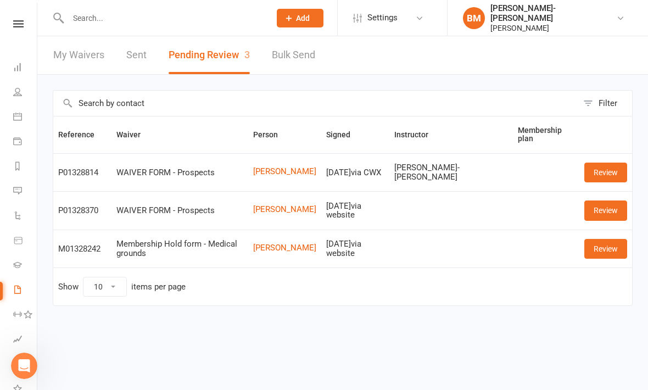
click at [615, 168] on link "Review" at bounding box center [605, 172] width 43 height 20
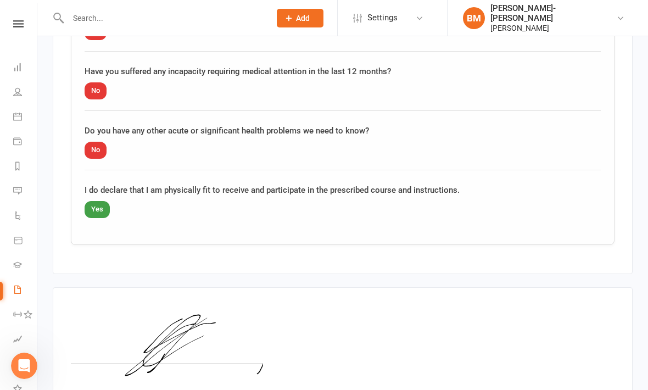
scroll to position [1206, 0]
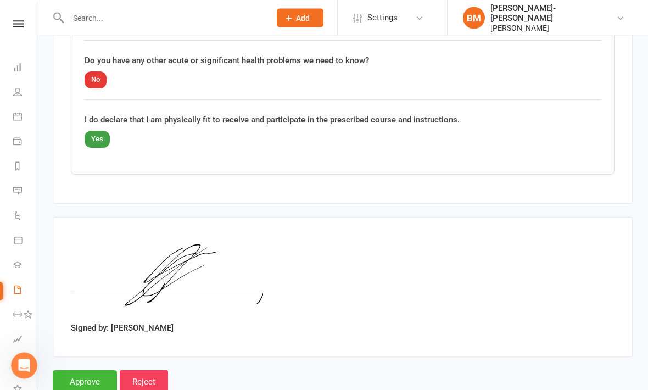
click at [96, 370] on input "Approve" at bounding box center [85, 381] width 64 height 23
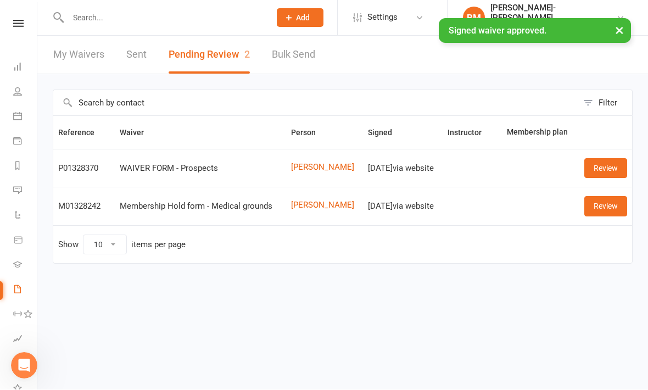
click at [19, 97] on link "People" at bounding box center [25, 93] width 25 height 25
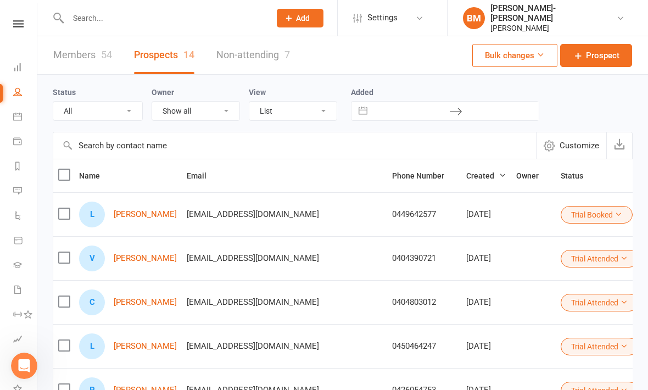
click at [141, 205] on div "L Leo Da costa" at bounding box center [128, 214] width 98 height 26
click at [141, 218] on link "[PERSON_NAME]" at bounding box center [145, 214] width 63 height 9
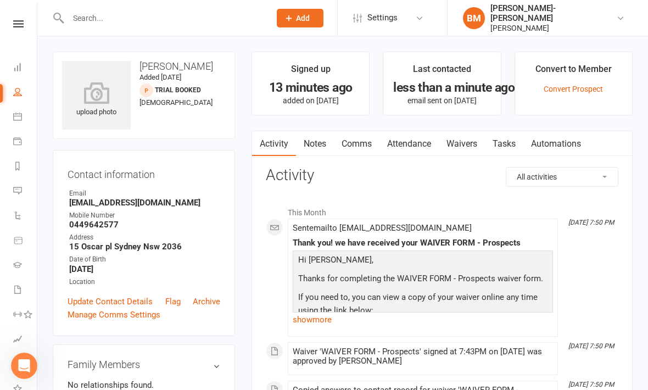
click at [598, 177] on select "All activities Bookings / Attendances Communications Notes Failed SMSes Grading…" at bounding box center [561, 176] width 111 height 19
click at [469, 142] on link "Waivers" at bounding box center [462, 143] width 46 height 25
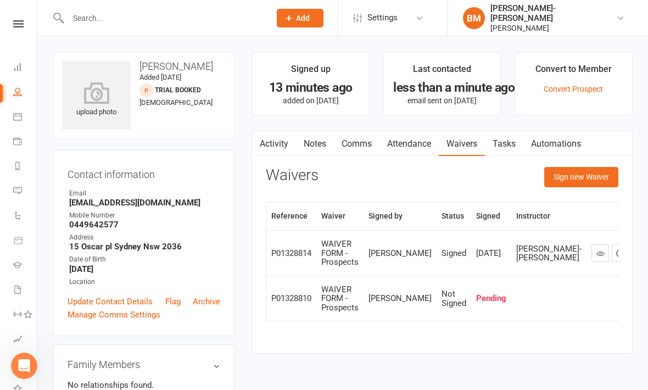
click at [597, 183] on button "Sign new Waiver" at bounding box center [581, 177] width 74 height 20
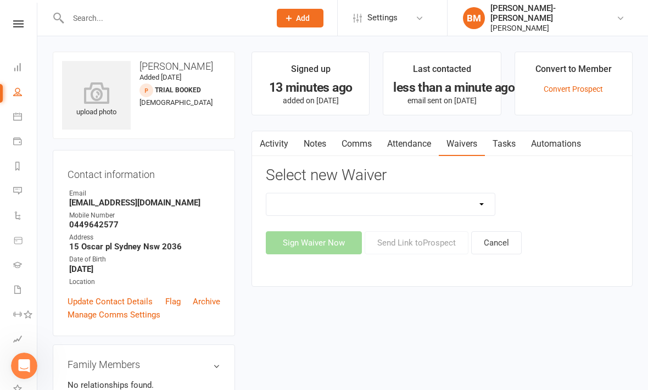
click at [468, 200] on select "EXCLUSIVE MEMBER OFFER FOUNDATION MEMBER PROMO KIDS HOLIDAY CAMP ([DATE] - [DAT…" at bounding box center [380, 204] width 228 height 22
select select "14662"
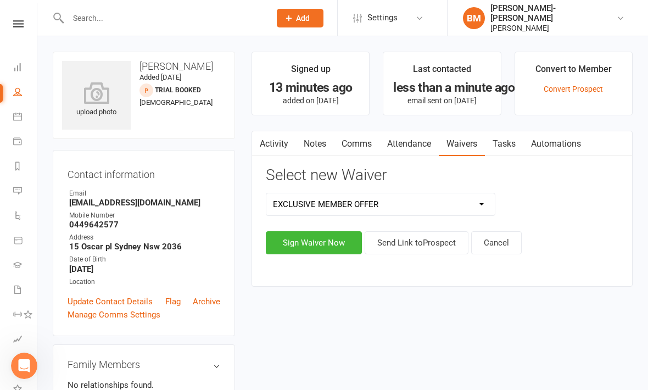
click at [414, 241] on button "Send Link to Prospect" at bounding box center [416, 242] width 104 height 23
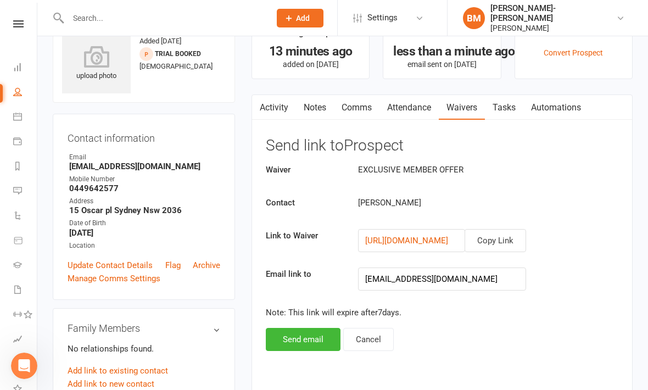
scroll to position [49, 0]
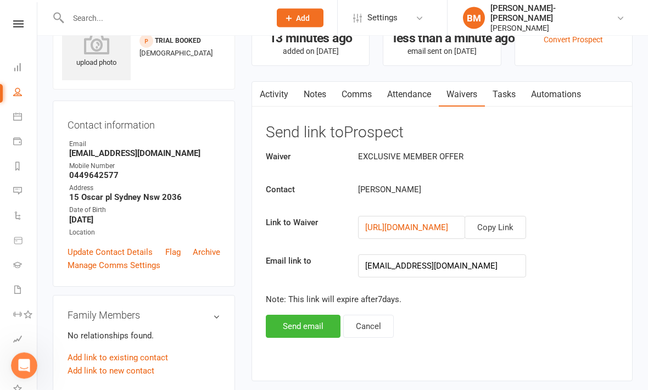
click at [312, 324] on button "Send email" at bounding box center [303, 326] width 75 height 23
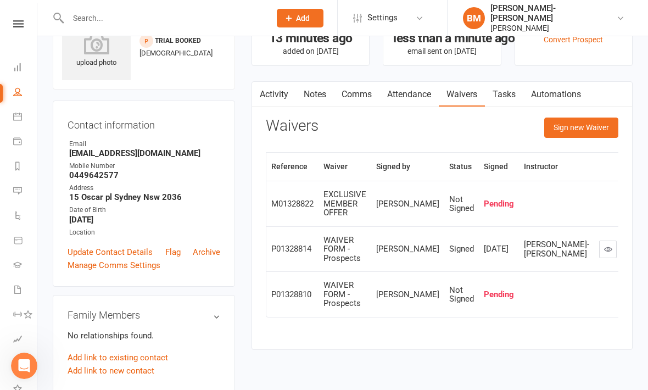
scroll to position [0, 0]
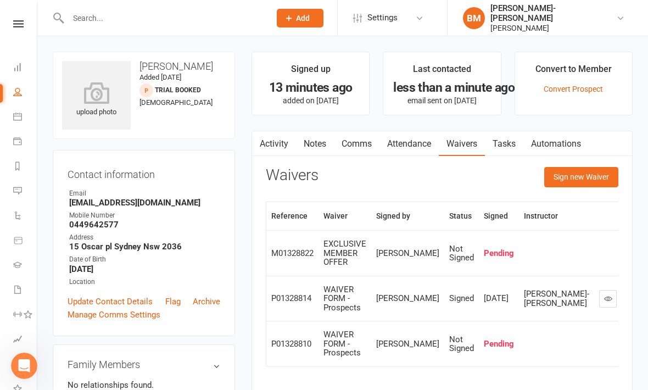
click at [14, 21] on icon at bounding box center [18, 23] width 10 height 7
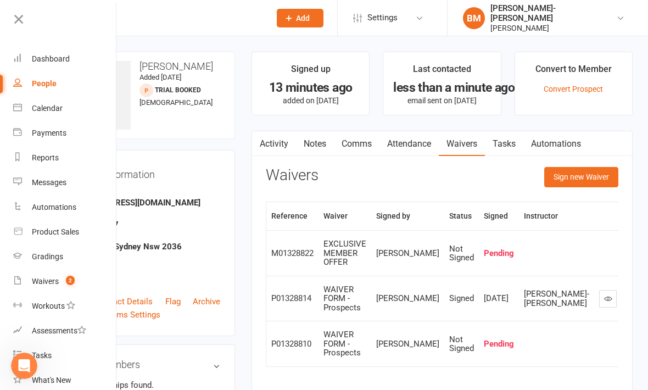
click at [36, 77] on link "People" at bounding box center [65, 83] width 104 height 25
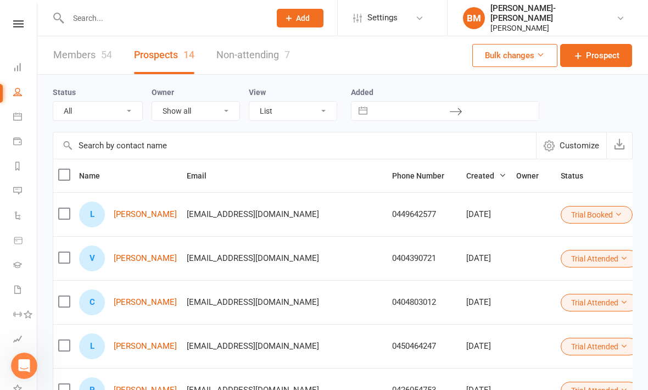
click at [495, 3] on link "BM Braddah Jiu-Jitsu Maroubra Braddah Jiu Jitsu Maroubra" at bounding box center [546, 18] width 167 height 30
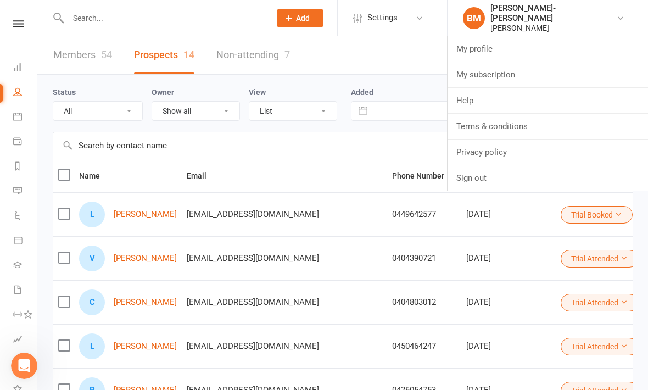
click at [419, 55] on div "Members 54 Prospects 14 Non-attending 7 Bulk changes Prospect" at bounding box center [342, 55] width 610 height 38
